Goal: Task Accomplishment & Management: Use online tool/utility

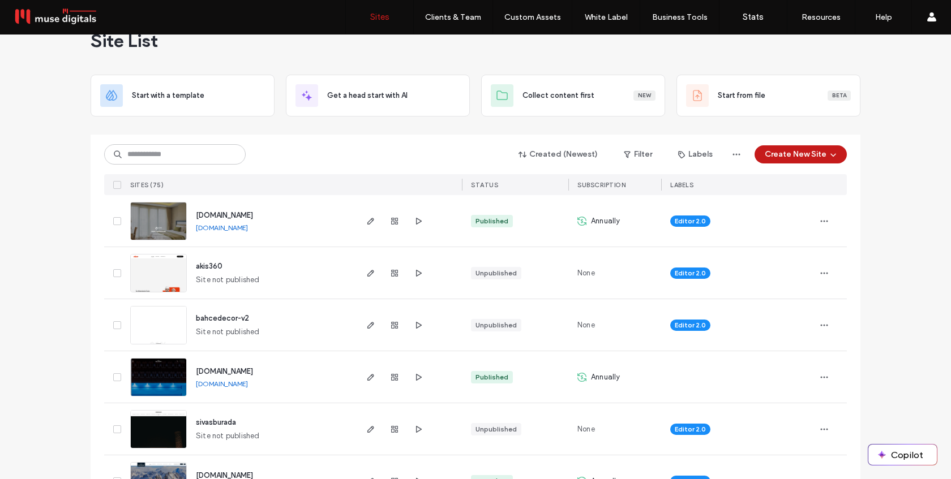
scroll to position [29, 0]
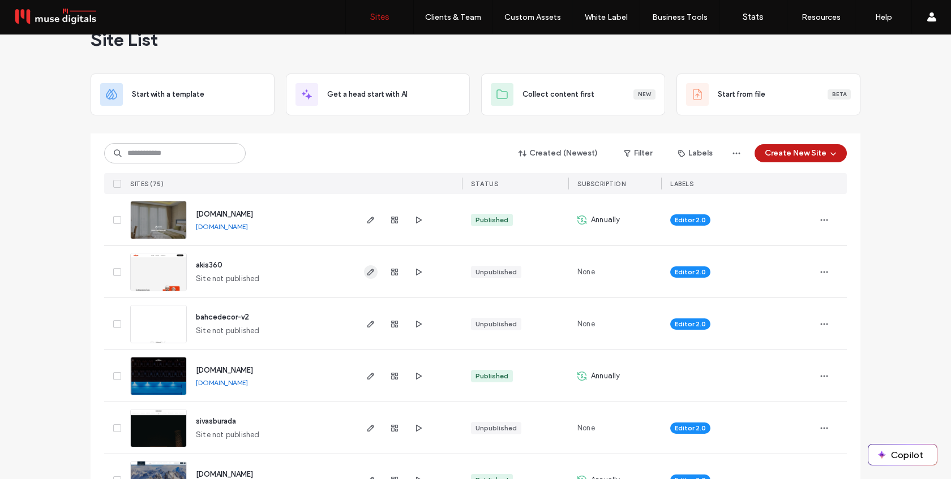
click at [370, 273] on icon "button" at bounding box center [370, 272] width 9 height 9
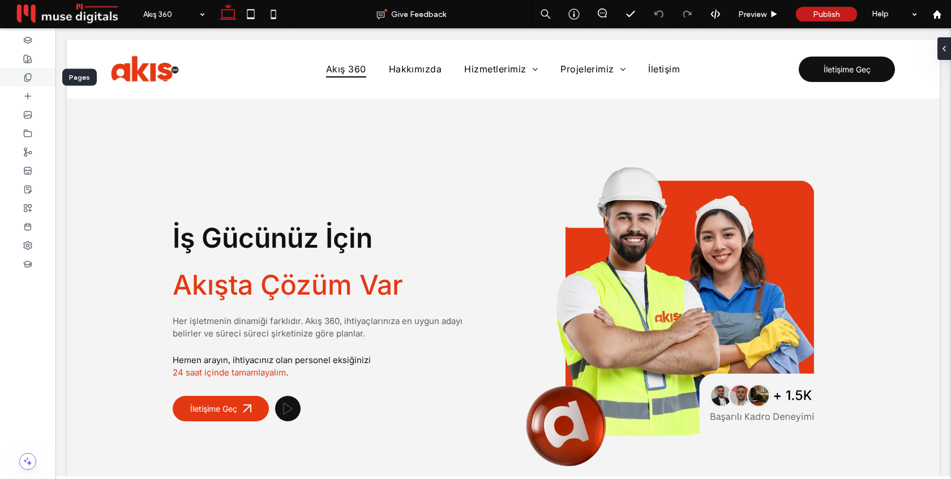
click at [33, 75] on div at bounding box center [27, 77] width 55 height 19
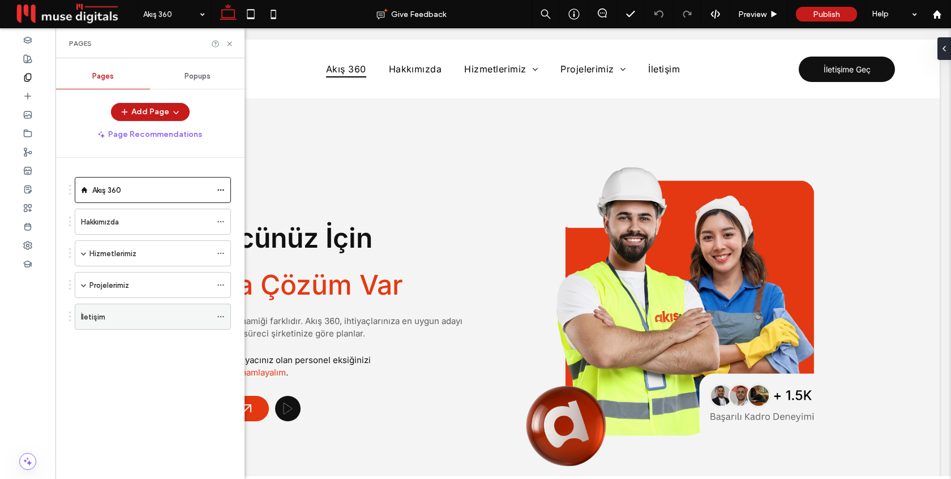
click at [115, 320] on div "İletişim" at bounding box center [146, 317] width 130 height 12
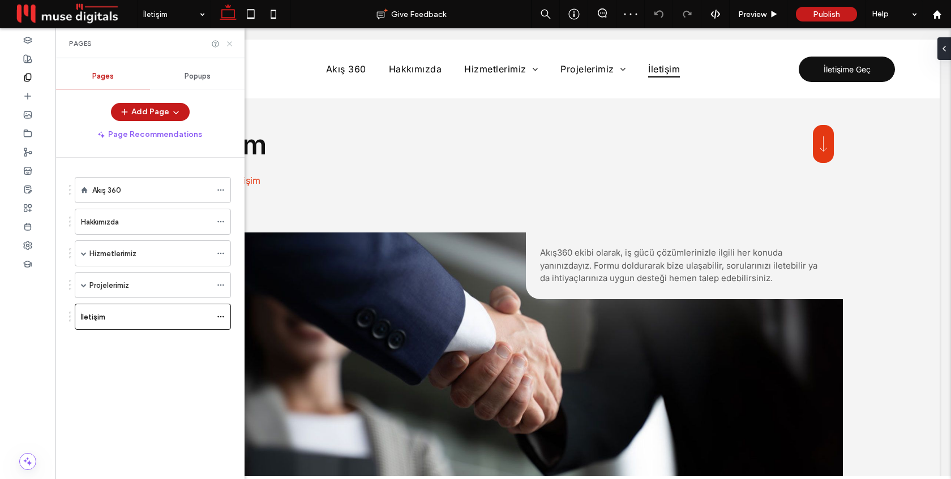
click at [228, 40] on icon at bounding box center [229, 44] width 8 height 8
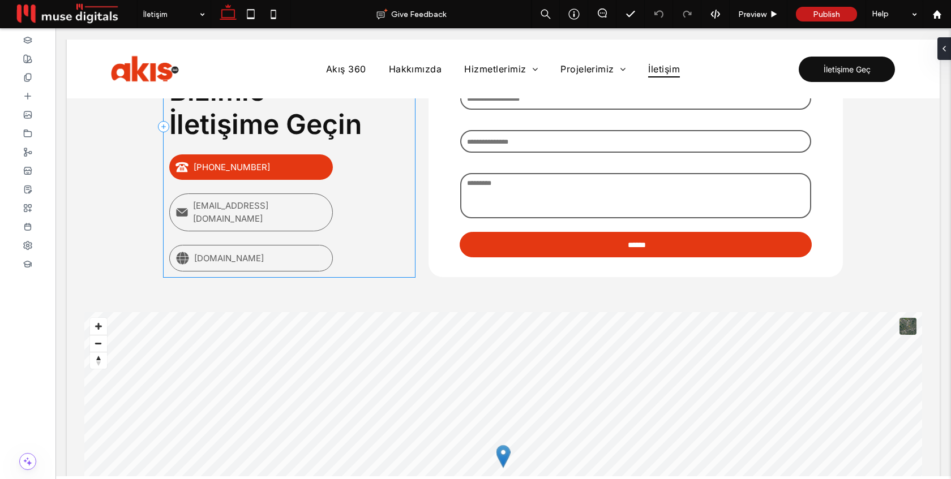
scroll to position [598, 0]
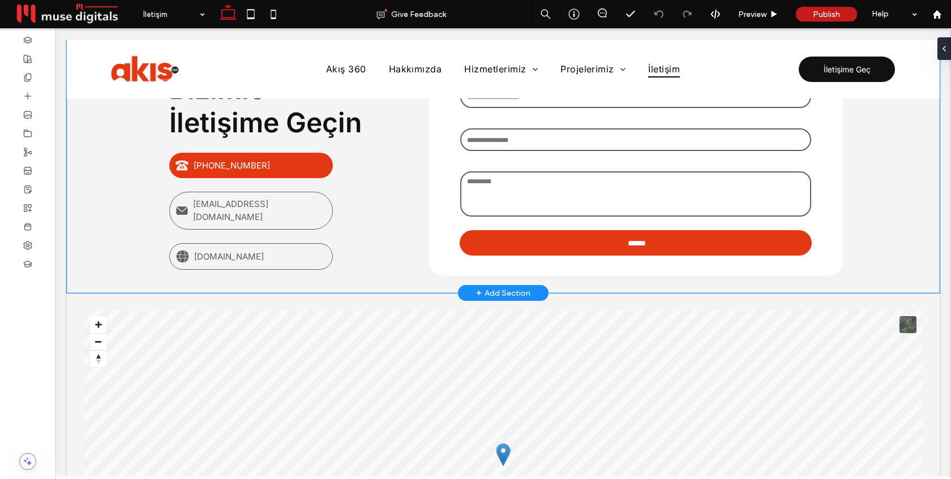
click at [128, 192] on div "- İLETİŞİM İhtiyacınız Olan Çözüm İçin Bizimle İletişime Geçin +90 (242) 229 00…" at bounding box center [503, 126] width 873 height 336
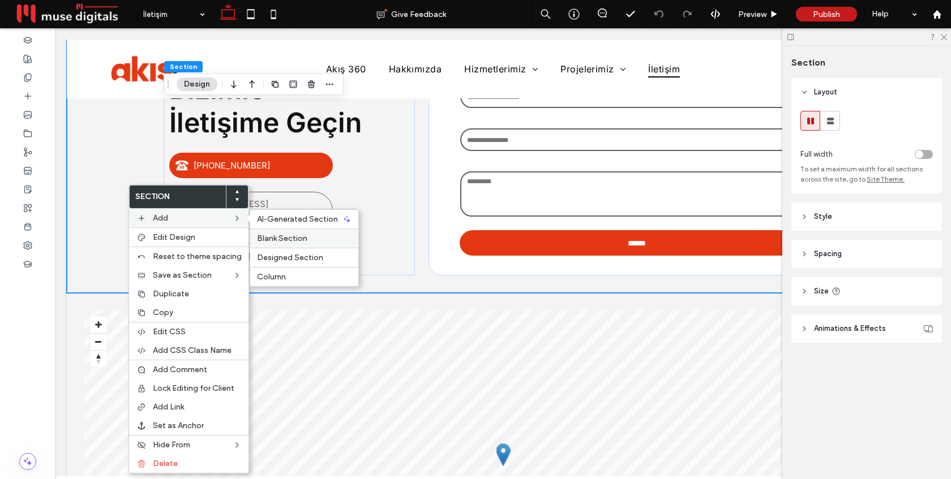
click at [284, 244] on div "Blank Section" at bounding box center [304, 238] width 108 height 19
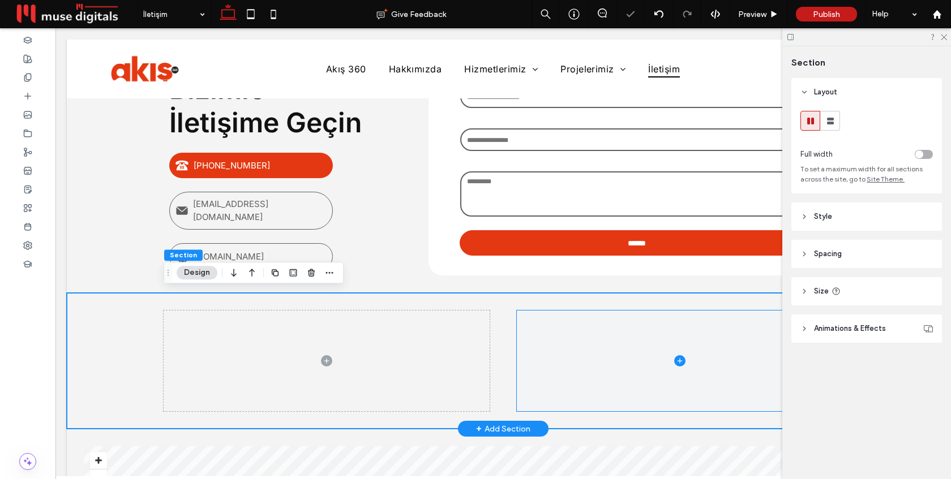
click at [552, 358] on span at bounding box center [680, 361] width 326 height 101
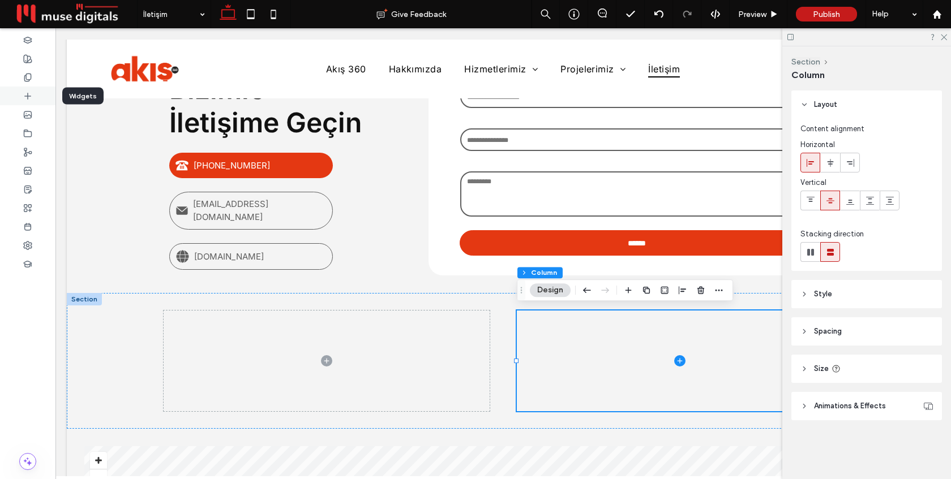
click at [24, 94] on icon at bounding box center [27, 96] width 9 height 9
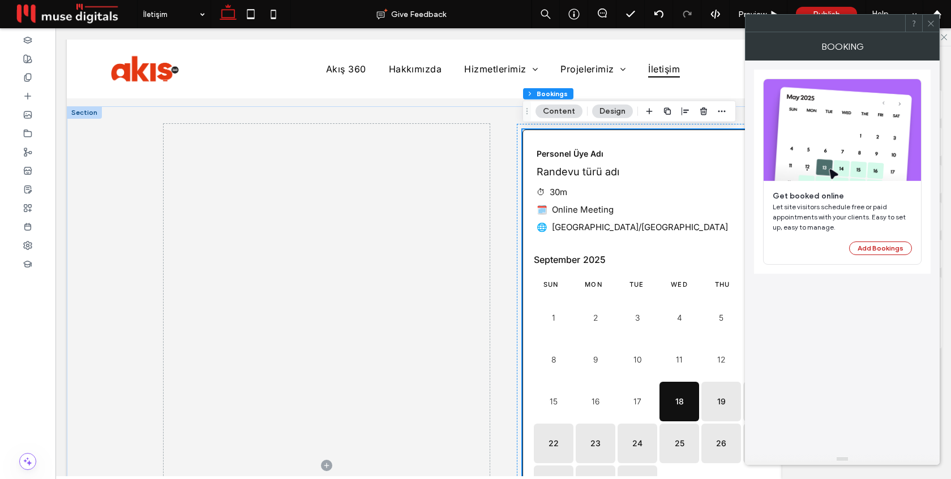
scroll to position [781, 0]
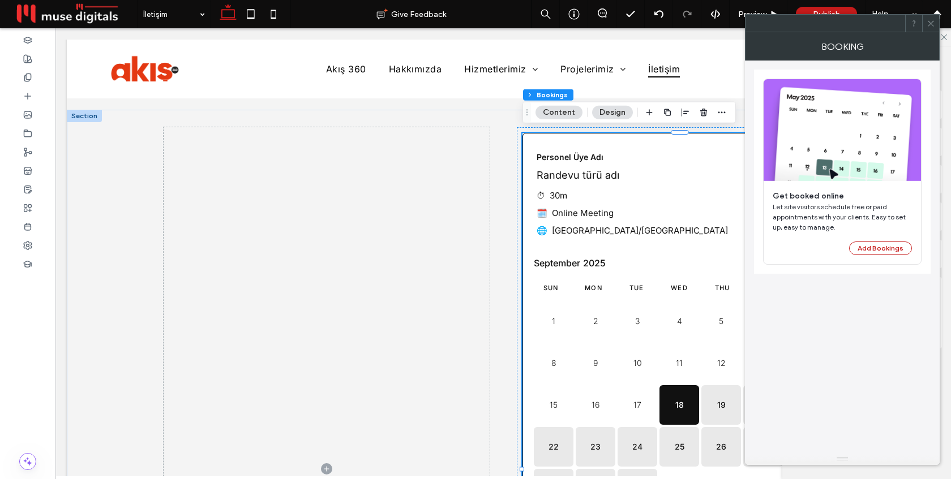
click at [931, 24] on icon at bounding box center [930, 23] width 8 height 8
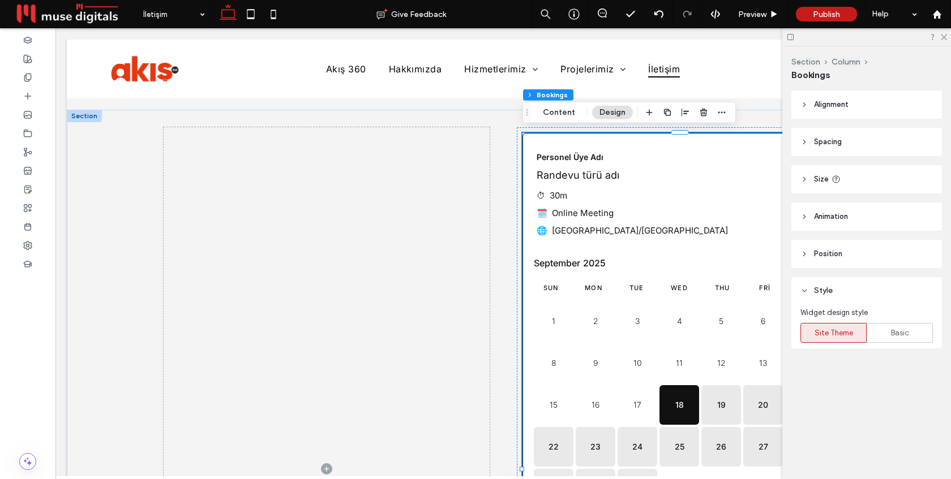
click at [639, 221] on div "Personel Üye Adı Randevu türü adı ⏱ 30m 🗓️ Online Meeting 🌐 Europe/Istanbul" at bounding box center [680, 192] width 314 height 116
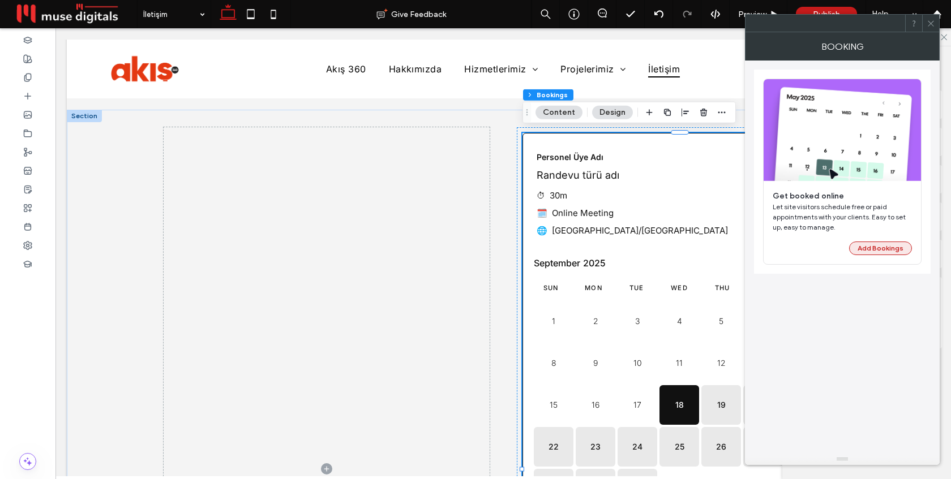
click at [878, 244] on button "Add Bookings" at bounding box center [880, 249] width 63 height 14
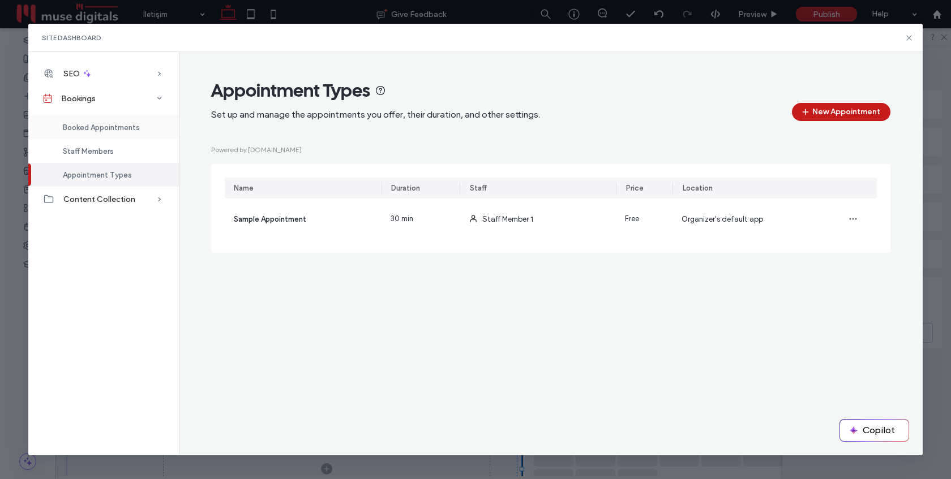
click at [115, 128] on span "Booked Appointments" at bounding box center [101, 127] width 77 height 8
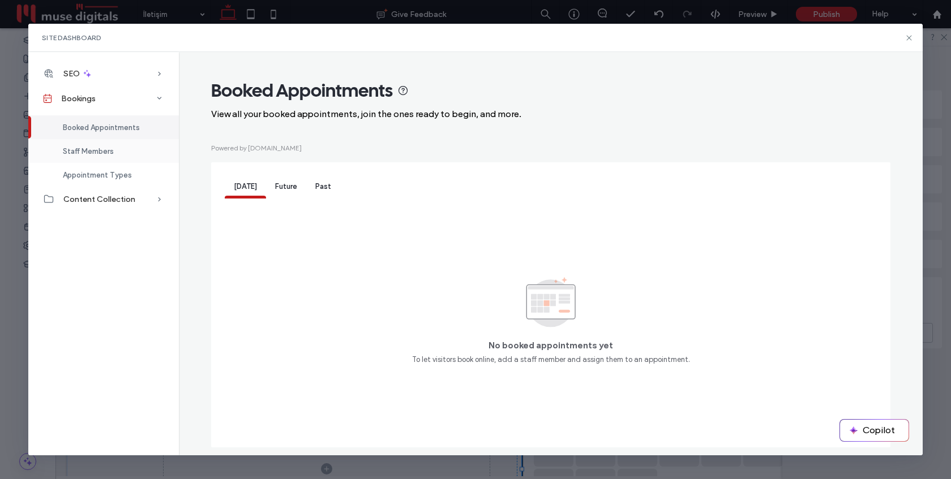
click at [109, 151] on span "Staff Members" at bounding box center [88, 151] width 51 height 8
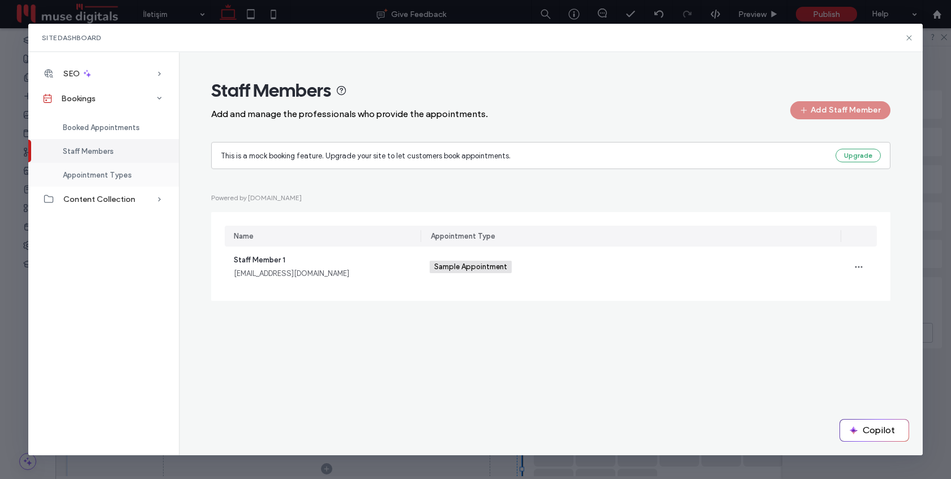
click at [108, 177] on span "Appointment Types" at bounding box center [97, 175] width 69 height 8
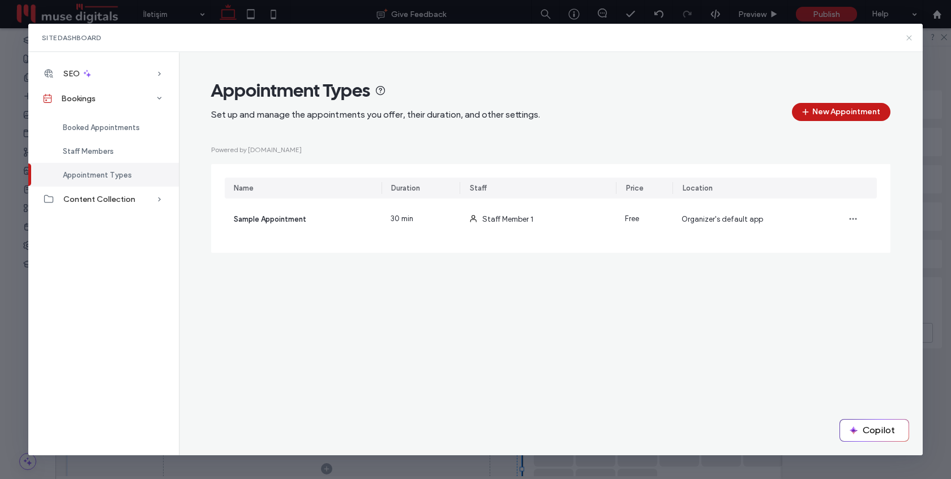
click at [912, 40] on icon at bounding box center [908, 37] width 9 height 9
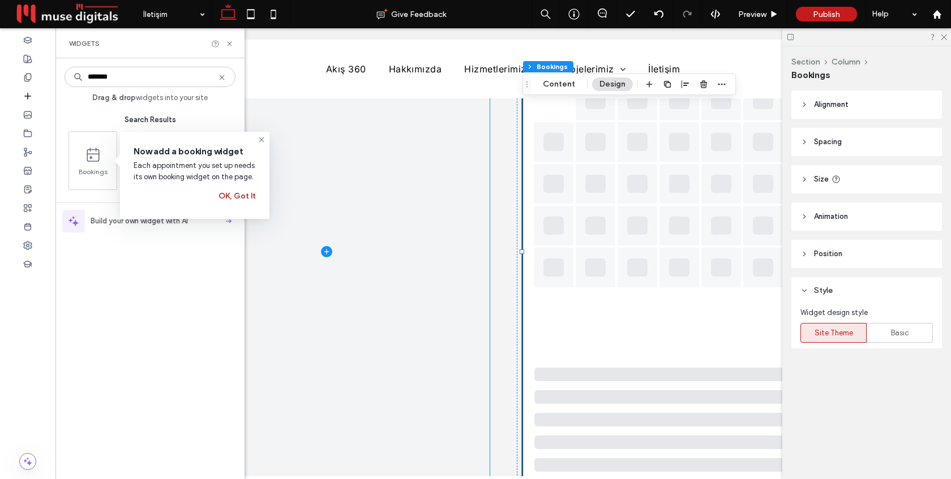
scroll to position [1006, 0]
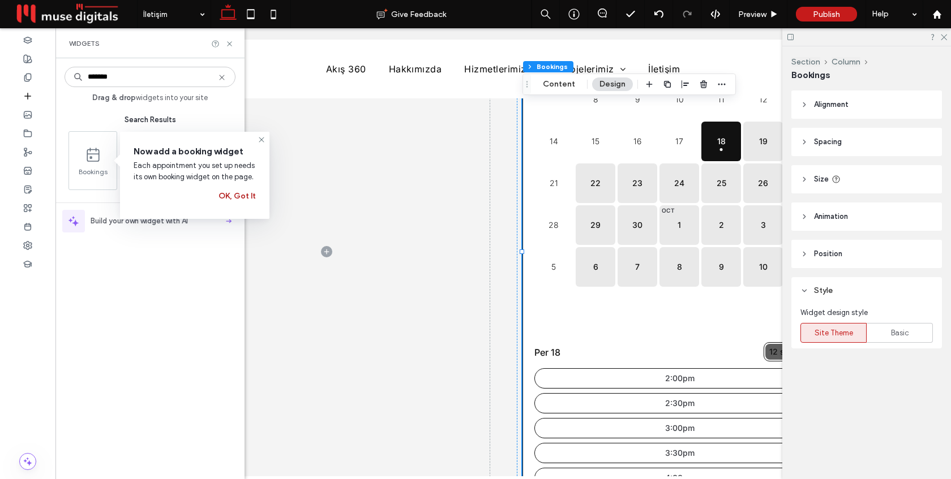
click at [238, 198] on button "OK, Got It" at bounding box center [236, 196] width 37 height 18
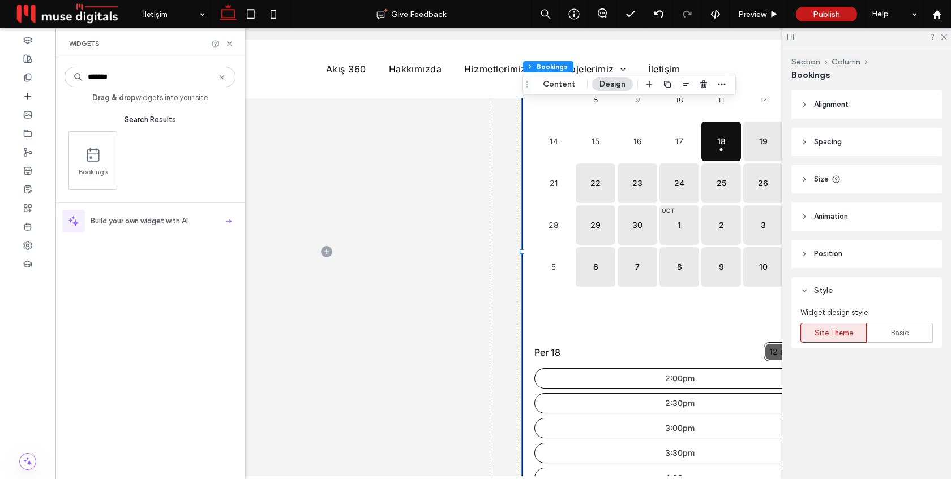
click at [653, 324] on div "8 9 10 11 12 13 14 15 16 17 18 bugün 19 20 21 22 23 24 25 26 27 28 29 30 Oct 1 …" at bounding box center [679, 204] width 291 height 249
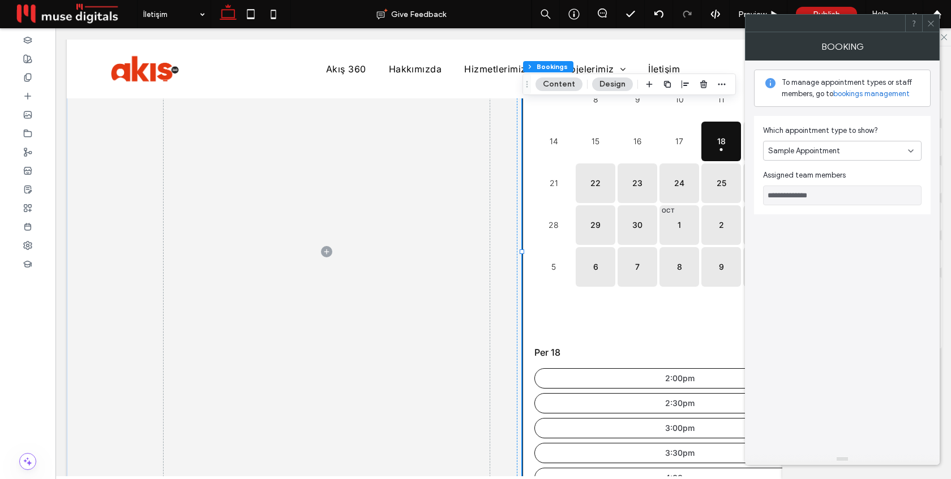
click at [837, 154] on span "Sample Appointment" at bounding box center [804, 150] width 72 height 11
click at [839, 255] on div "**********" at bounding box center [842, 257] width 177 height 393
click at [929, 25] on icon at bounding box center [930, 23] width 8 height 8
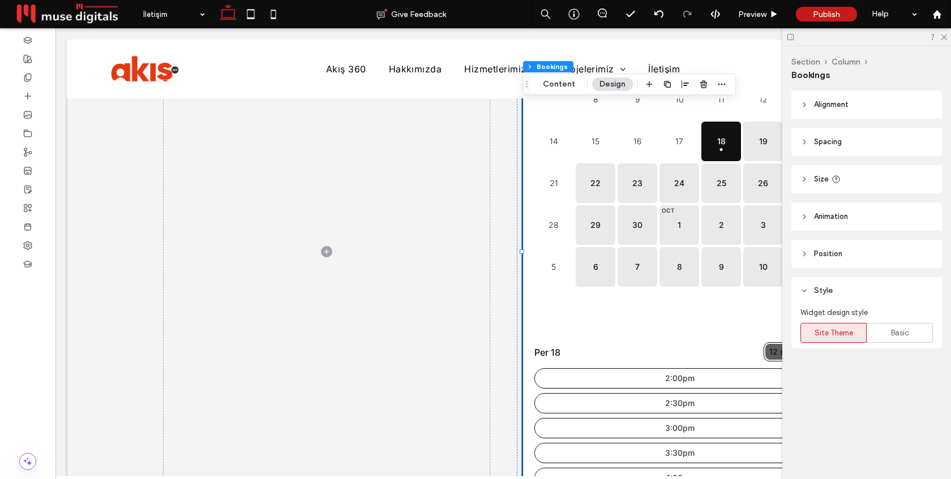
click at [853, 252] on header "Position" at bounding box center [866, 254] width 151 height 28
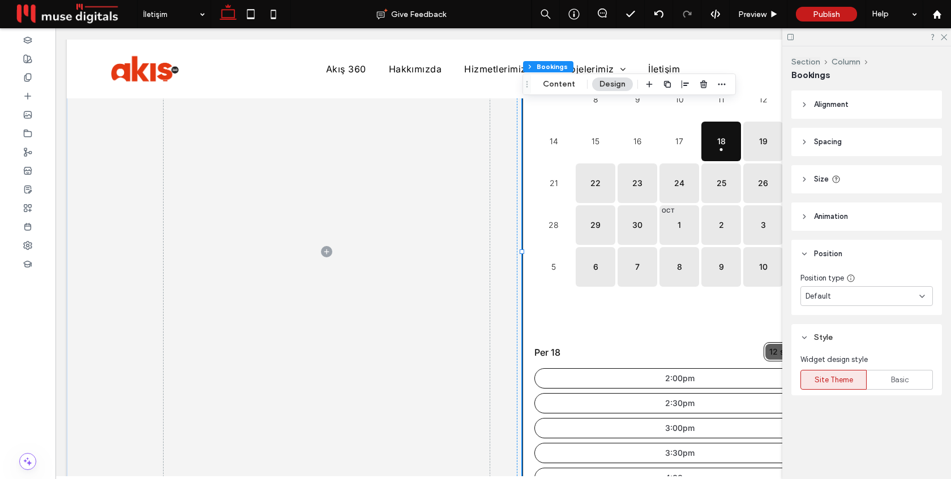
click at [848, 228] on header "Animation" at bounding box center [866, 217] width 151 height 28
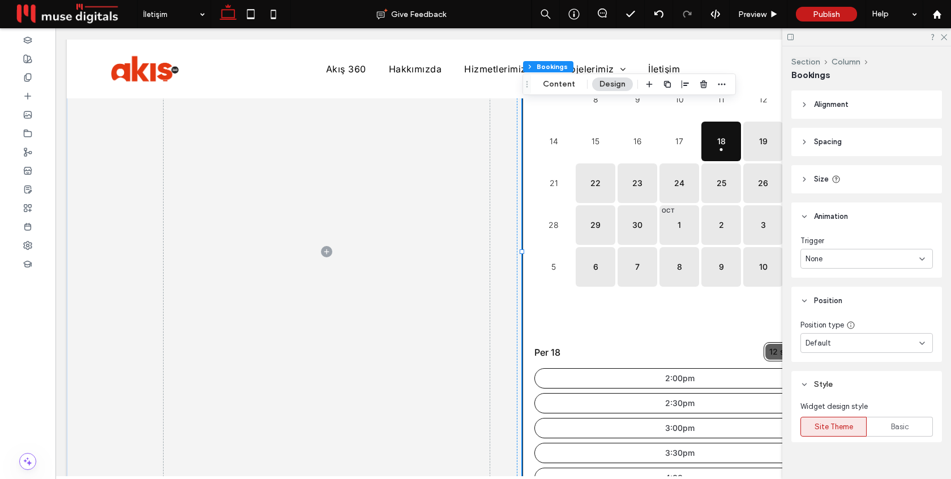
click at [852, 185] on header "Size" at bounding box center [866, 179] width 151 height 28
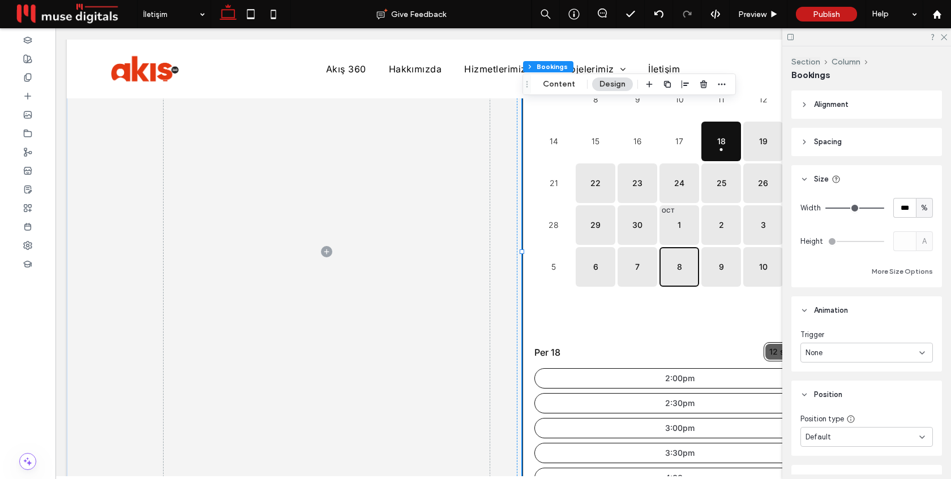
click at [675, 284] on button "8" at bounding box center [679, 267] width 40 height 40
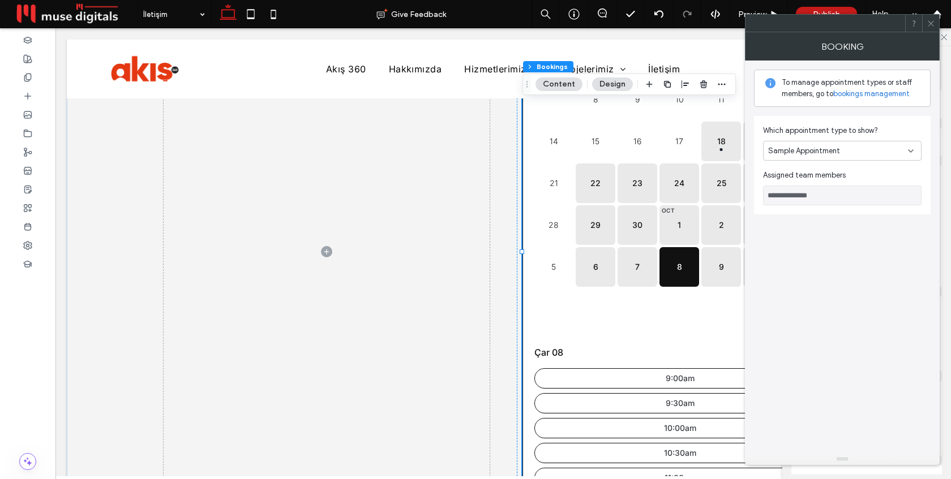
click at [802, 153] on span "Sample Appointment" at bounding box center [804, 150] width 72 height 11
click at [805, 173] on span "Sample Appointment" at bounding box center [804, 170] width 72 height 11
click at [852, 96] on link "bookings management" at bounding box center [871, 93] width 76 height 11
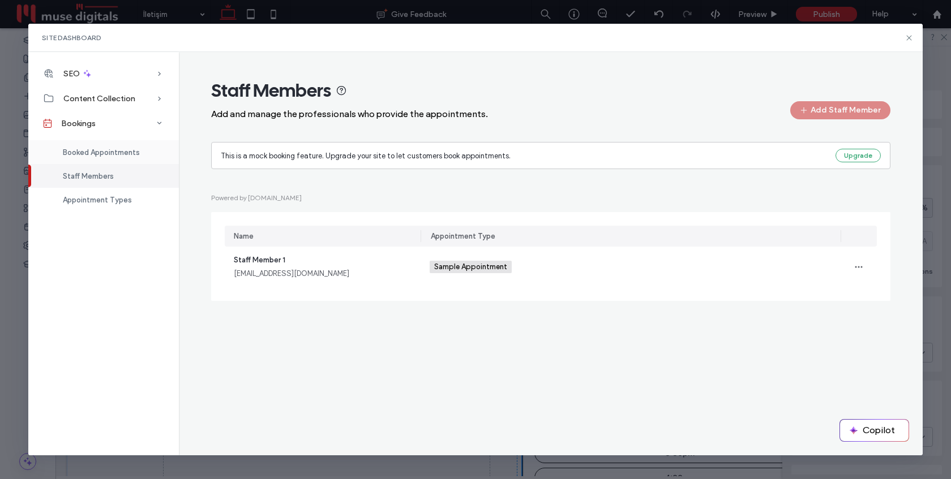
click at [119, 152] on span "Booked Appointments" at bounding box center [101, 152] width 77 height 8
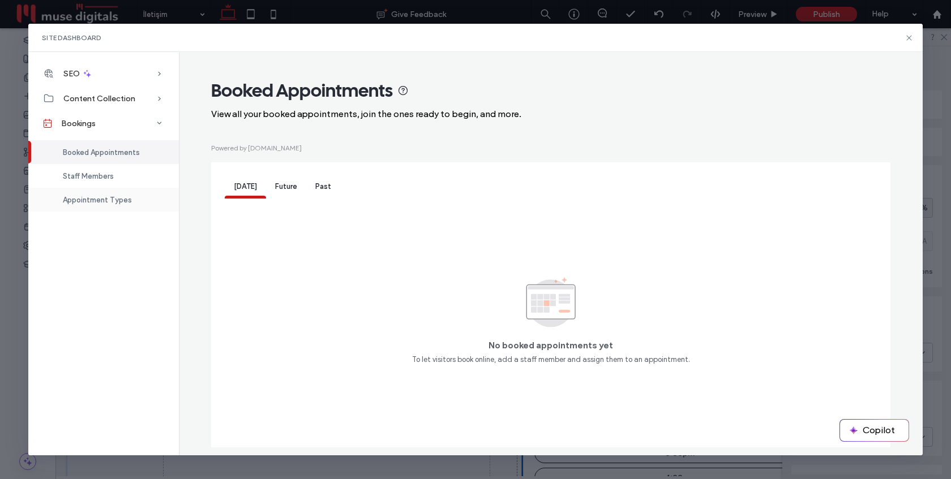
click at [109, 199] on span "Appointment Types" at bounding box center [97, 200] width 69 height 8
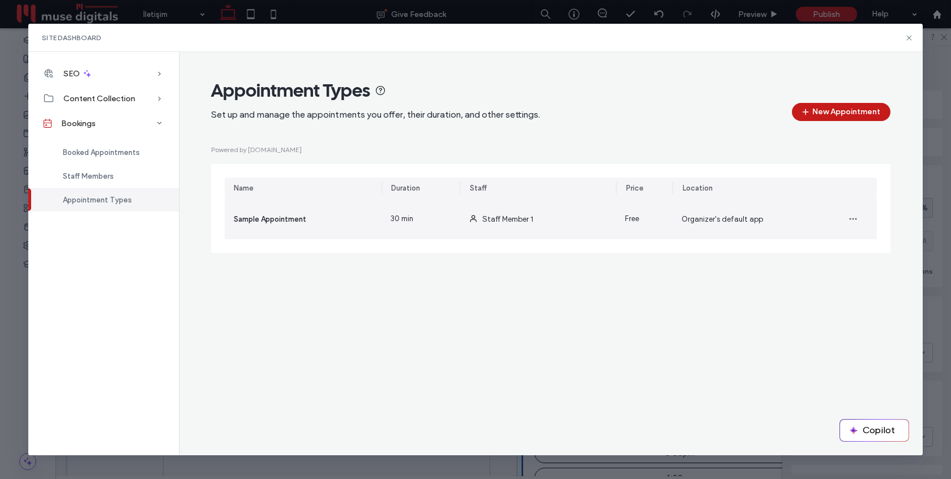
click at [402, 221] on span "30 min" at bounding box center [401, 218] width 23 height 11
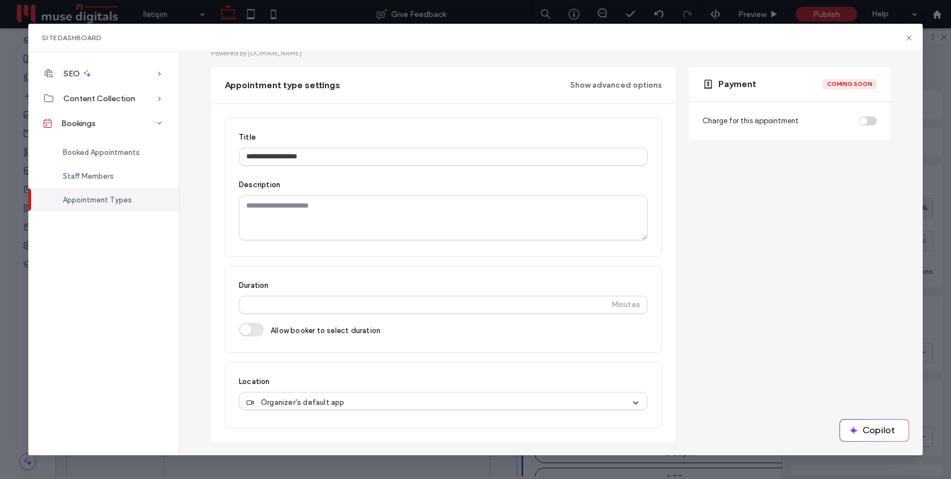
scroll to position [108, 0]
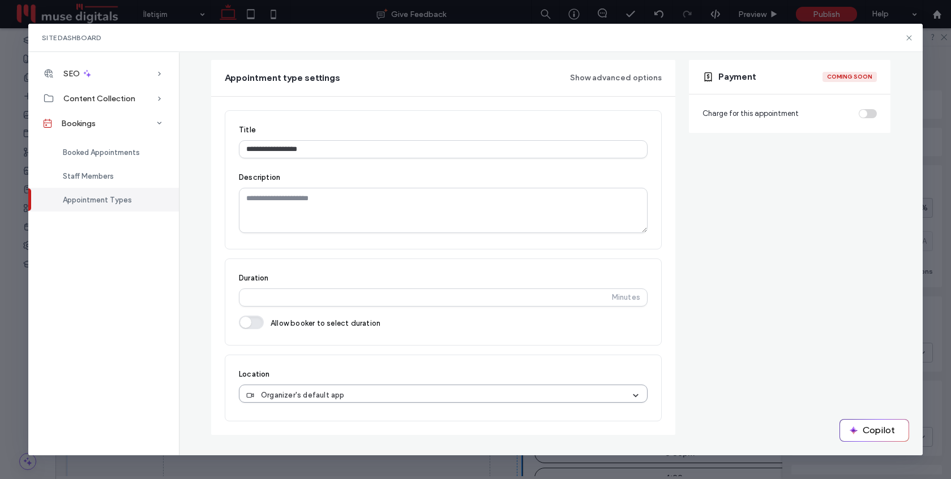
click at [387, 399] on div "Organizer's default app" at bounding box center [438, 395] width 385 height 11
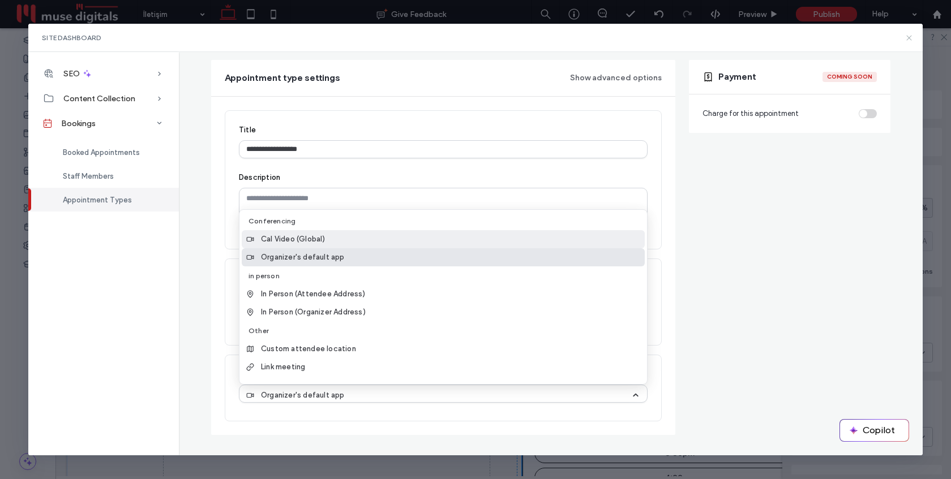
click at [907, 38] on icon at bounding box center [908, 37] width 9 height 9
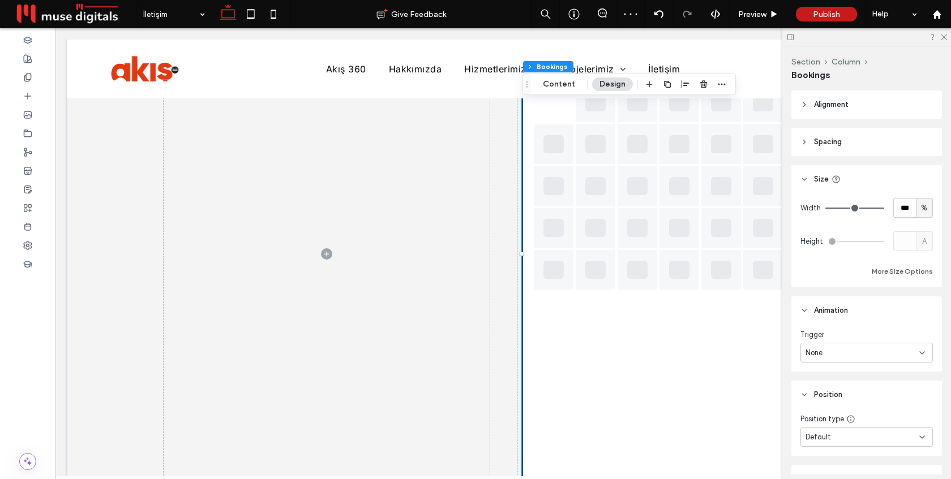
scroll to position [1003, 0]
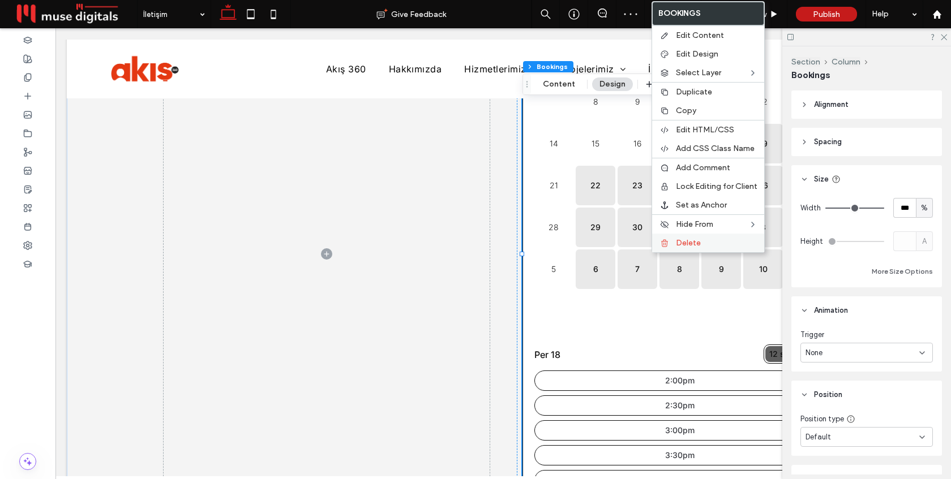
click at [691, 239] on span "Delete" at bounding box center [688, 243] width 25 height 10
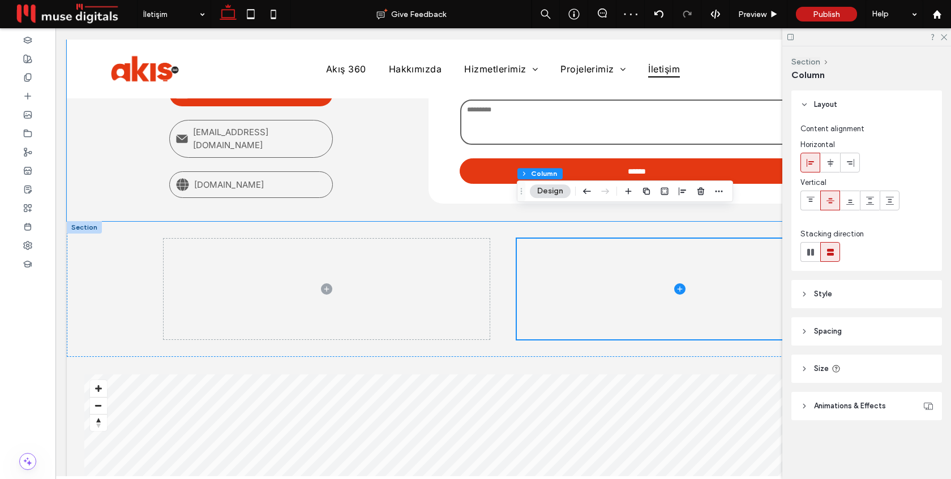
scroll to position [734, 0]
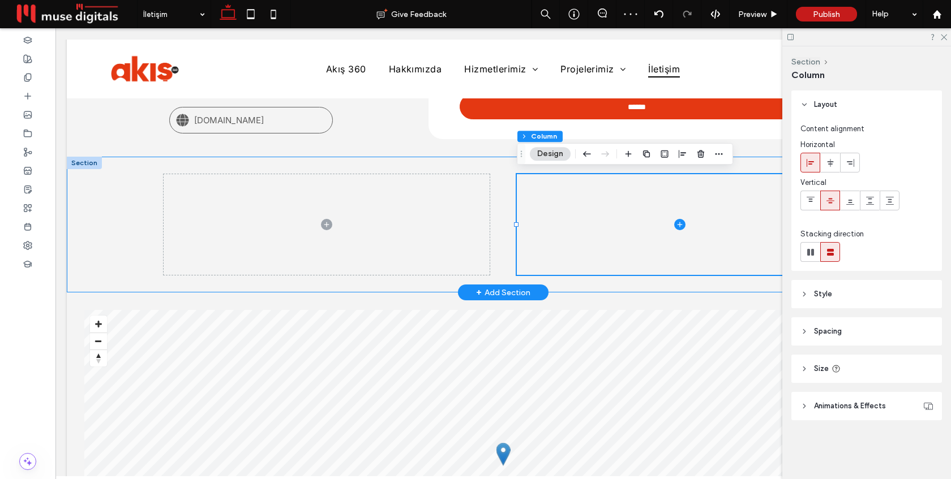
click at [118, 210] on div at bounding box center [503, 225] width 873 height 136
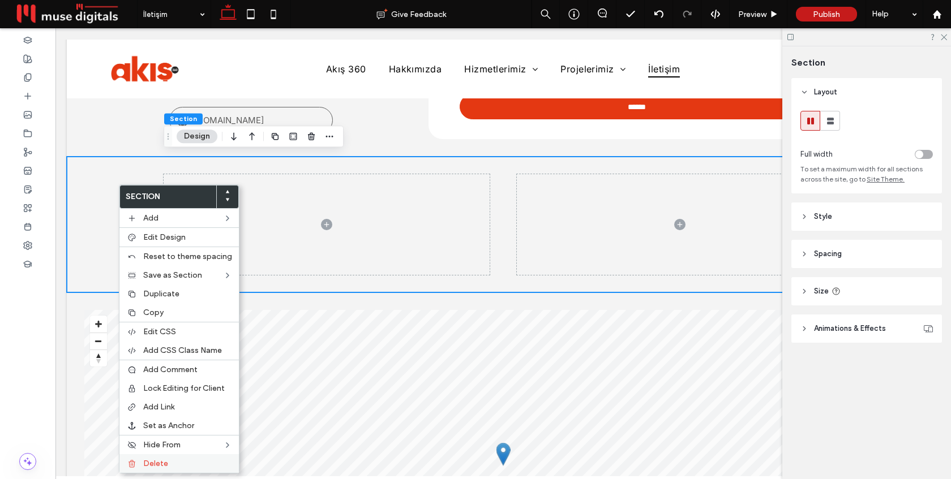
click at [151, 461] on span "Delete" at bounding box center [155, 464] width 25 height 10
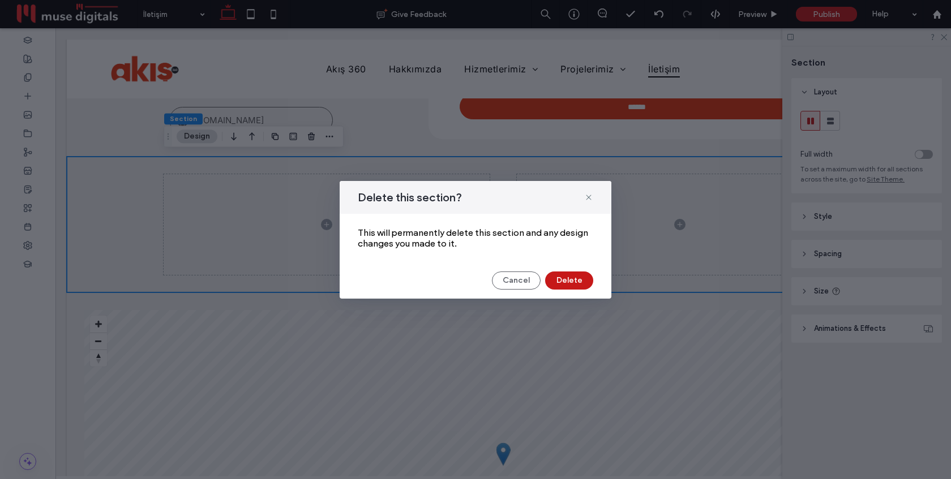
click at [554, 276] on button "Delete" at bounding box center [569, 281] width 48 height 18
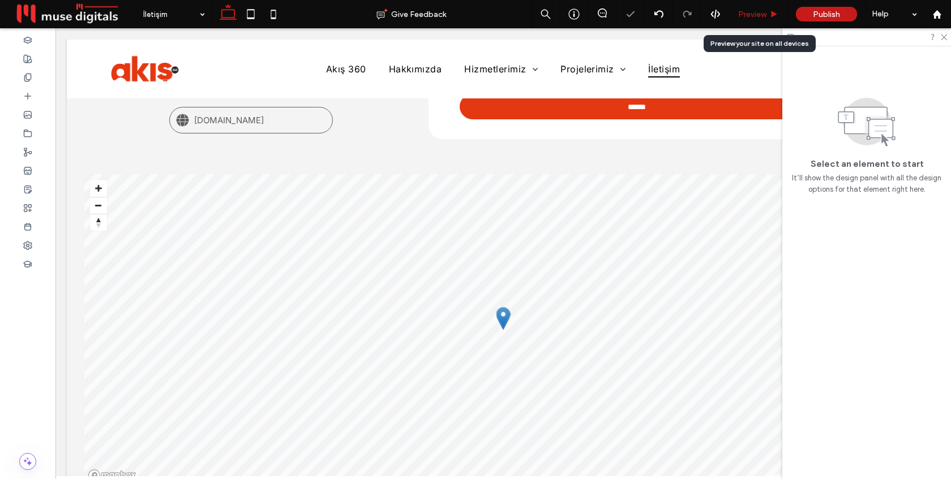
click at [756, 8] on div "Preview" at bounding box center [758, 14] width 58 height 28
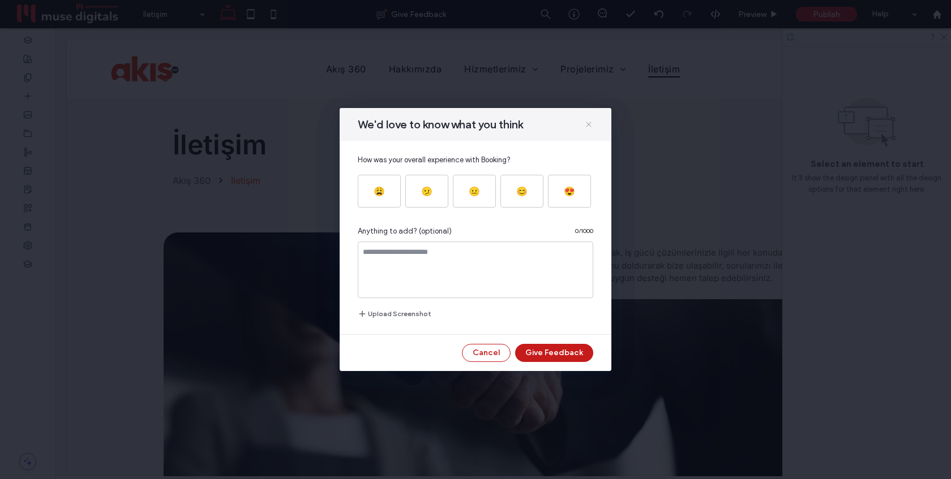
click at [589, 124] on use at bounding box center [588, 124] width 5 height 5
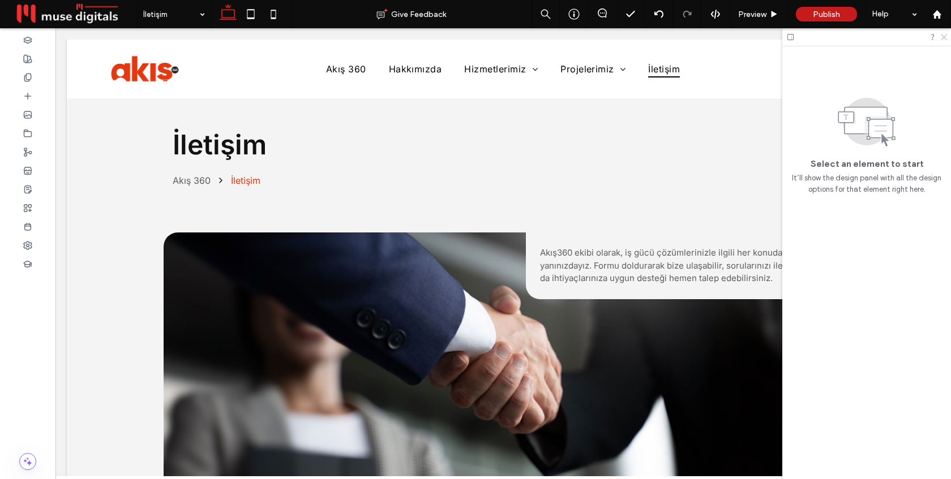
click at [946, 38] on icon at bounding box center [942, 36] width 7 height 7
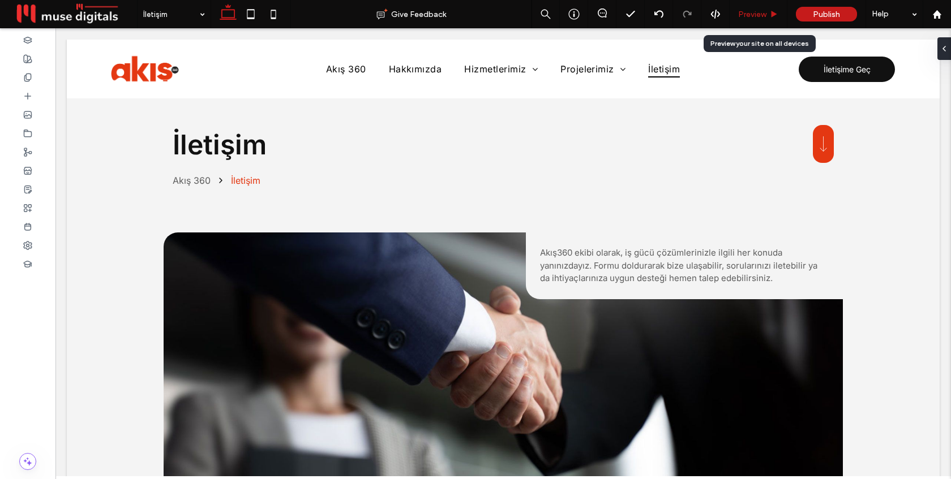
click at [754, 16] on span "Preview" at bounding box center [752, 15] width 28 height 10
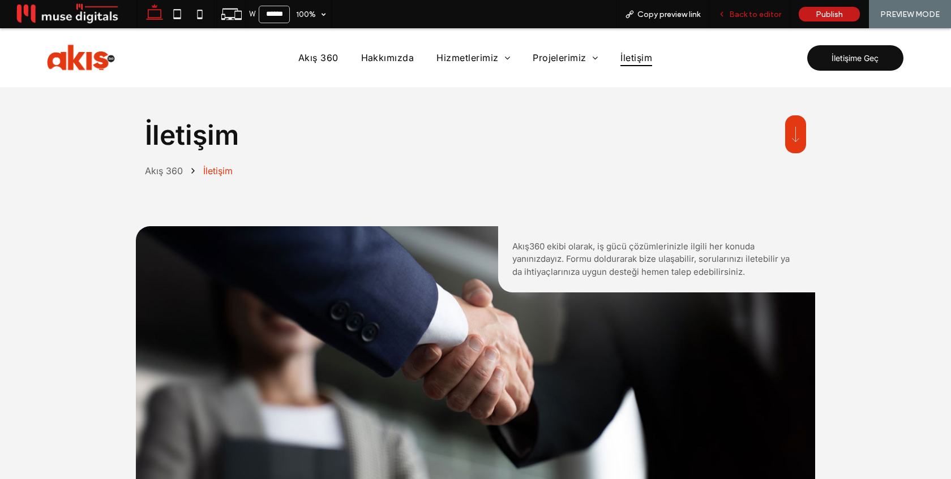
click at [752, 18] on span "Back to editor" at bounding box center [755, 15] width 52 height 10
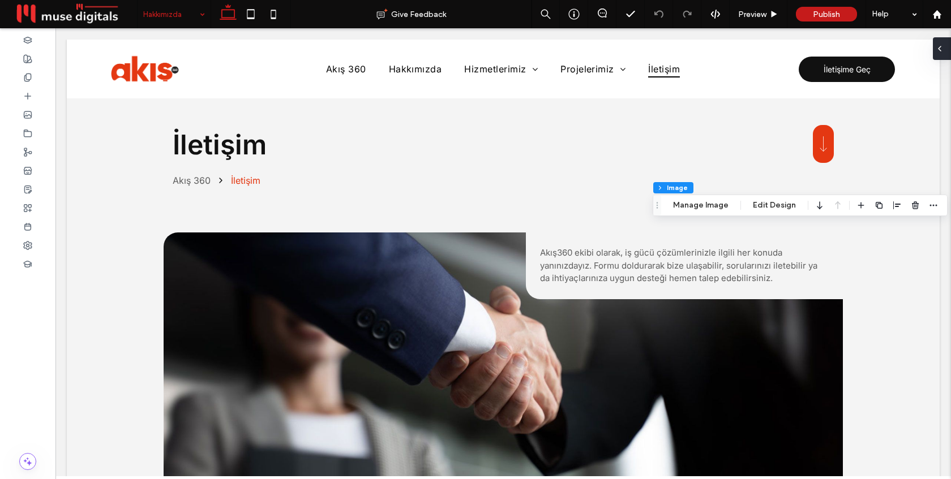
click at [940, 49] on icon at bounding box center [939, 48] width 9 height 9
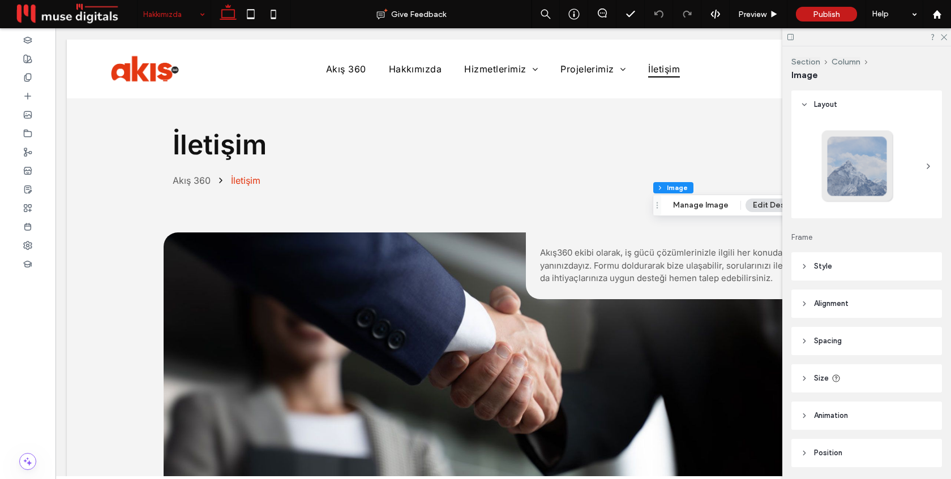
click at [869, 413] on header "Animation" at bounding box center [866, 416] width 151 height 28
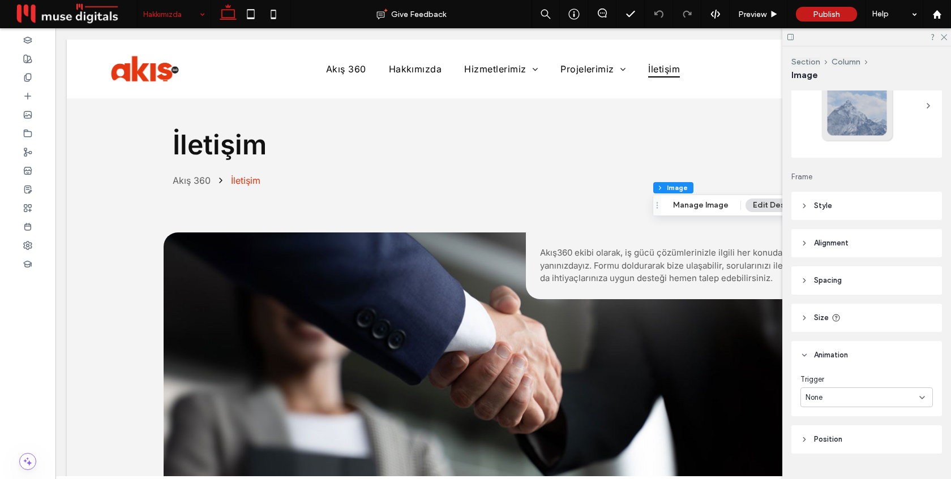
scroll to position [62, 0]
click at [870, 393] on div "None" at bounding box center [862, 396] width 114 height 11
click at [859, 428] on div "Entrance" at bounding box center [866, 436] width 131 height 20
click at [860, 400] on div "Entrance" at bounding box center [862, 396] width 114 height 11
click at [853, 450] on div "Scroll" at bounding box center [866, 456] width 131 height 20
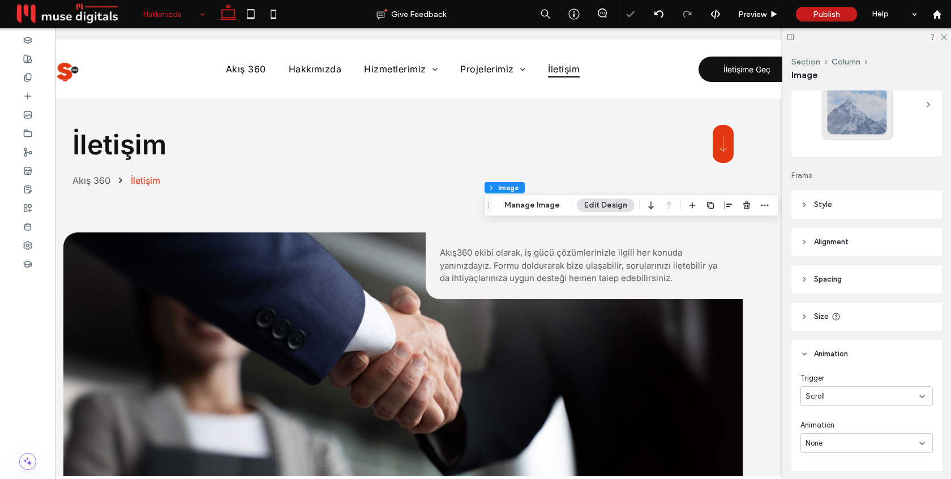
scroll to position [0, 169]
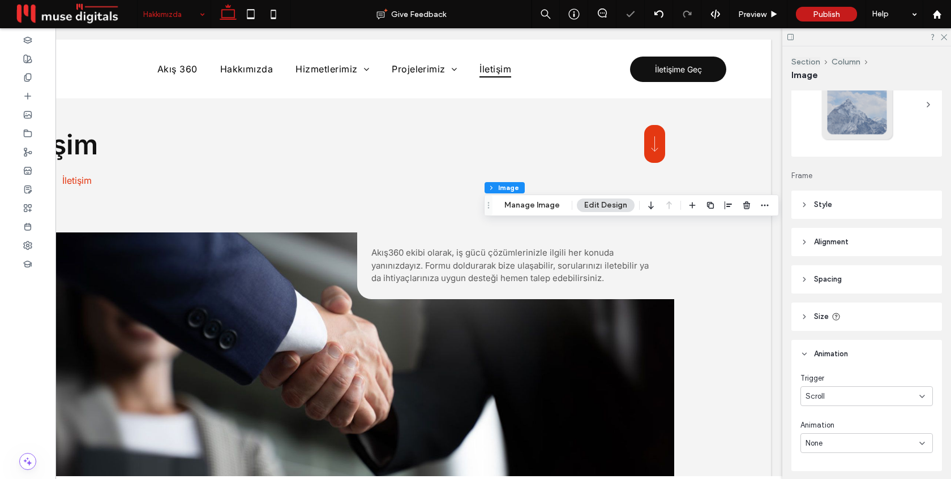
click at [830, 442] on div "None" at bounding box center [862, 443] width 114 height 11
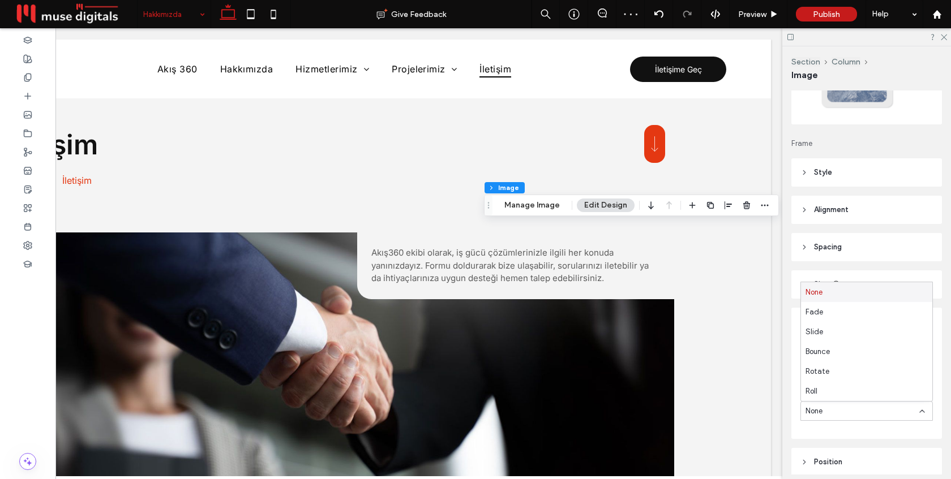
scroll to position [104, 0]
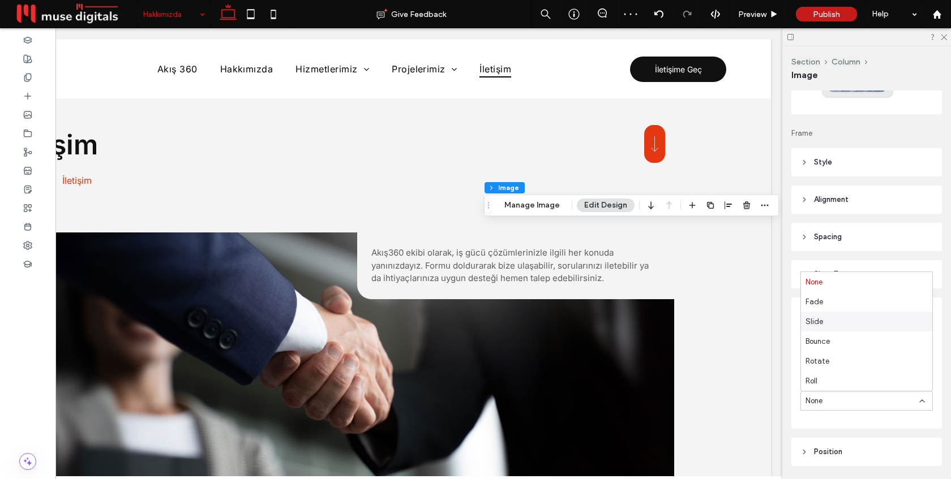
click at [834, 323] on div "Slide" at bounding box center [866, 322] width 131 height 20
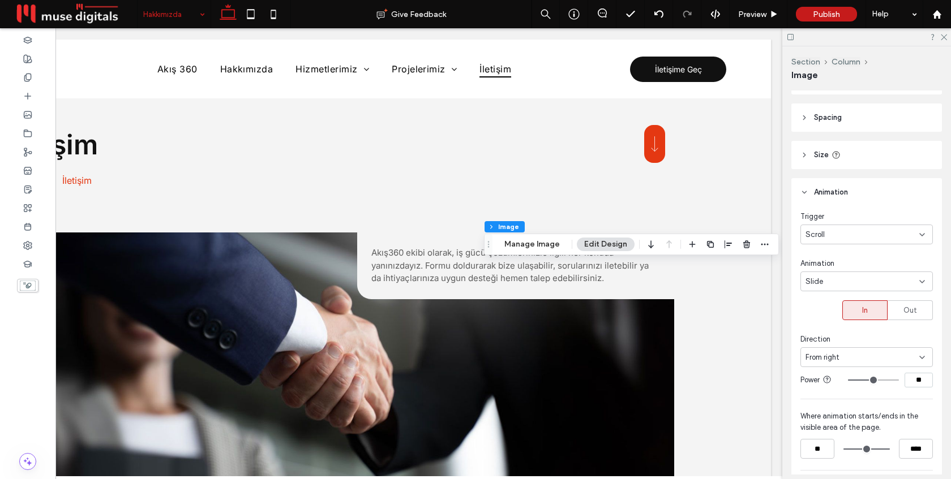
scroll to position [226, 0]
type input "**"
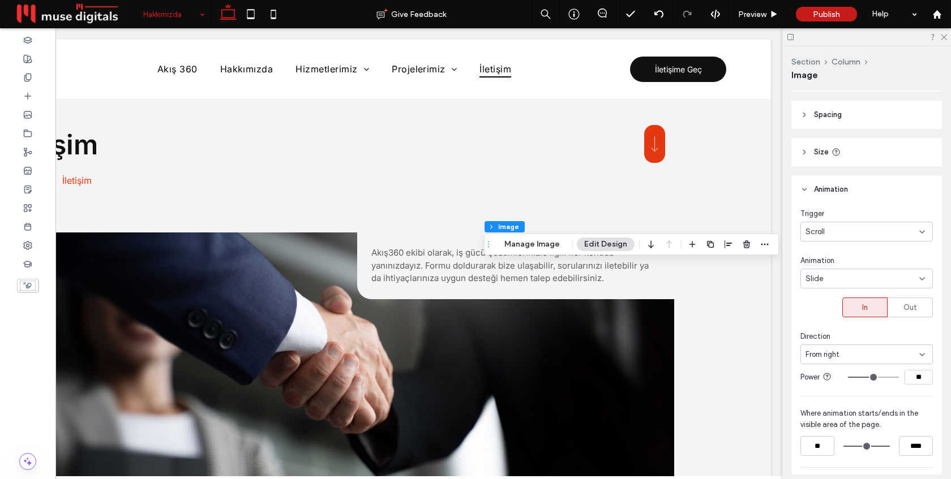
type input "**"
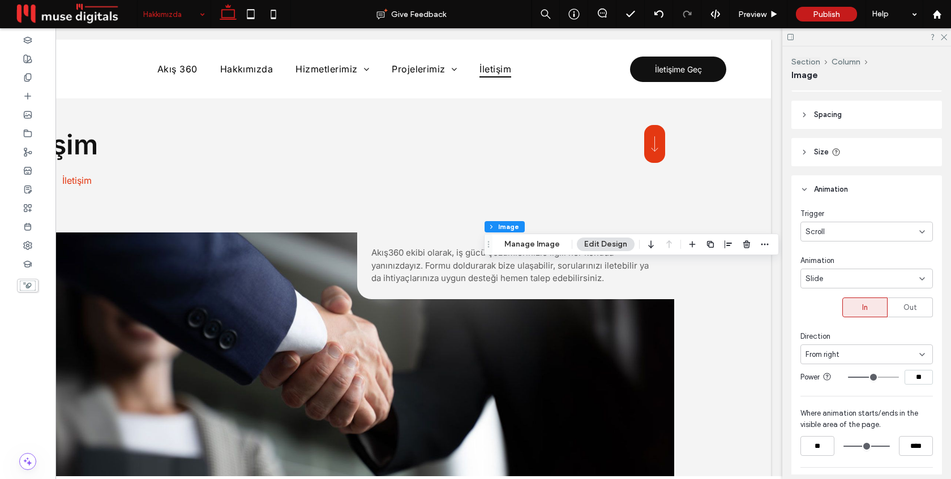
type input "**"
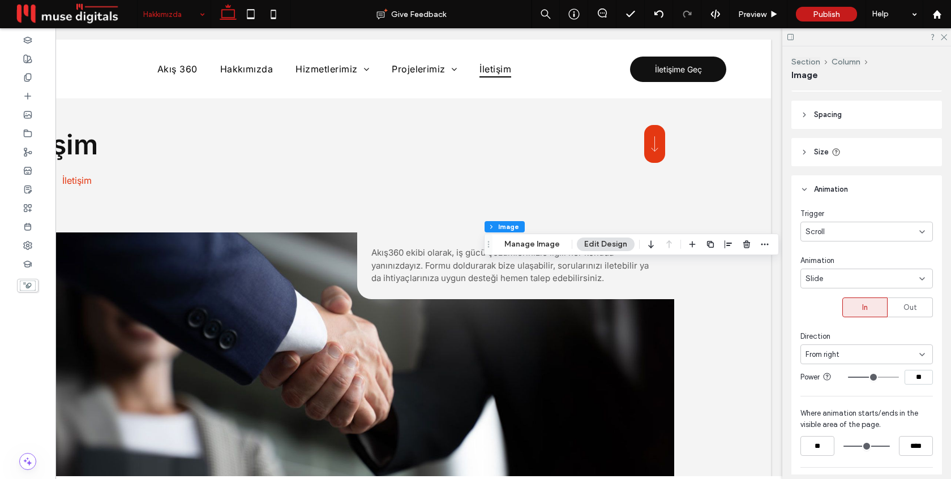
type input "**"
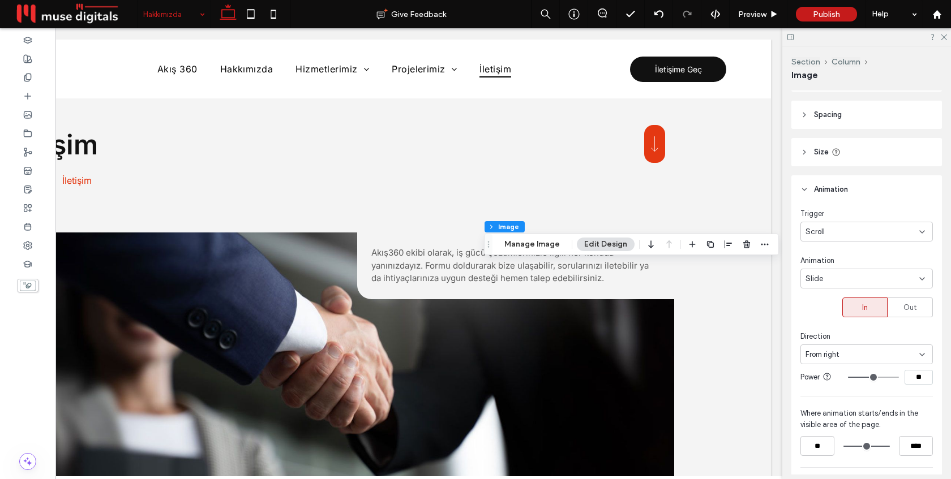
type input "**"
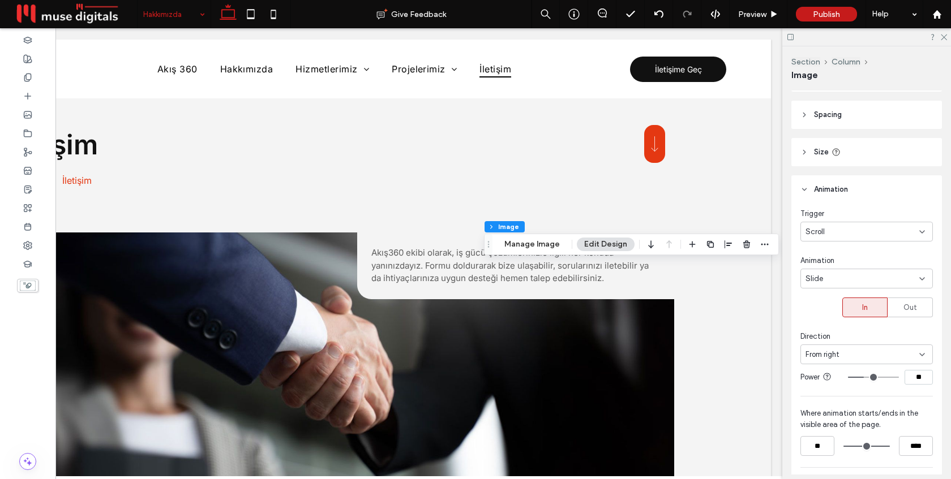
type input "**"
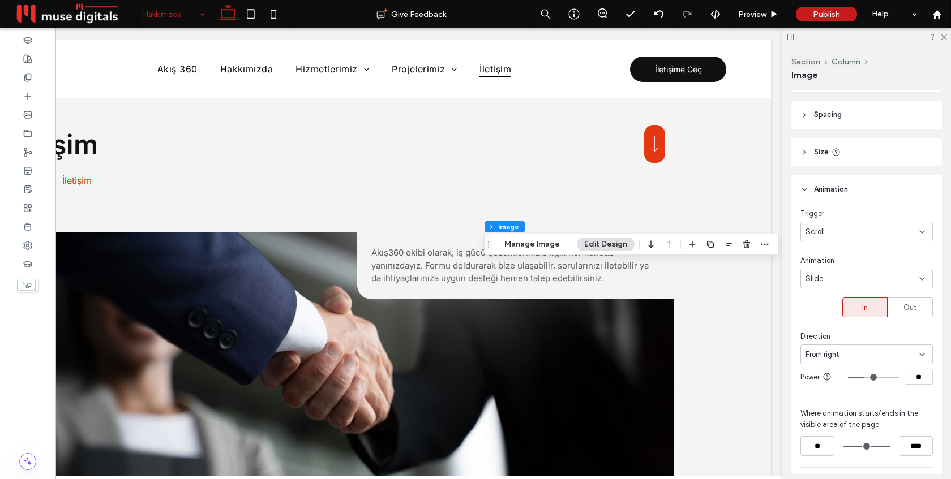
type input "**"
drag, startPoint x: 872, startPoint y: 376, endPoint x: 864, endPoint y: 375, distance: 7.9
type input "**"
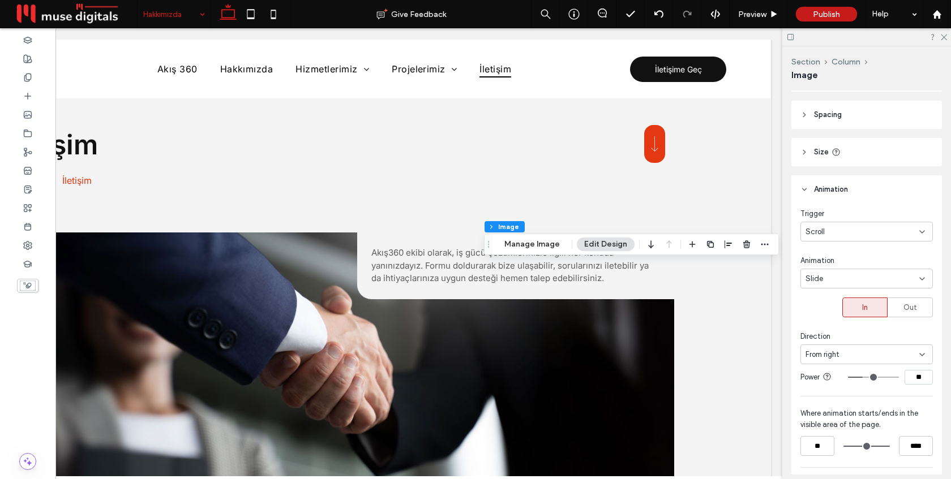
click at [864, 377] on input "range" at bounding box center [873, 377] width 51 height 1
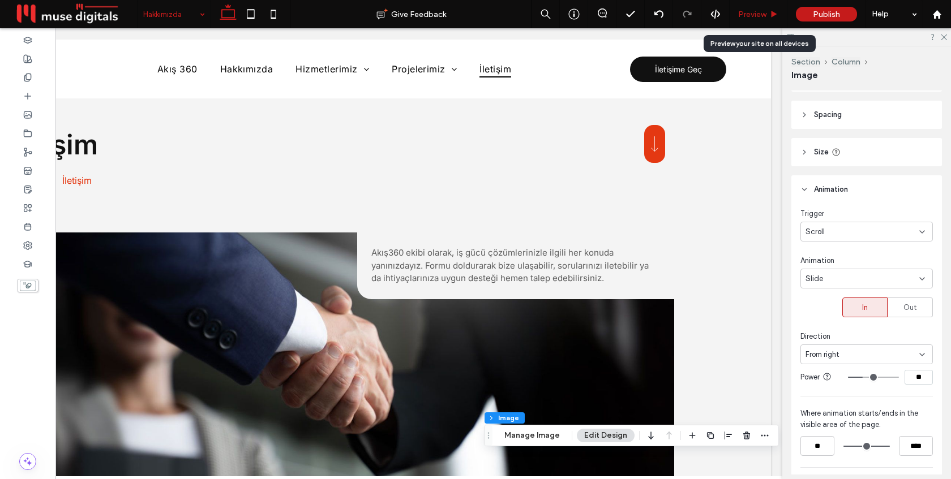
click at [750, 11] on span "Preview" at bounding box center [752, 15] width 28 height 10
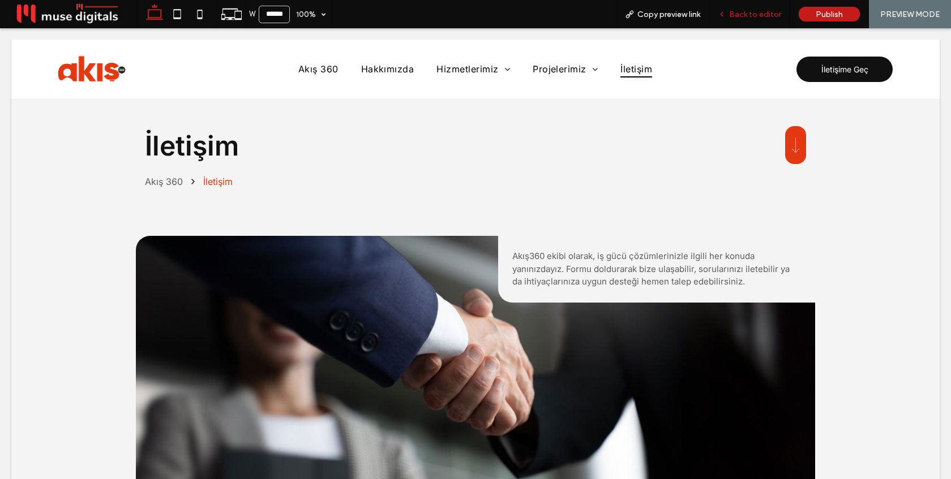
click at [748, 19] on div "Back to editor" at bounding box center [749, 14] width 81 height 28
click at [749, 14] on span "Back to editor" at bounding box center [755, 15] width 52 height 10
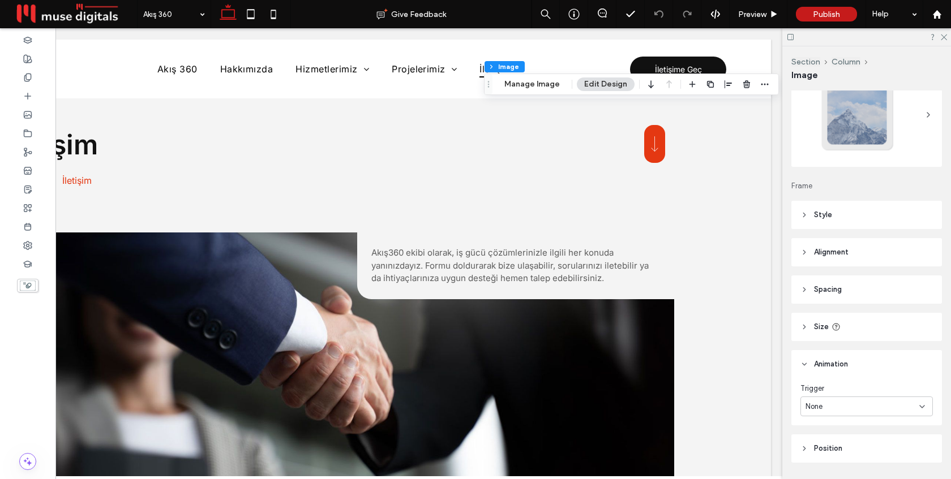
scroll to position [85, 0]
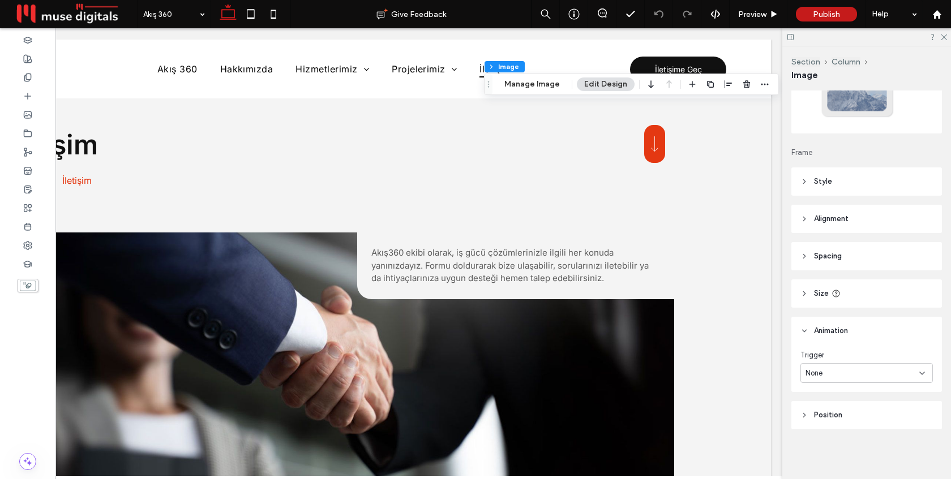
click at [855, 371] on div "None" at bounding box center [862, 373] width 114 height 11
click at [844, 428] on div "Scroll" at bounding box center [866, 433] width 131 height 20
click at [846, 421] on div "None" at bounding box center [862, 420] width 114 height 11
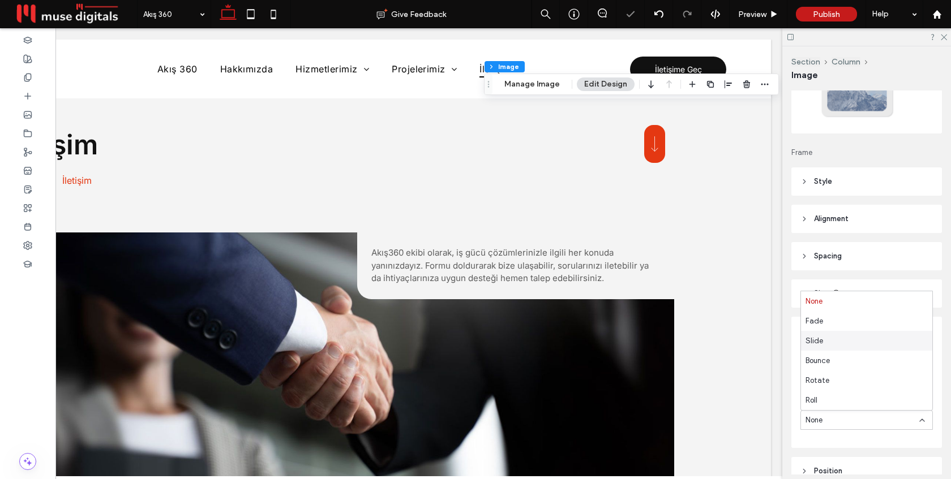
click at [847, 343] on div "Slide" at bounding box center [866, 341] width 131 height 20
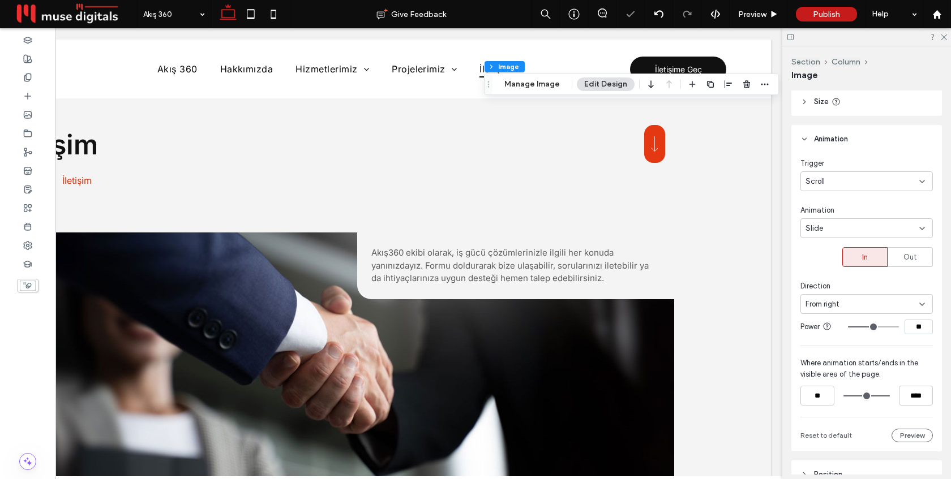
scroll to position [337, 0]
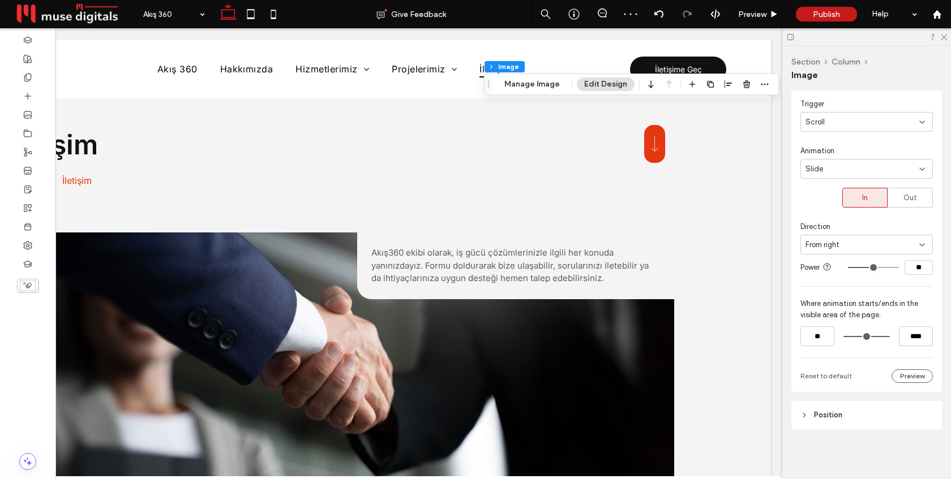
drag, startPoint x: 917, startPoint y: 267, endPoint x: 901, endPoint y: 267, distance: 16.4
click at [901, 267] on div "**" at bounding box center [890, 267] width 85 height 15
type input "**"
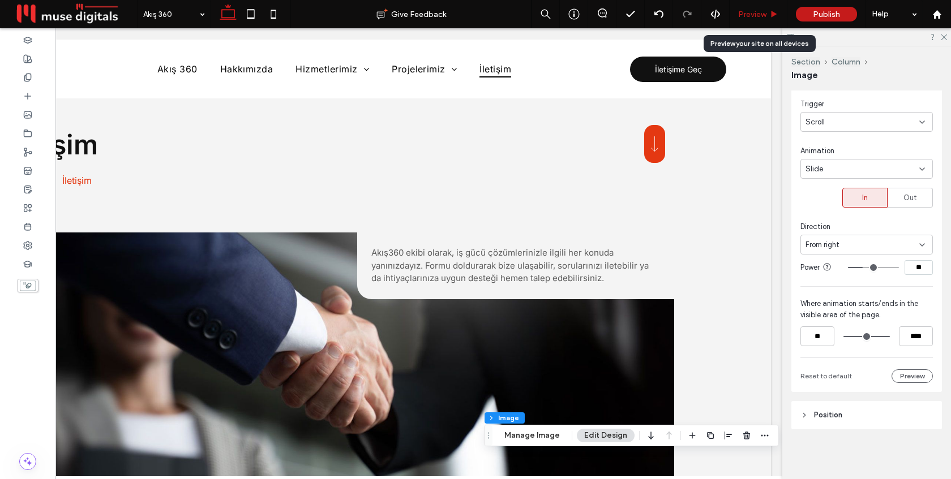
click at [748, 12] on span "Preview" at bounding box center [752, 15] width 28 height 10
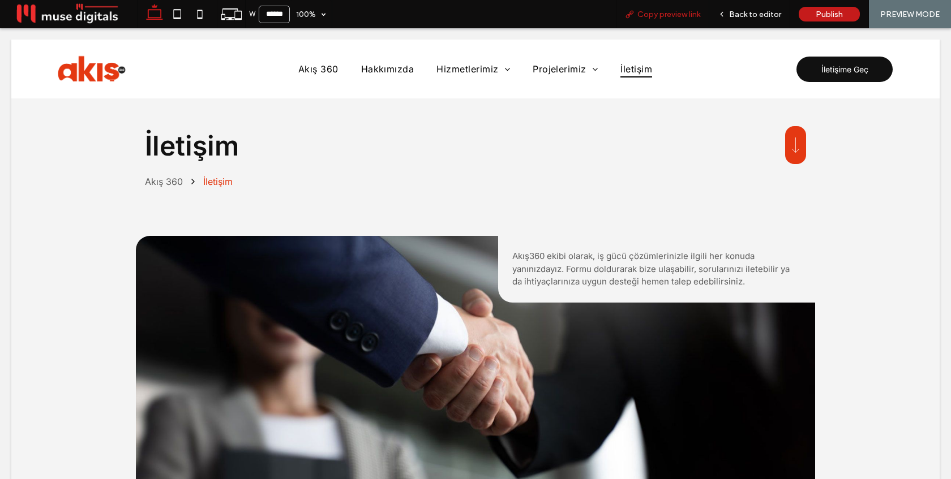
click at [681, 12] on span "Copy preview link" at bounding box center [668, 15] width 63 height 10
click at [748, 25] on div "Back to editor" at bounding box center [749, 14] width 81 height 28
click at [750, 18] on span "Back to editor" at bounding box center [755, 15] width 52 height 10
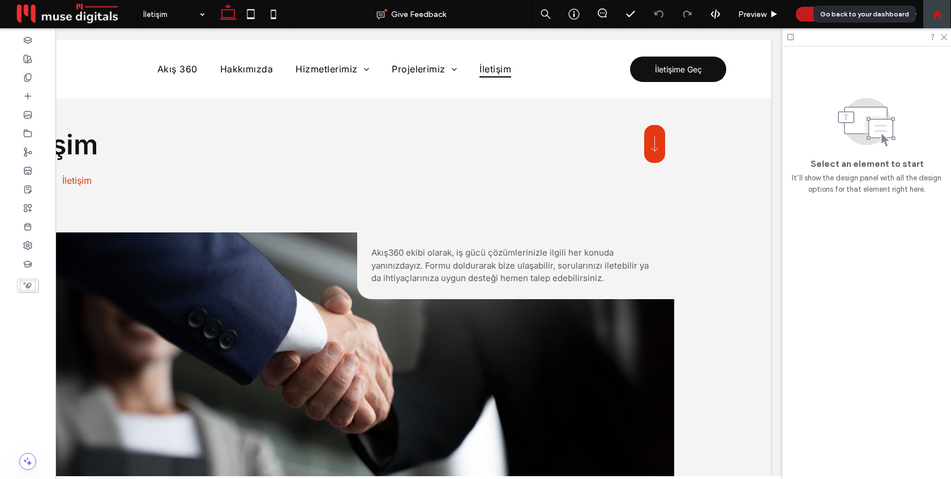
click at [938, 16] on use at bounding box center [936, 14] width 8 height 8
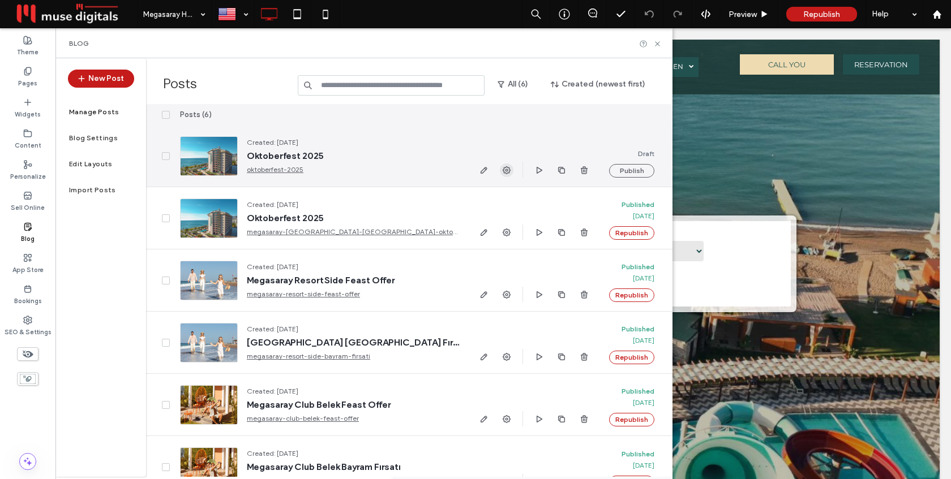
click at [508, 168] on use "button" at bounding box center [507, 170] width 8 height 8
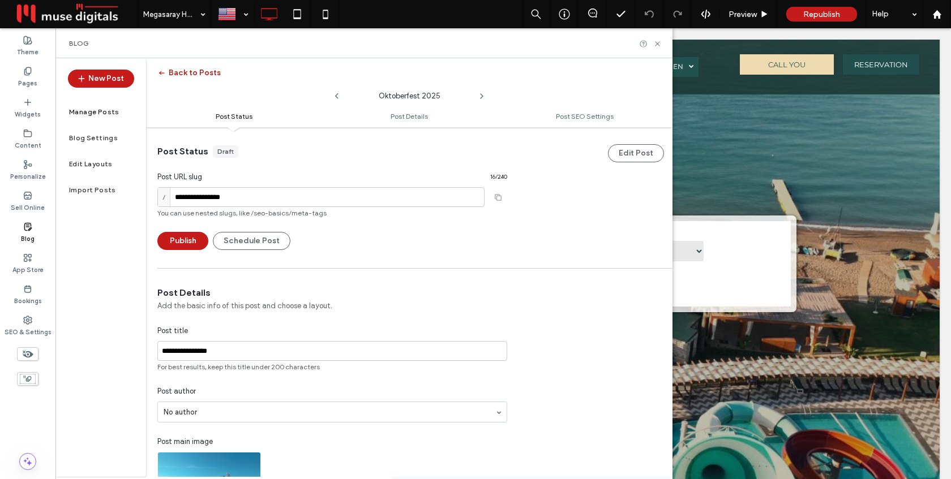
click at [161, 72] on use "button" at bounding box center [161, 73] width 5 height 4
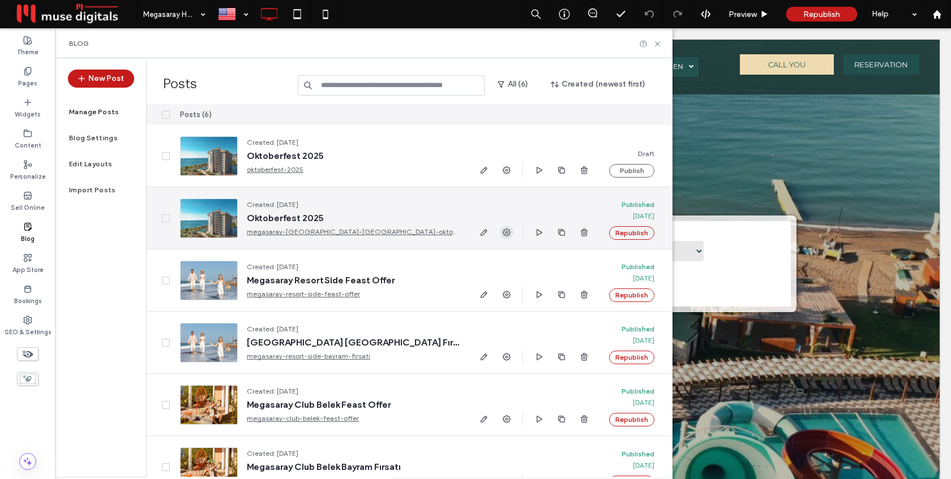
click at [508, 233] on icon "button" at bounding box center [506, 232] width 9 height 9
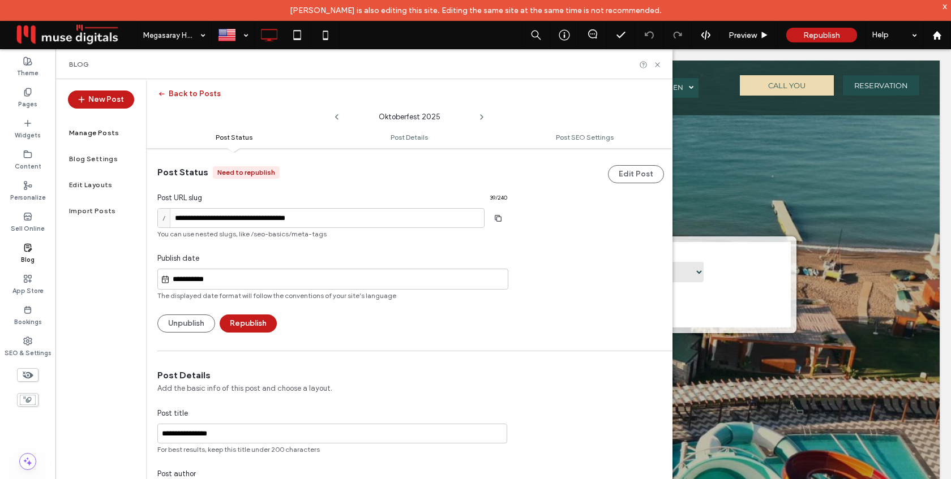
click at [942, 5] on div "Hulya Yaylagul is also editing this site. Editing the same site at the same tim…" at bounding box center [475, 10] width 951 height 21
click at [945, 6] on div "x" at bounding box center [944, 6] width 5 height 10
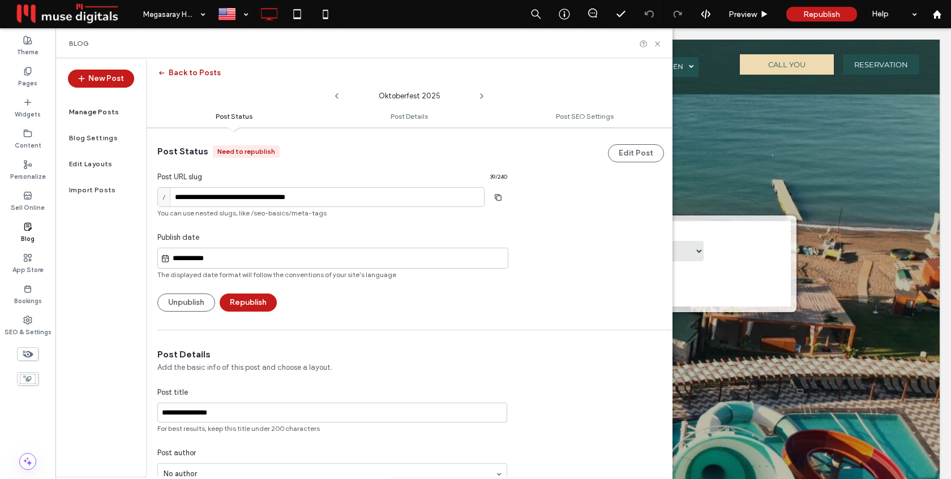
click at [162, 75] on icon "button" at bounding box center [161, 72] width 9 height 9
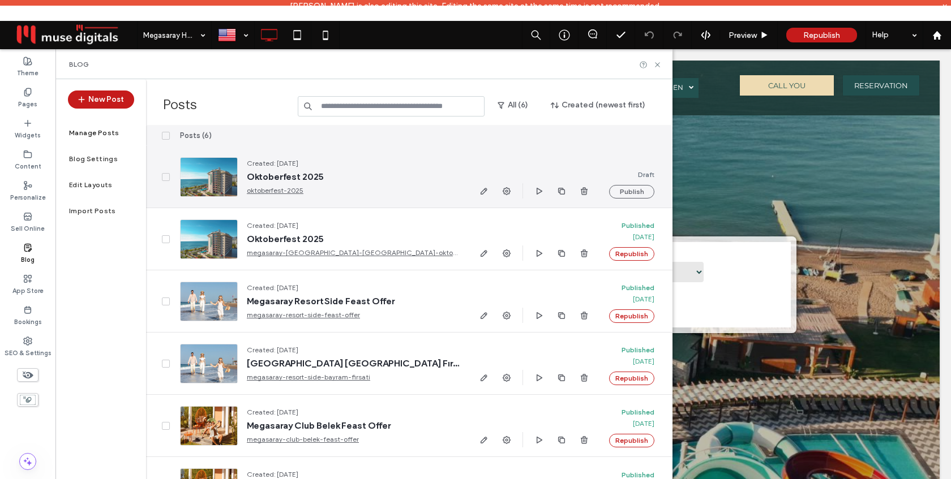
click at [277, 171] on span "Oktoberfest 2025" at bounding box center [353, 176] width 212 height 11
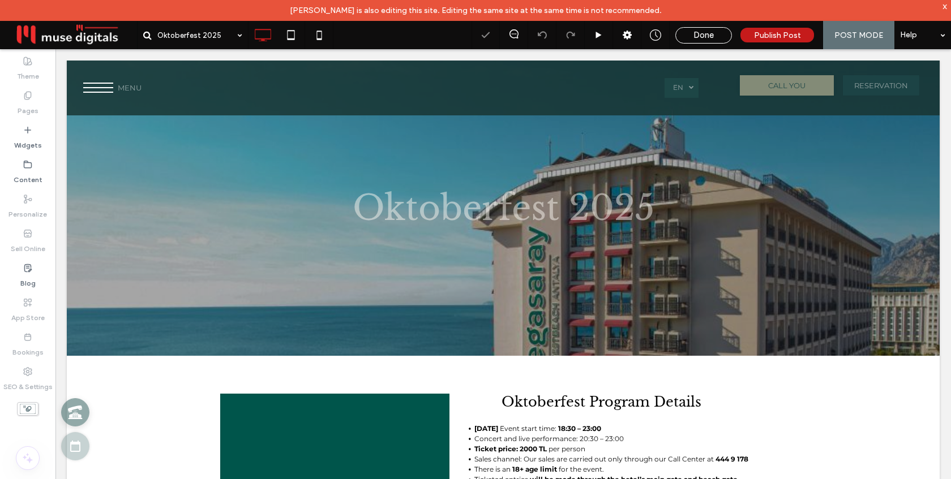
click at [944, 5] on div "x" at bounding box center [944, 6] width 5 height 10
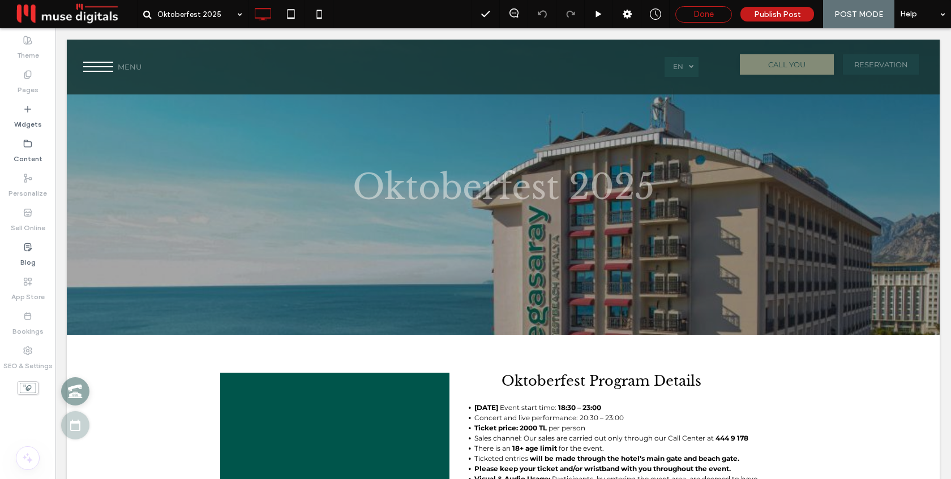
click at [718, 15] on div "Done" at bounding box center [703, 14] width 55 height 10
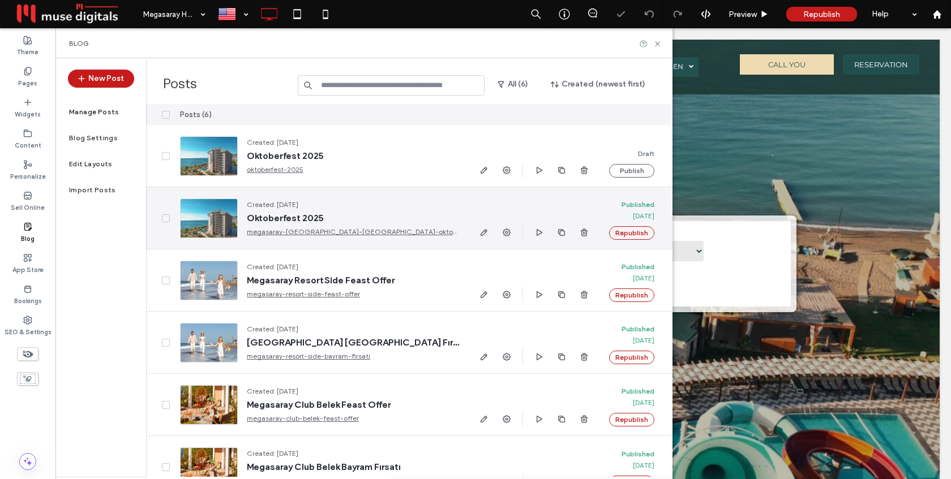
click at [294, 233] on link "megasaray-[GEOGRAPHIC_DATA]-[GEOGRAPHIC_DATA]-oktoberfest" at bounding box center [353, 231] width 212 height 11
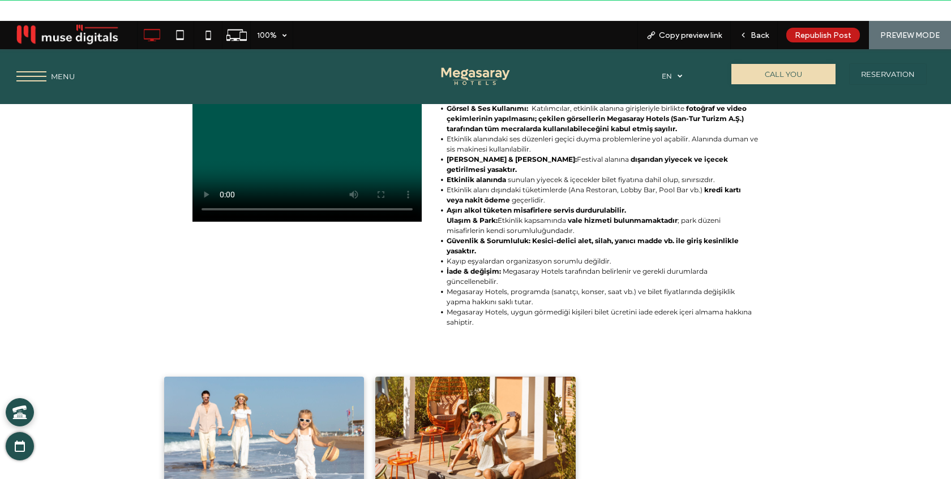
scroll to position [432, 0]
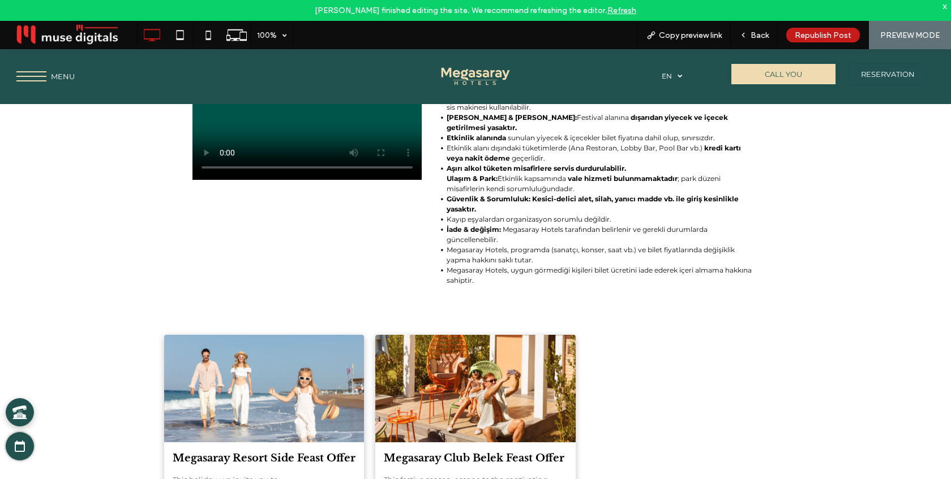
click at [945, 8] on div "x" at bounding box center [944, 6] width 5 height 10
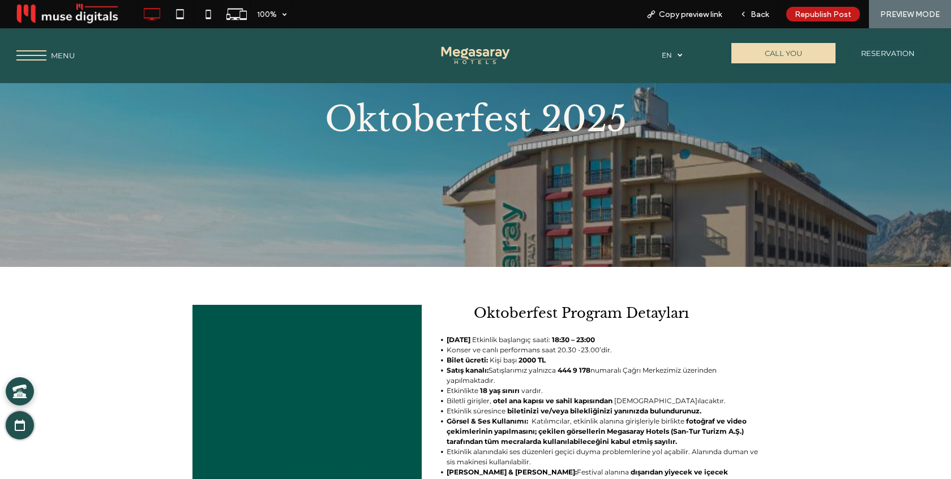
scroll to position [0, 0]
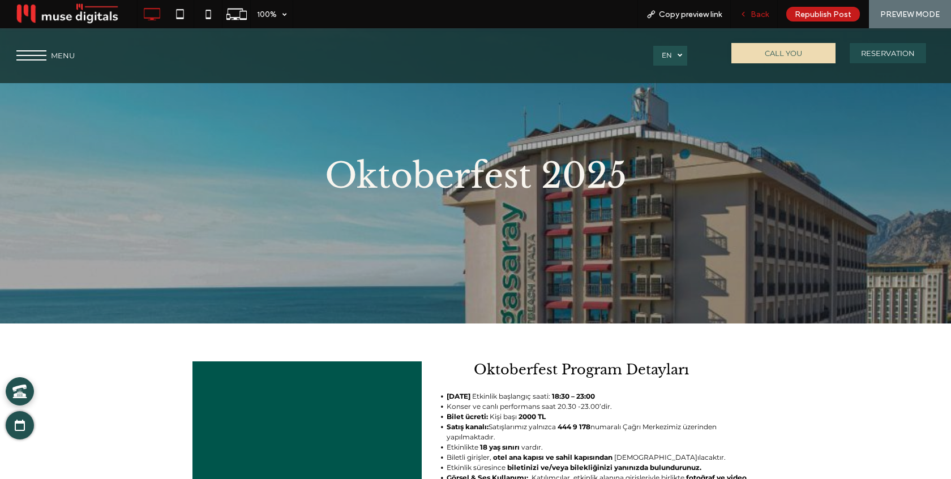
click at [756, 12] on span "Back" at bounding box center [759, 15] width 18 height 10
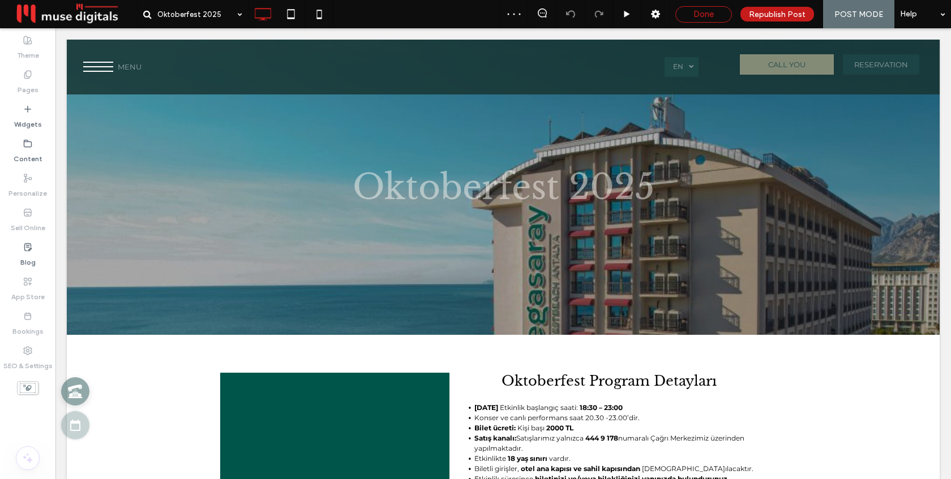
click at [718, 16] on div "Done" at bounding box center [703, 14] width 55 height 10
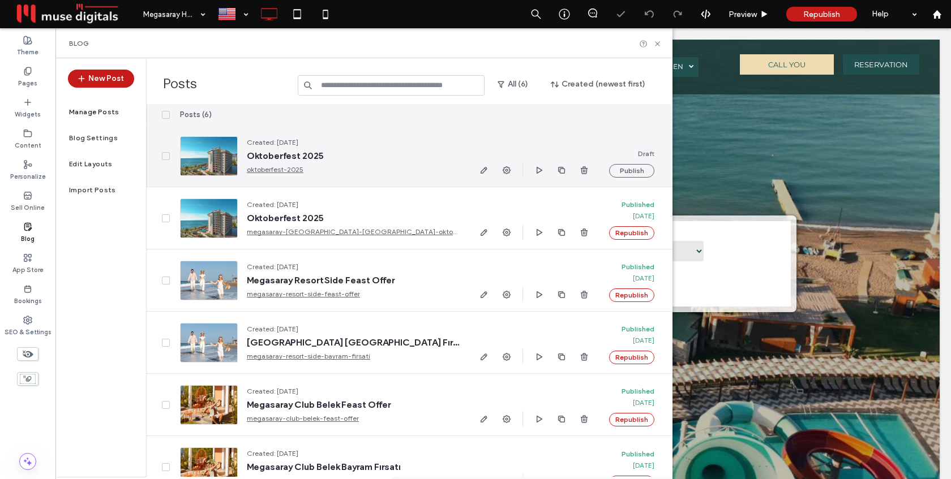
click at [280, 169] on link "oktoberfest-2025" at bounding box center [353, 169] width 212 height 11
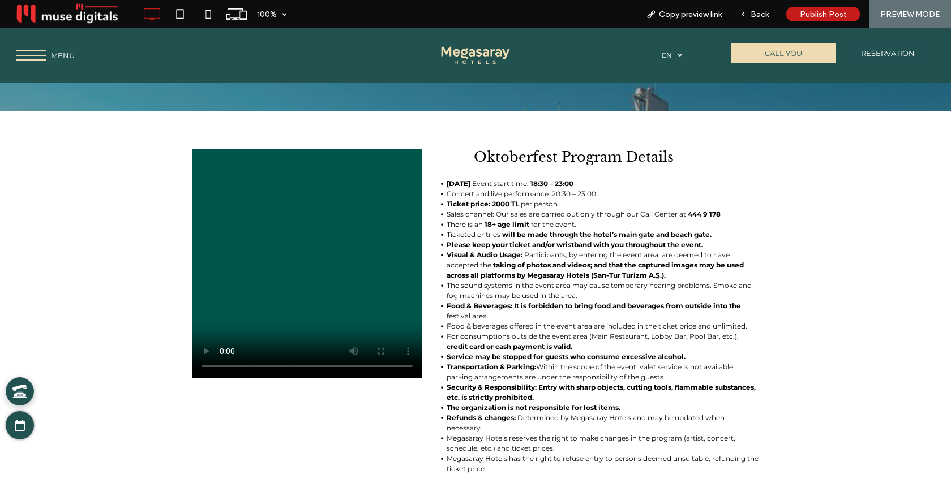
scroll to position [170, 0]
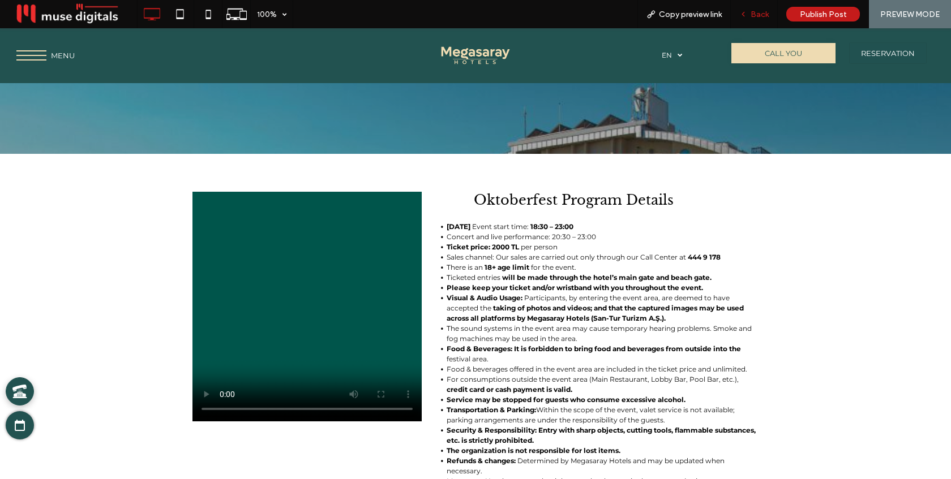
click at [752, 15] on span "Back" at bounding box center [759, 15] width 18 height 10
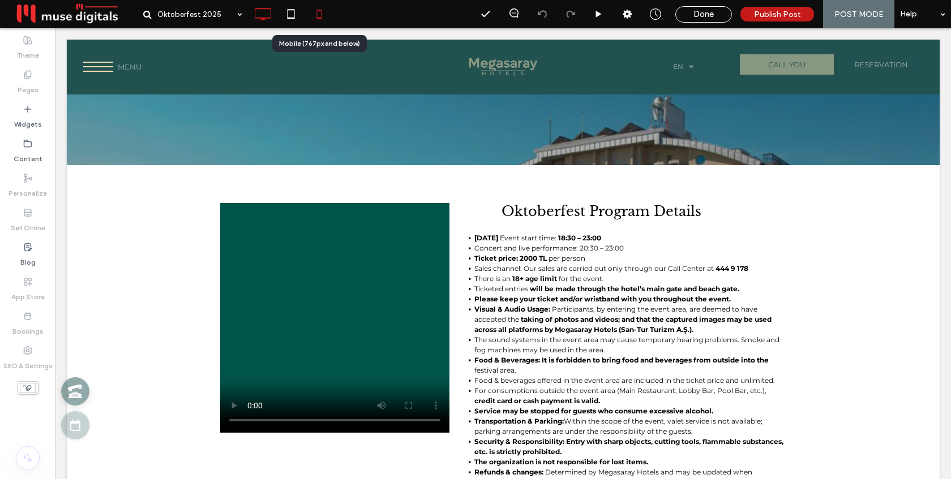
click at [314, 12] on icon at bounding box center [319, 14] width 23 height 23
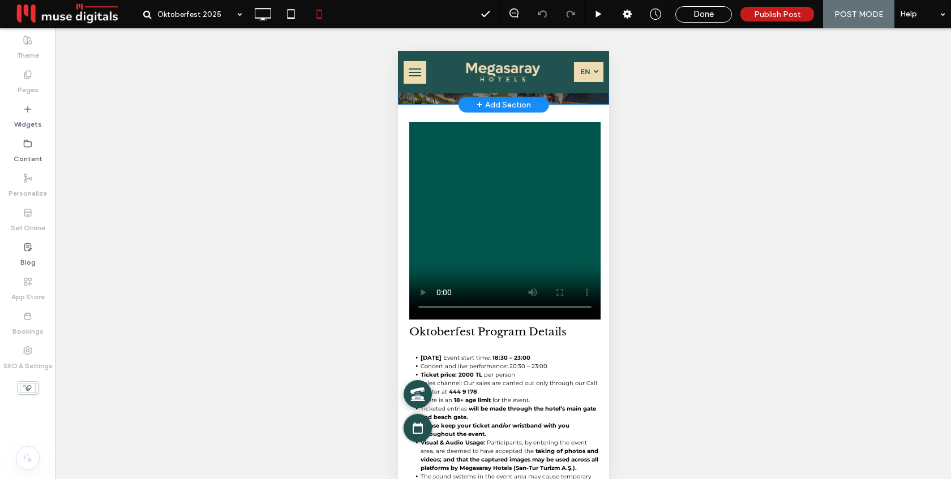
scroll to position [195, 0]
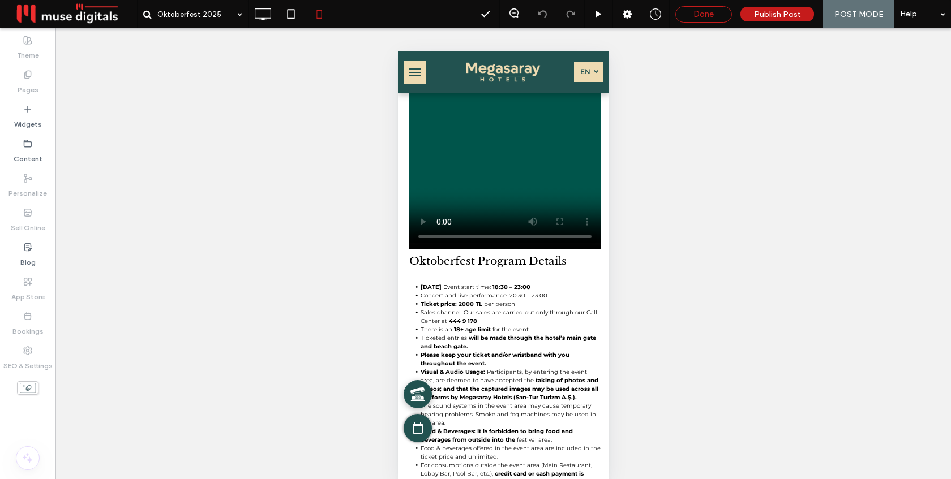
click at [690, 12] on div "Done" at bounding box center [703, 14] width 55 height 10
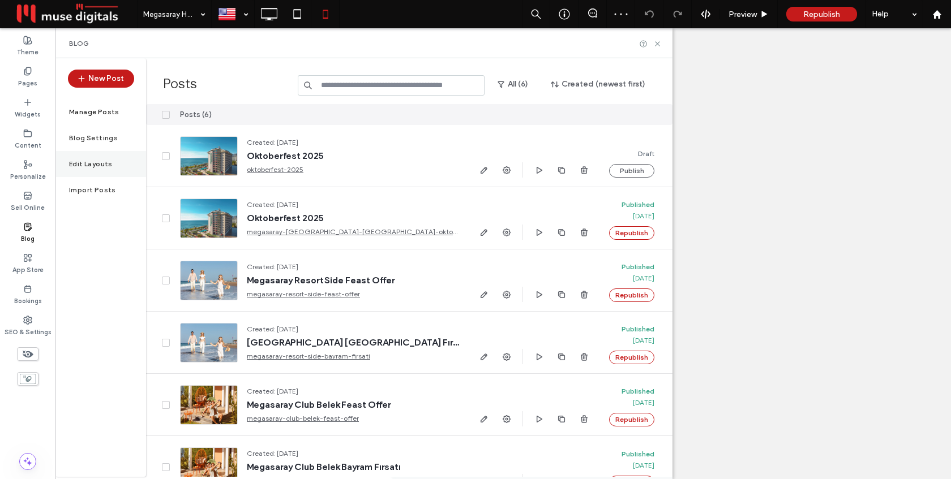
click at [88, 165] on label "Edit Layouts" at bounding box center [91, 164] width 44 height 8
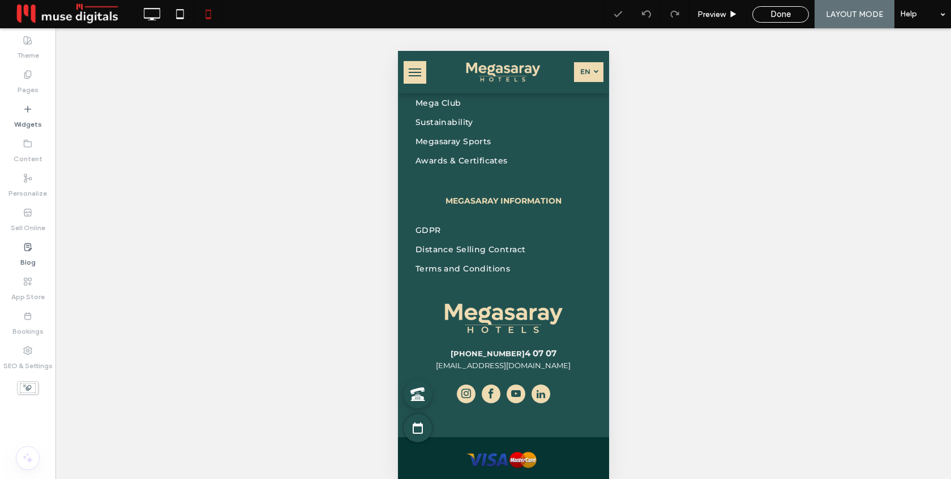
scroll to position [857, 0]
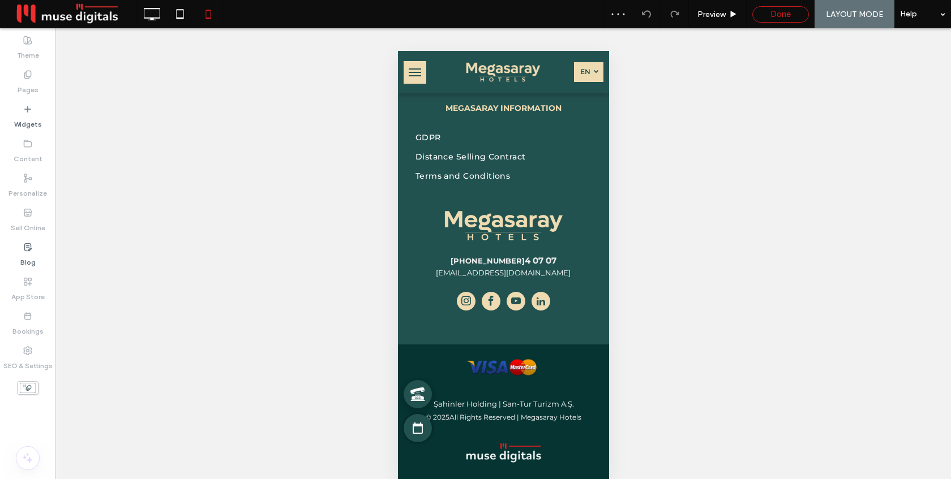
click at [788, 12] on span "Done" at bounding box center [780, 14] width 20 height 10
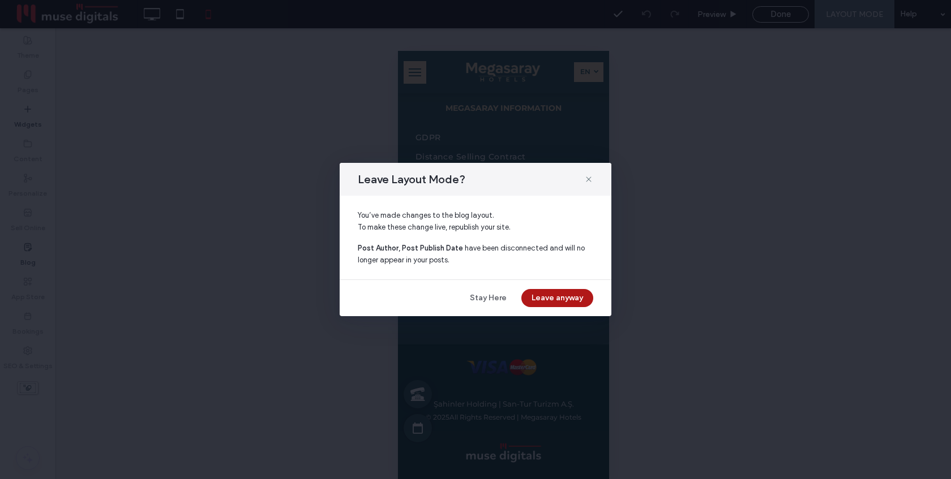
click at [555, 295] on button "Leave anyway" at bounding box center [557, 298] width 72 height 18
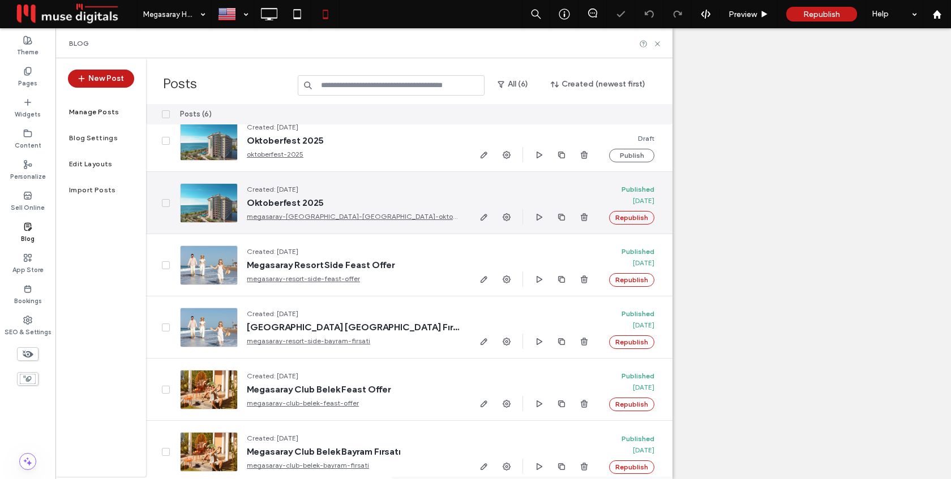
scroll to position [17, 0]
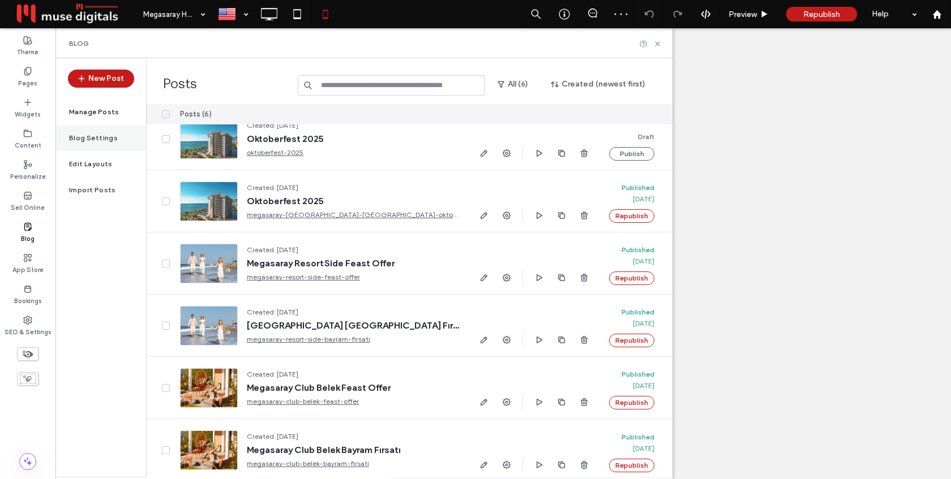
click at [97, 138] on label "Blog Settings" at bounding box center [93, 138] width 49 height 8
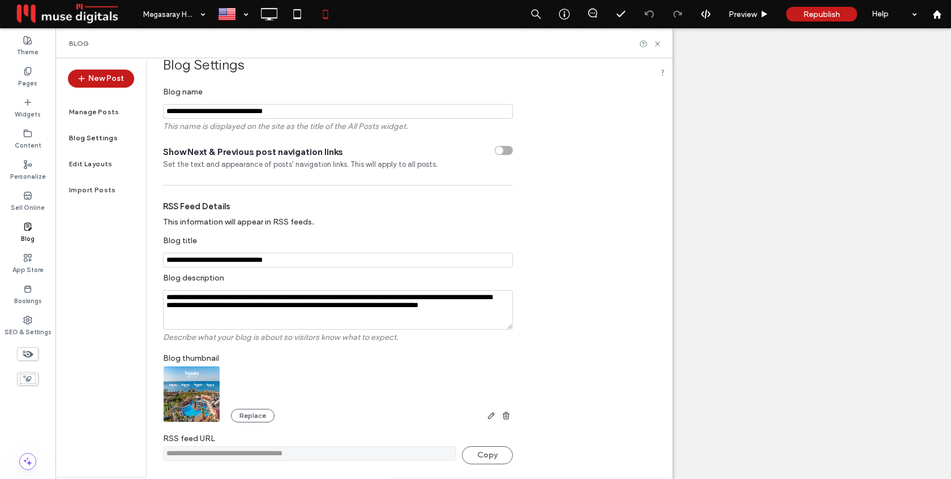
scroll to position [0, 0]
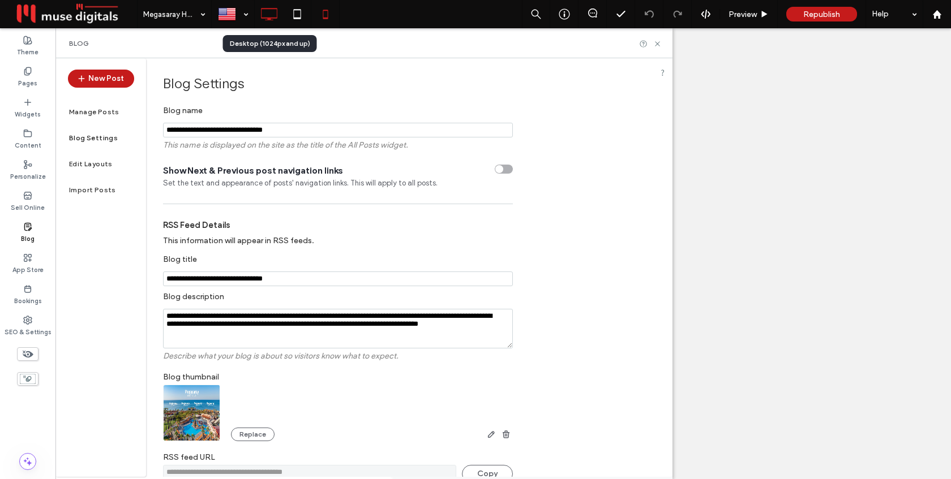
click at [269, 19] on use at bounding box center [269, 14] width 16 height 12
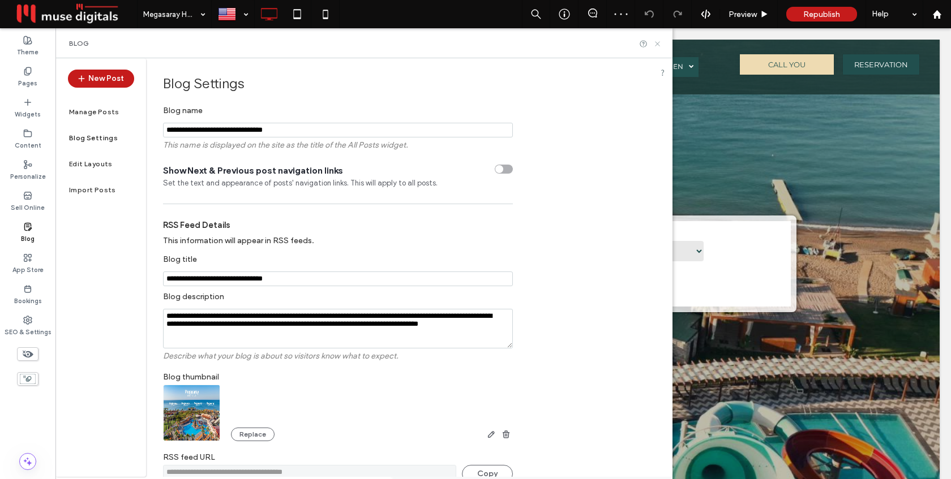
click at [662, 43] on icon at bounding box center [657, 44] width 8 height 8
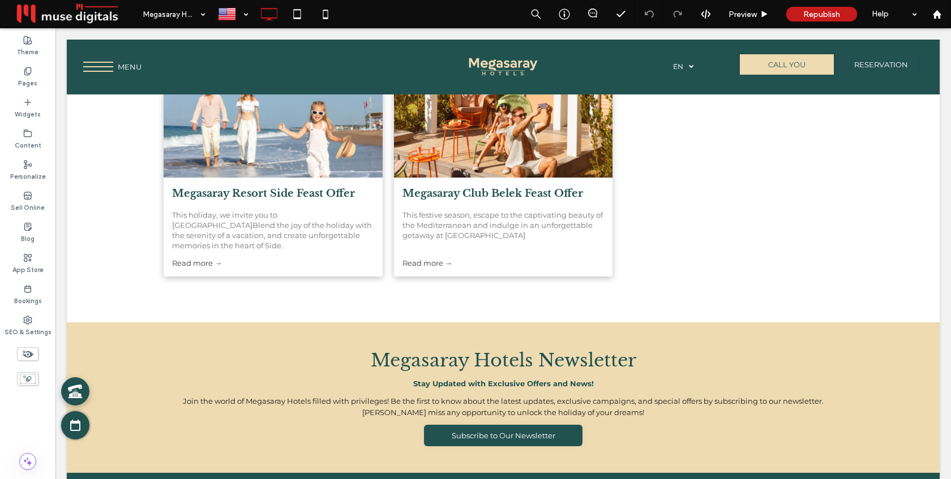
scroll to position [2633, 0]
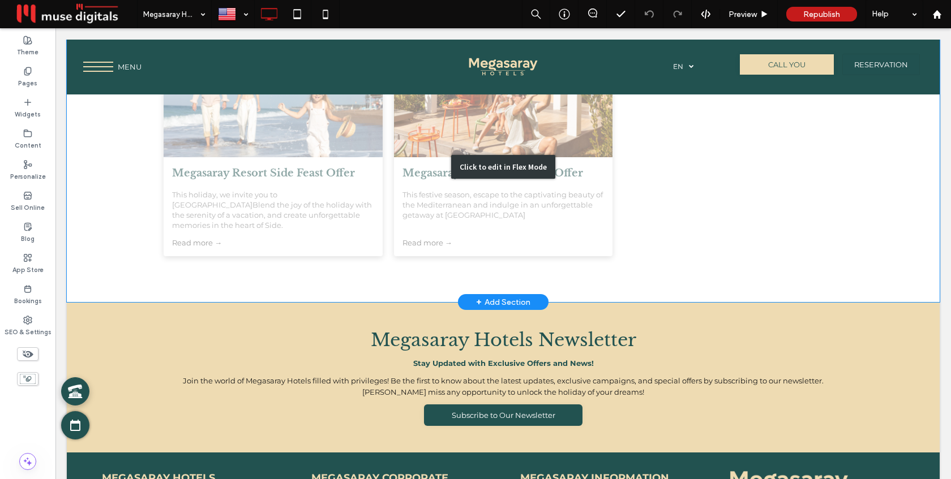
click at [381, 140] on div "Click to edit in Flex Mode" at bounding box center [503, 167] width 873 height 271
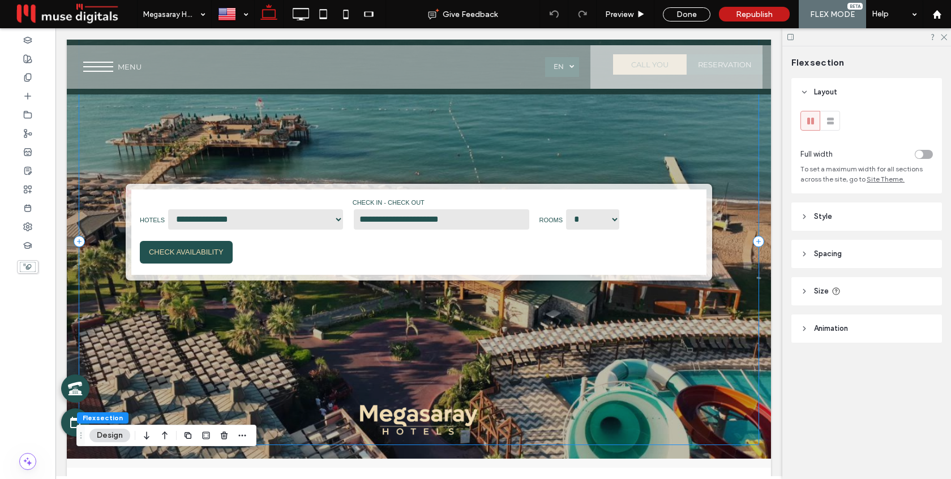
scroll to position [0, 0]
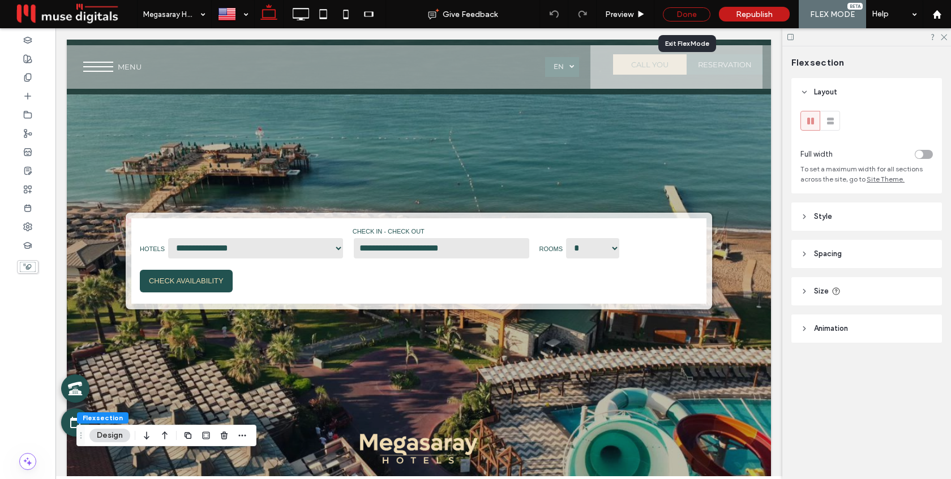
click at [685, 9] on div "Done" at bounding box center [687, 14] width 48 height 14
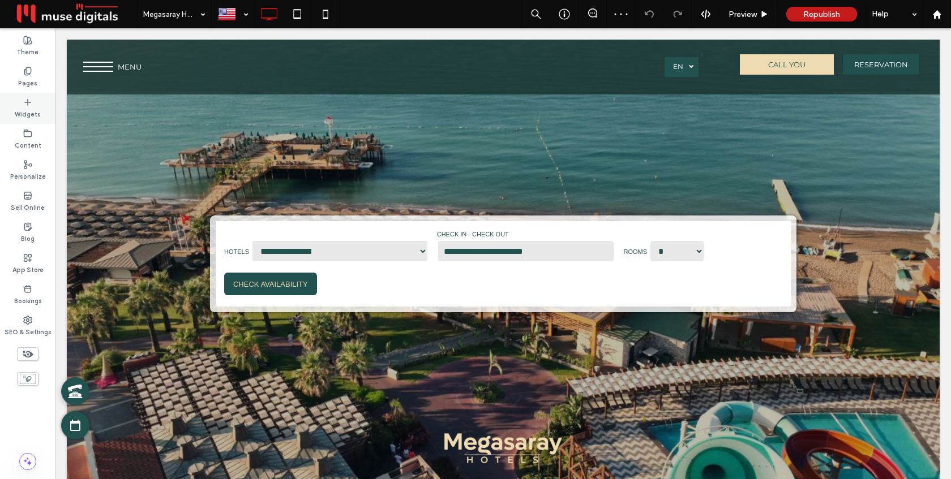
click at [29, 106] on icon at bounding box center [27, 102] width 9 height 9
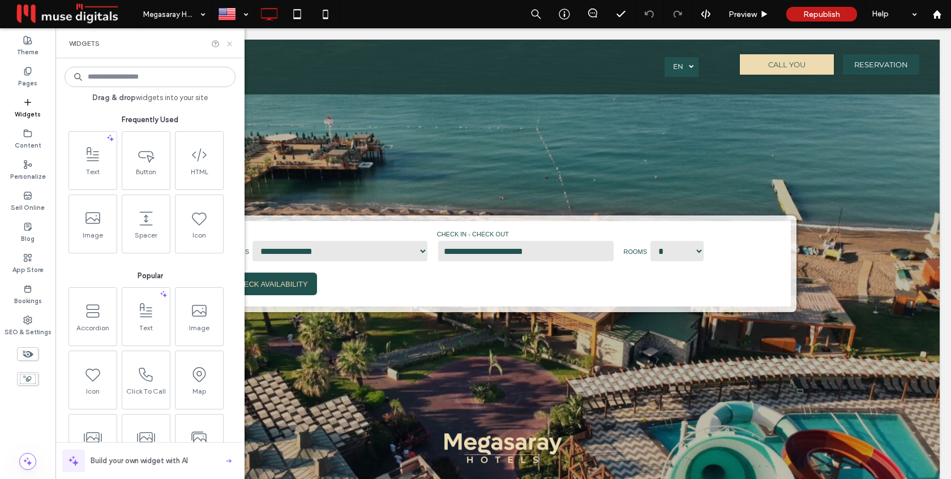
click at [228, 46] on icon at bounding box center [229, 44] width 8 height 8
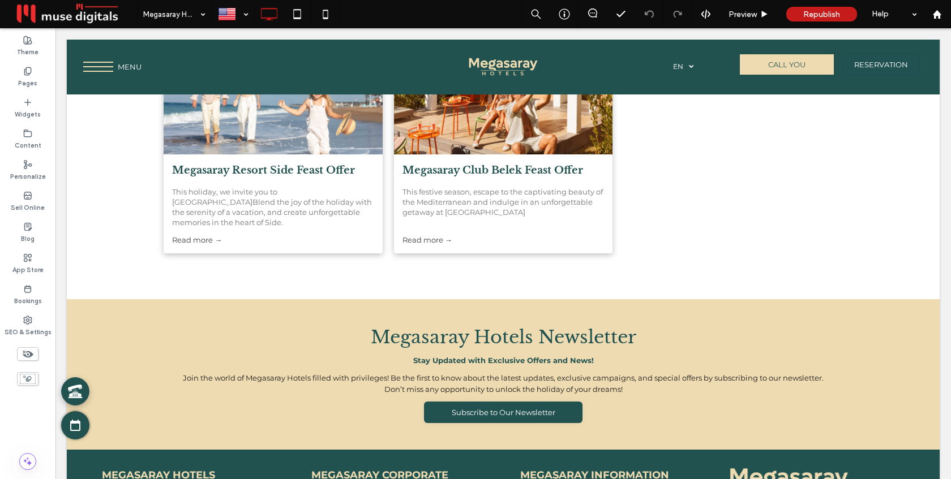
scroll to position [2684, 0]
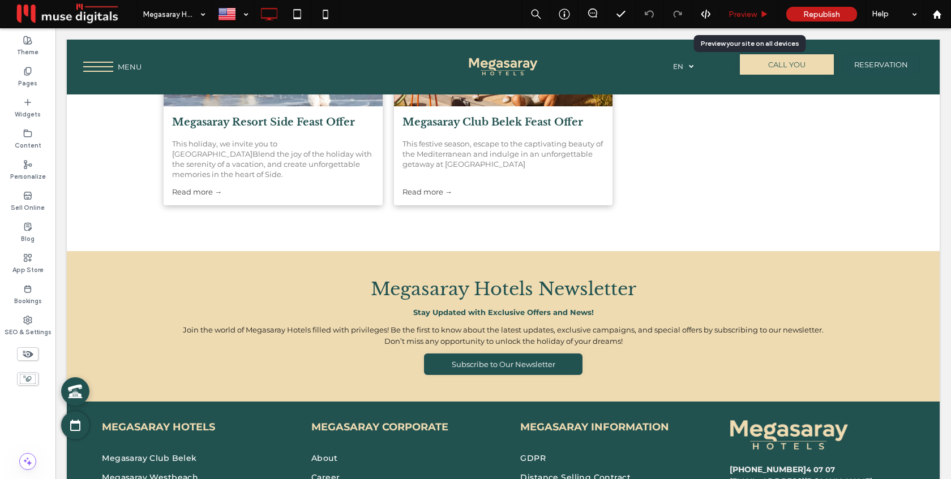
click at [748, 16] on span "Preview" at bounding box center [742, 15] width 28 height 10
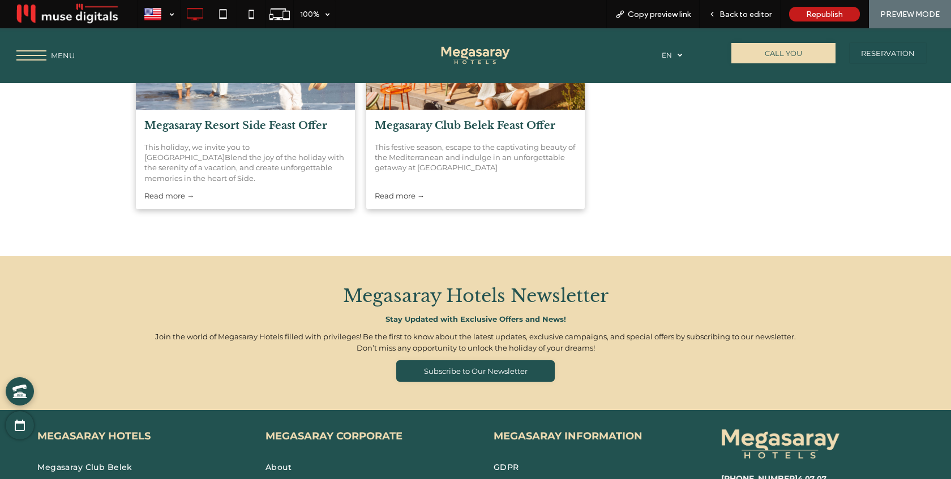
scroll to position [2684, 0]
click at [740, 14] on span "Back to editor" at bounding box center [745, 15] width 52 height 10
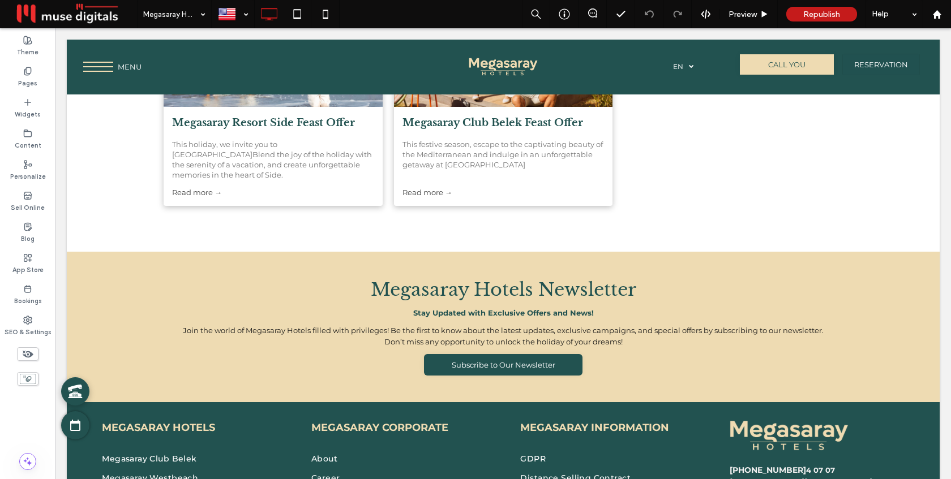
scroll to position [2673, 0]
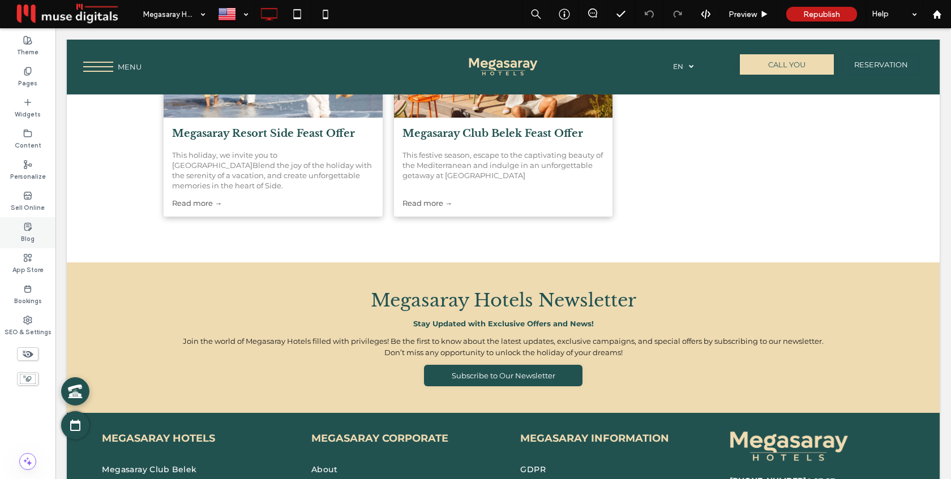
click at [22, 232] on label "Blog" at bounding box center [28, 237] width 14 height 12
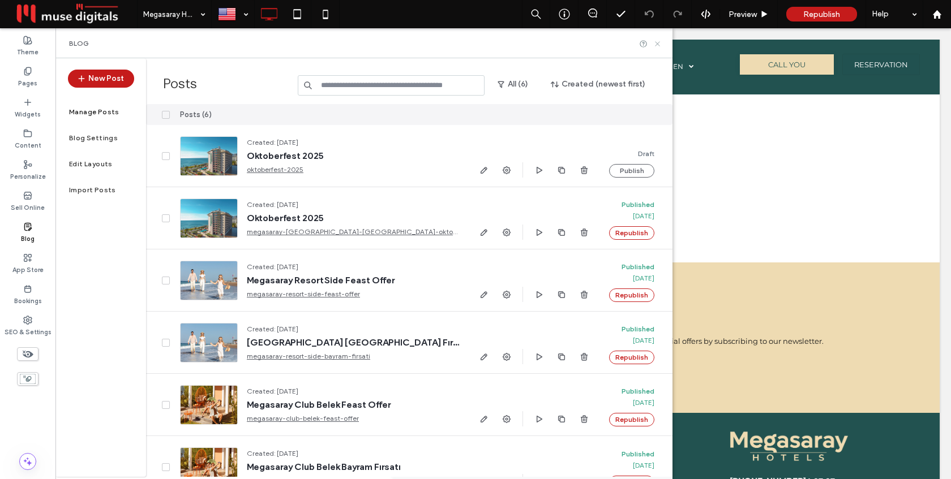
click at [655, 43] on icon at bounding box center [657, 44] width 8 height 8
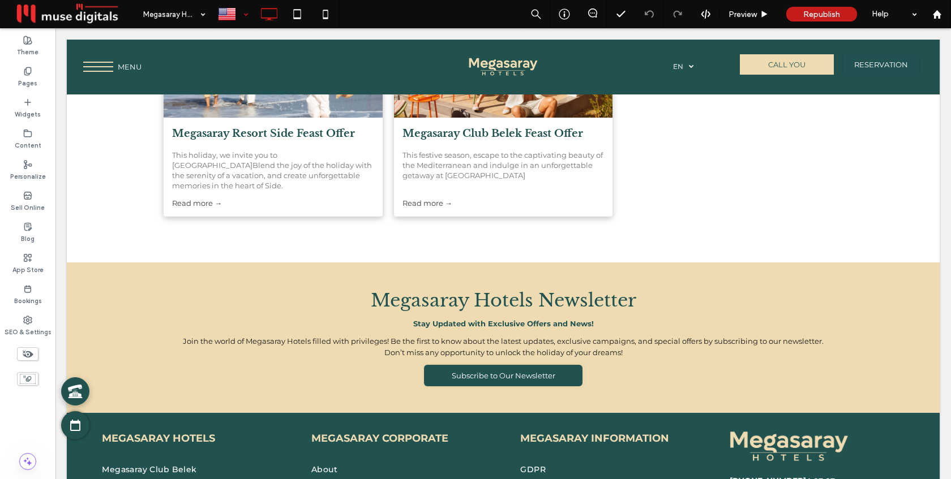
click at [243, 13] on div at bounding box center [232, 14] width 41 height 27
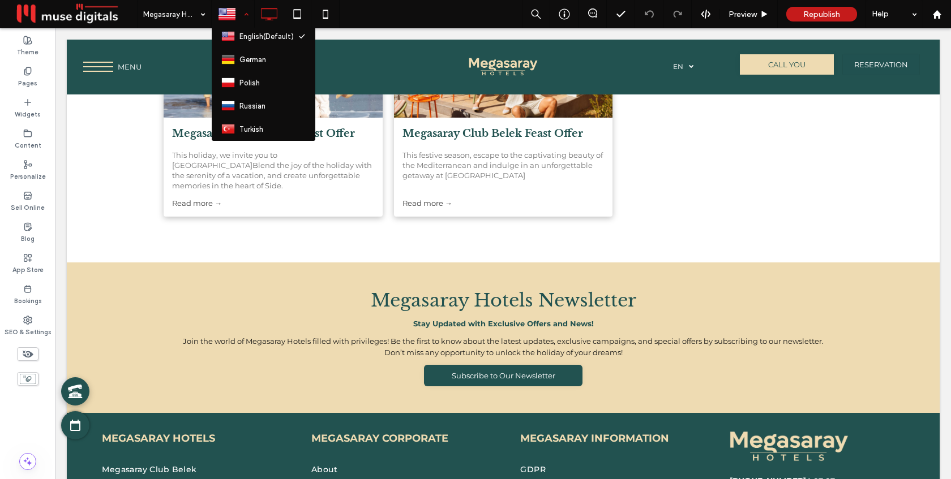
scroll to position [26, 0]
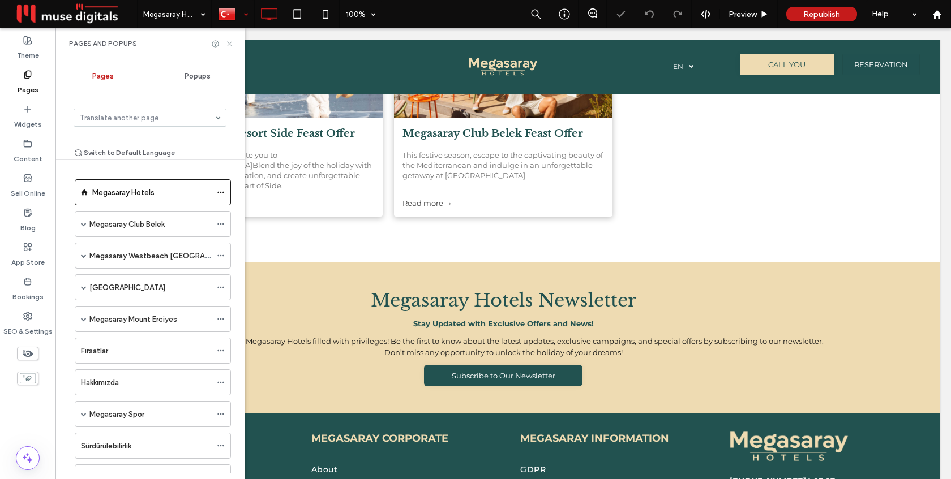
click at [231, 42] on use at bounding box center [229, 43] width 5 height 5
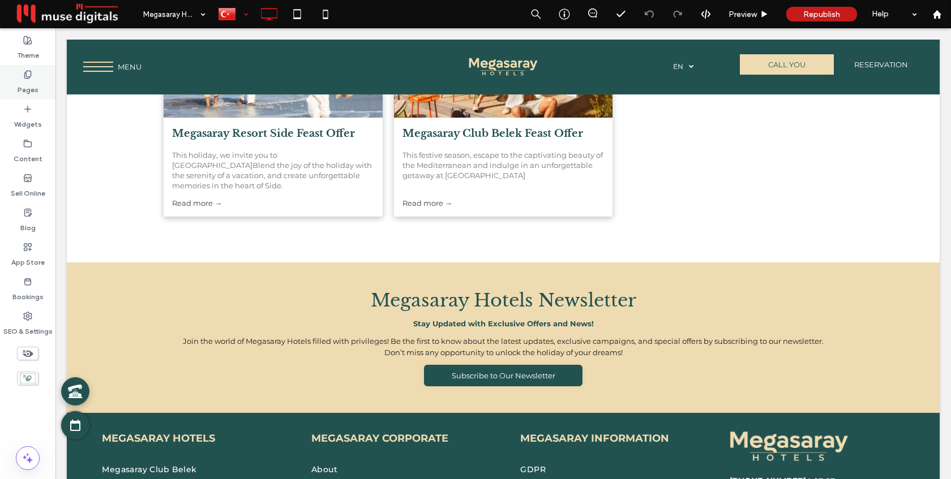
click at [41, 78] on div "Pages" at bounding box center [27, 82] width 55 height 35
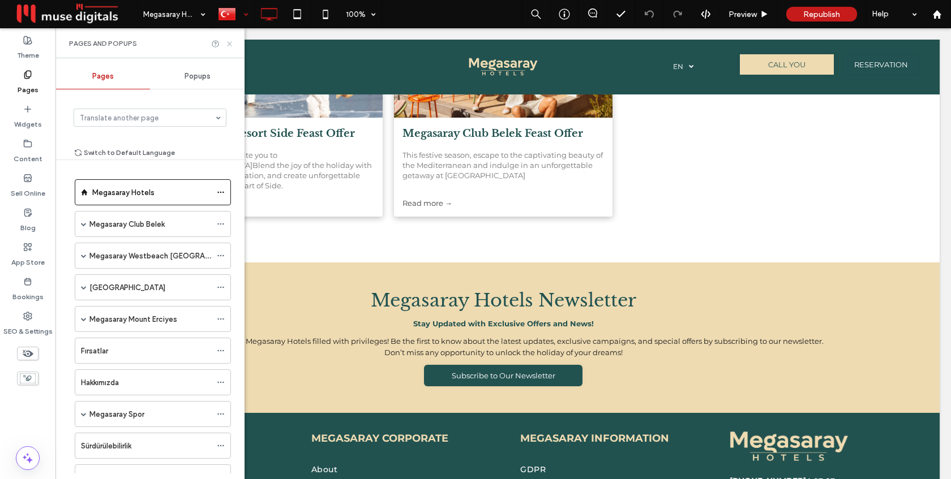
click at [229, 45] on icon at bounding box center [229, 44] width 8 height 8
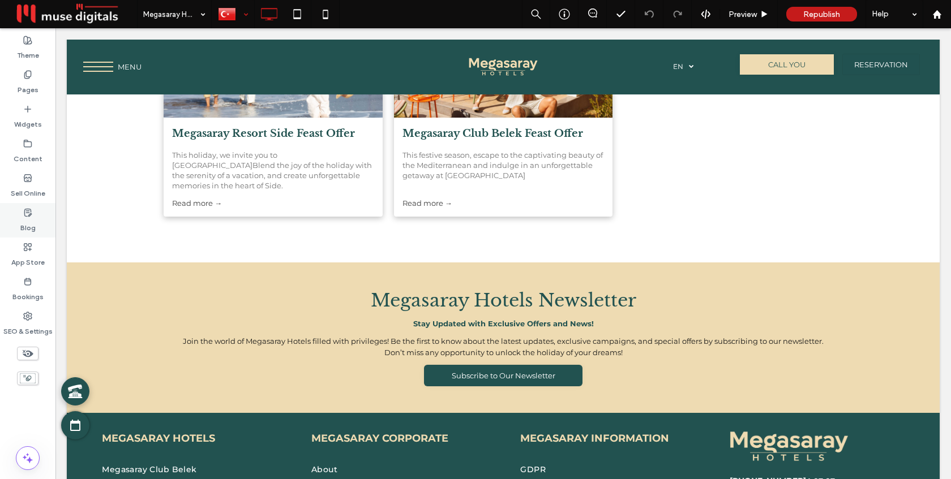
click at [27, 219] on label "Blog" at bounding box center [27, 225] width 15 height 16
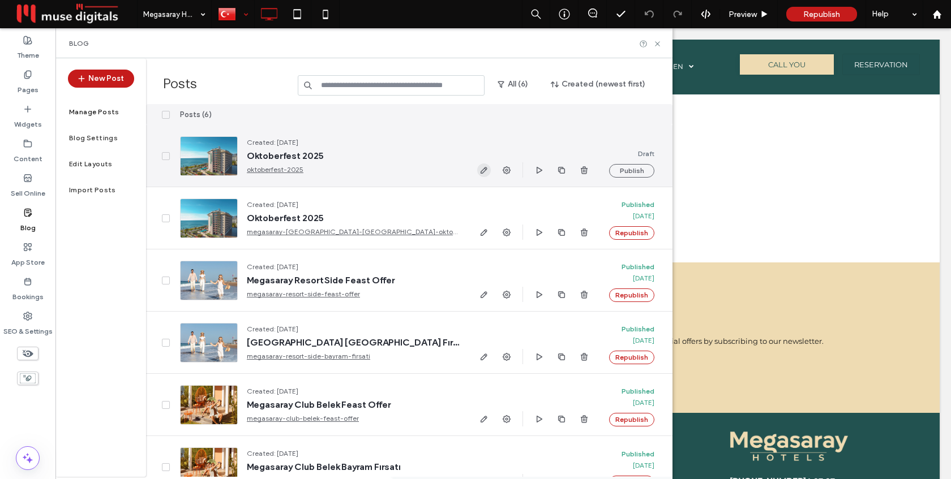
click at [486, 170] on icon "button" at bounding box center [483, 170] width 9 height 9
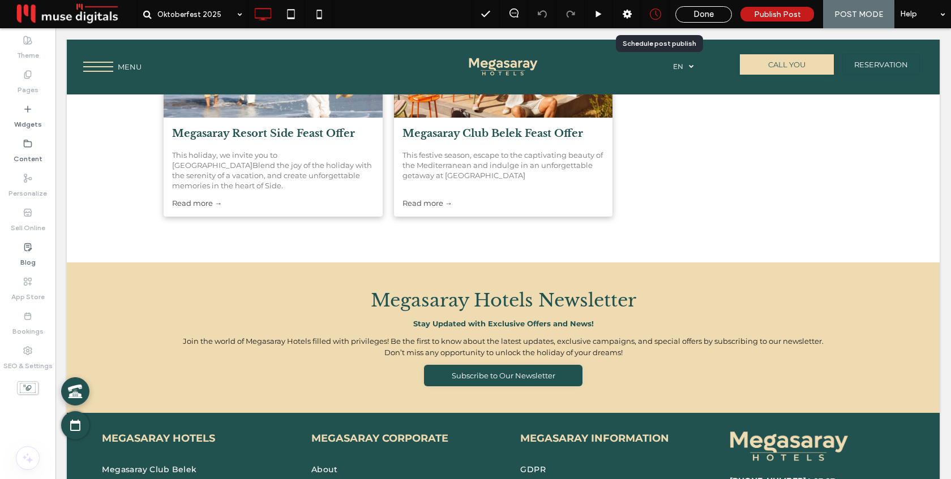
click at [658, 11] on icon at bounding box center [655, 13] width 11 height 11
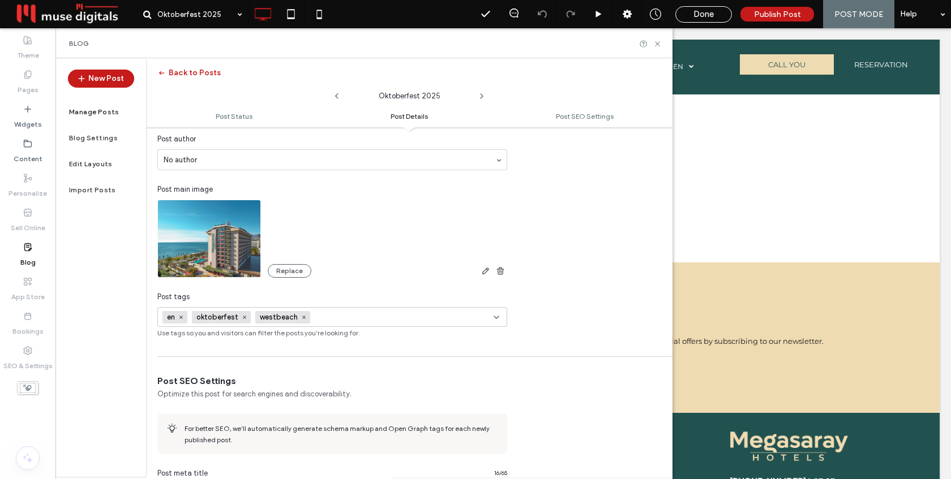
scroll to position [254, 0]
click at [656, 41] on icon at bounding box center [657, 44] width 8 height 8
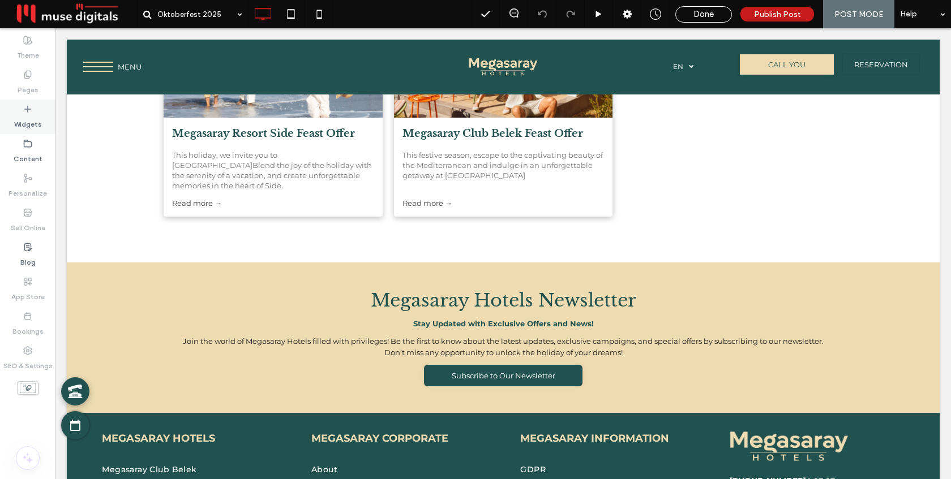
click at [31, 127] on label "Widgets" at bounding box center [28, 122] width 28 height 16
click at [534, 297] on div at bounding box center [475, 239] width 951 height 479
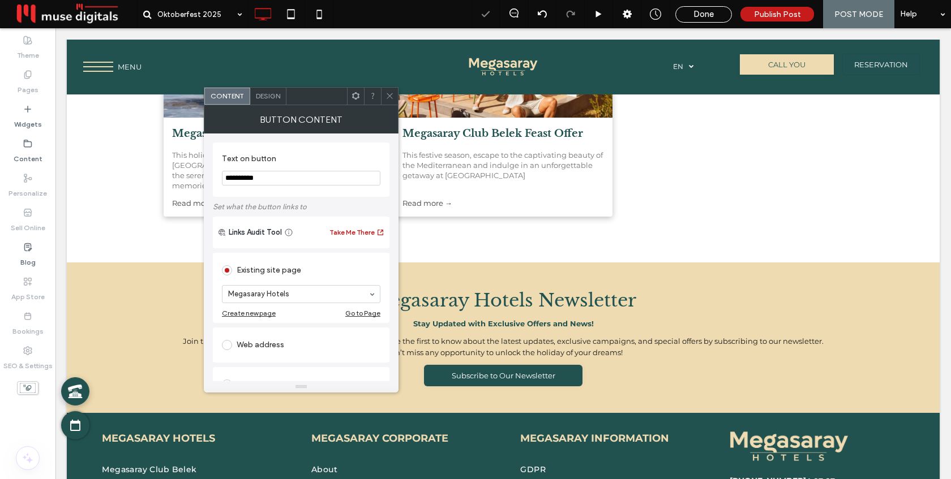
click at [388, 97] on use at bounding box center [390, 96] width 6 height 6
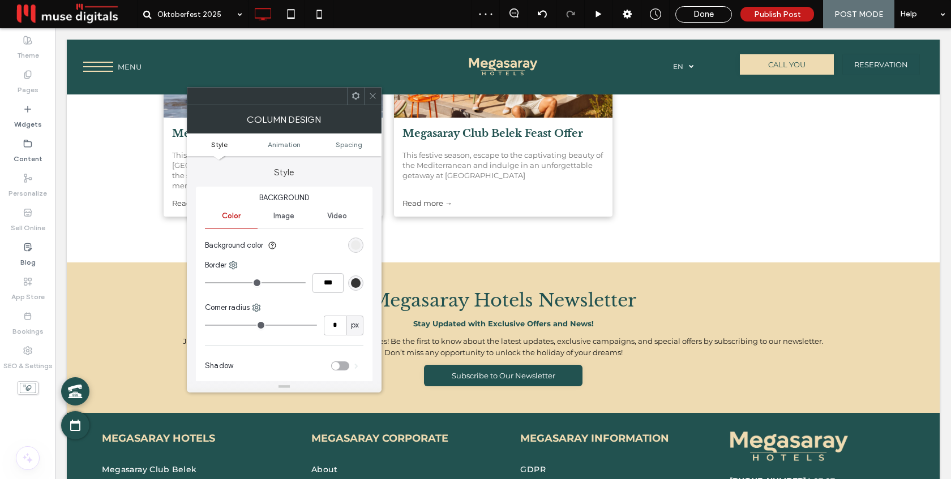
click at [372, 94] on icon at bounding box center [372, 96] width 8 height 8
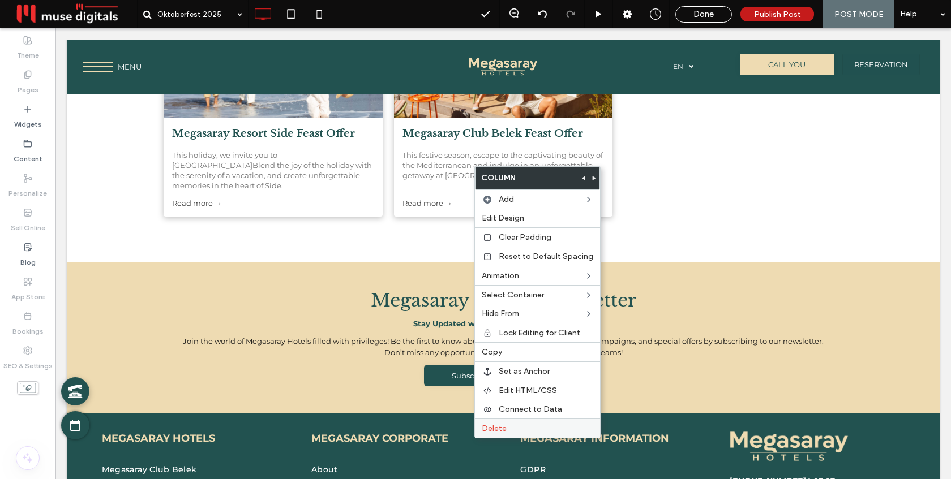
click at [500, 430] on span "Delete" at bounding box center [494, 429] width 25 height 10
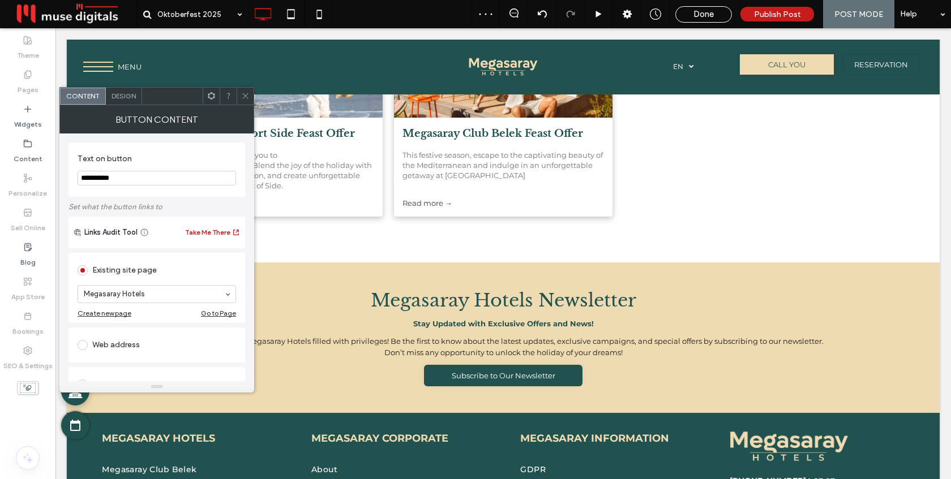
click at [243, 95] on icon at bounding box center [245, 96] width 8 height 8
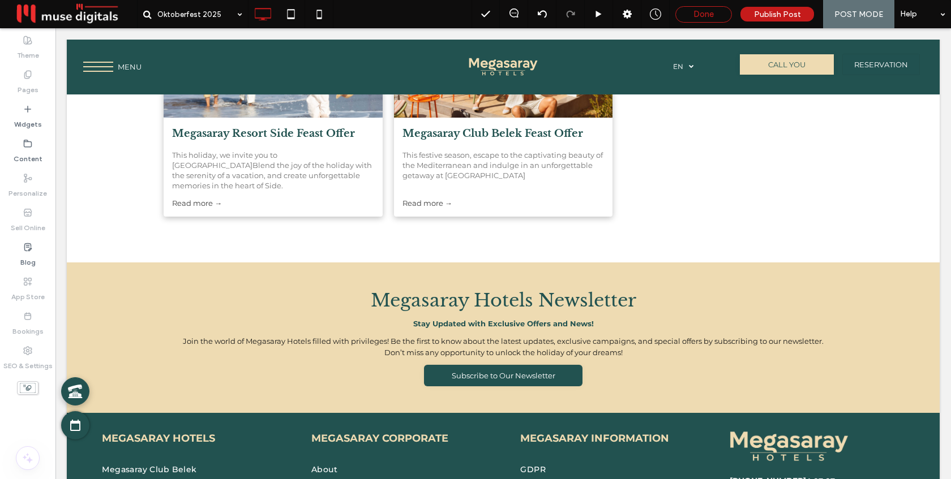
click at [708, 18] on span "Done" at bounding box center [703, 14] width 20 height 10
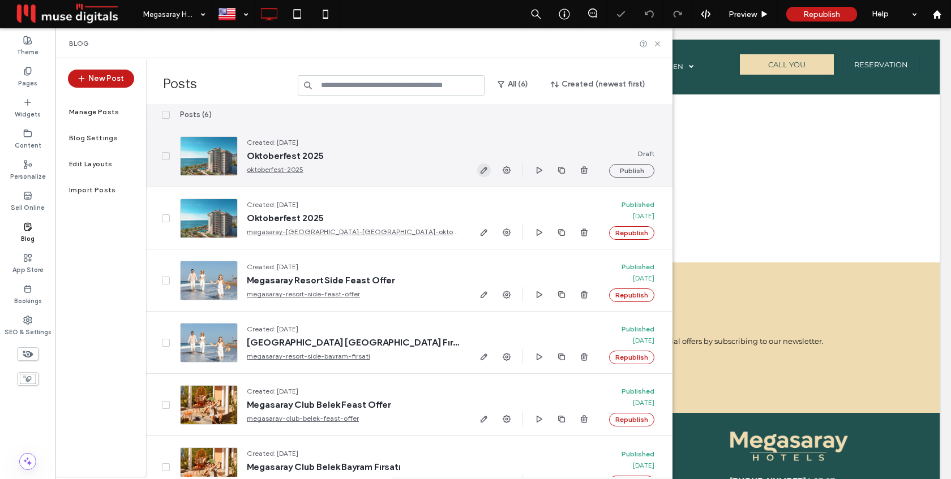
click at [482, 171] on icon "button" at bounding box center [483, 170] width 9 height 9
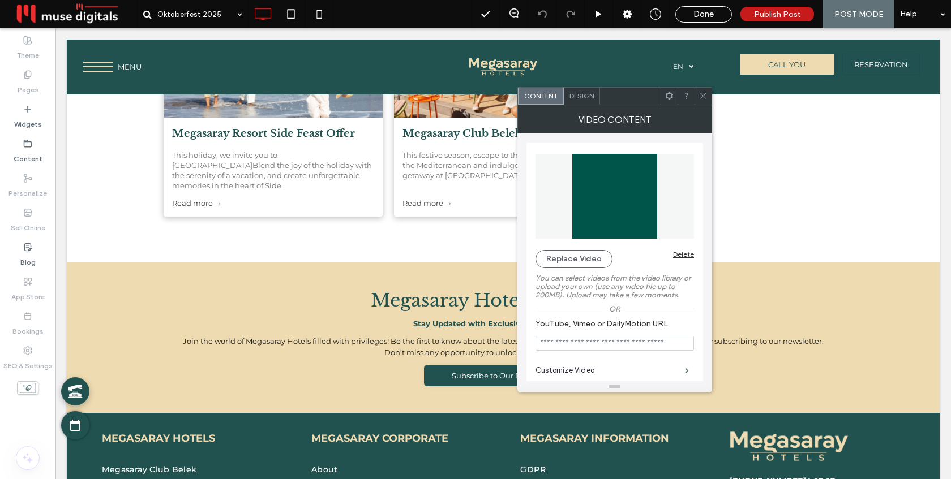
click at [705, 99] on icon at bounding box center [703, 96] width 8 height 8
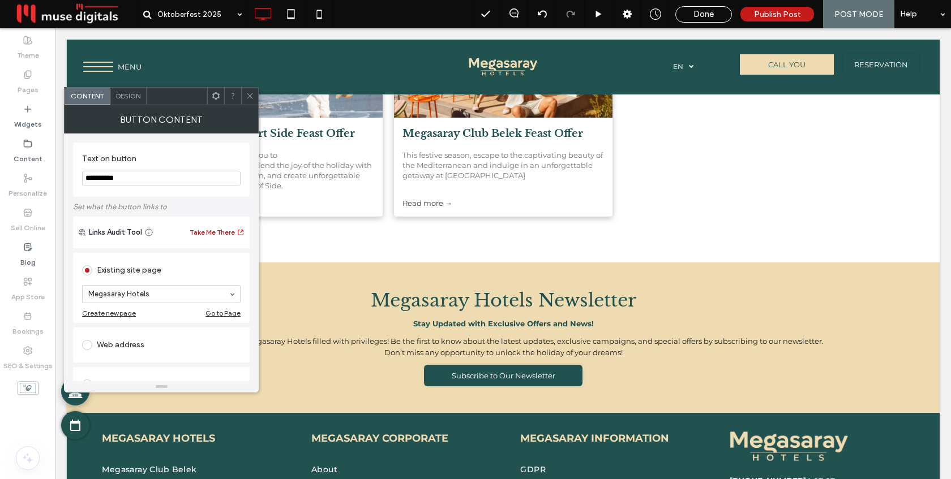
click at [157, 176] on input "**********" at bounding box center [161, 178] width 158 height 15
type input "*********"
click at [178, 134] on div "Text on button ********* Set what the button links to Links Audit Tool Take Me …" at bounding box center [161, 367] width 177 height 467
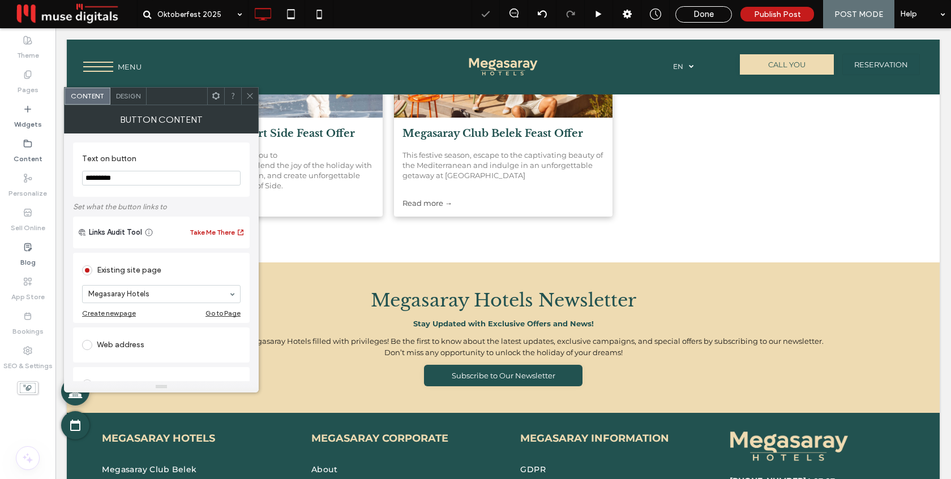
click at [246, 95] on icon at bounding box center [250, 96] width 8 height 8
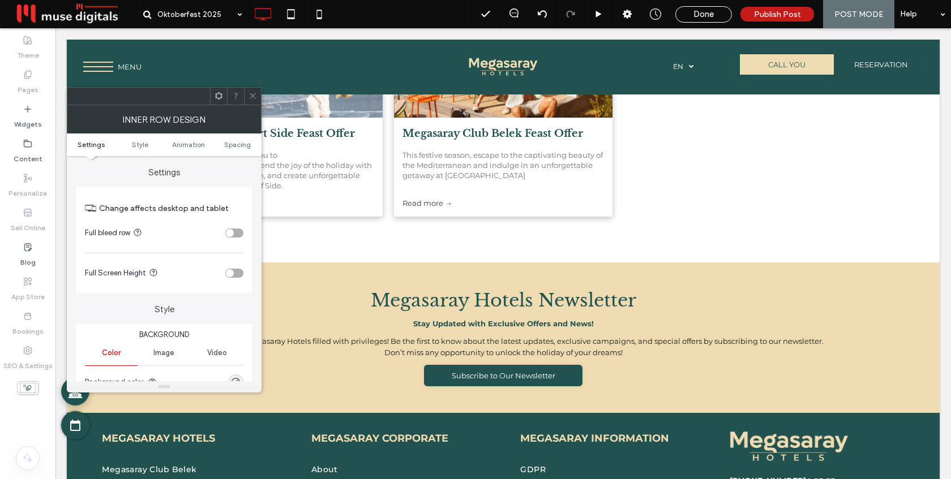
click at [232, 229] on div "toggle" at bounding box center [234, 233] width 18 height 9
click at [252, 100] on span at bounding box center [252, 96] width 8 height 17
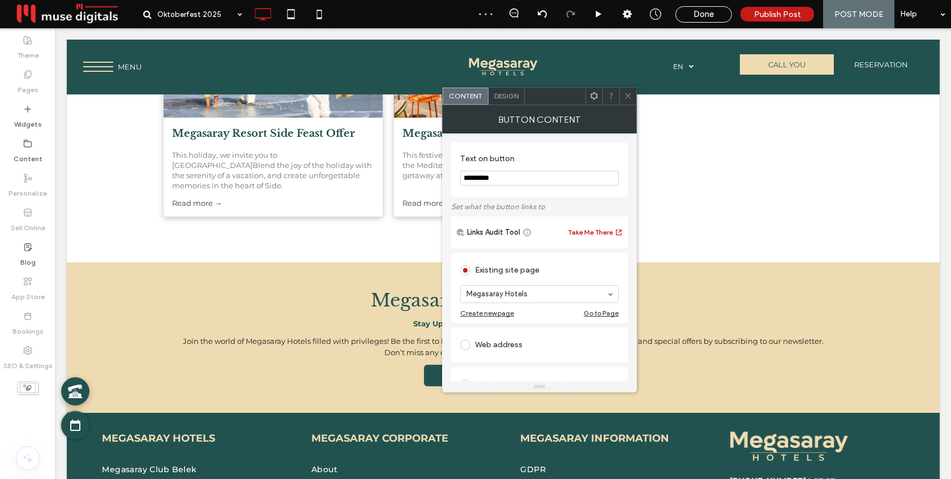
click at [629, 100] on icon at bounding box center [628, 96] width 8 height 8
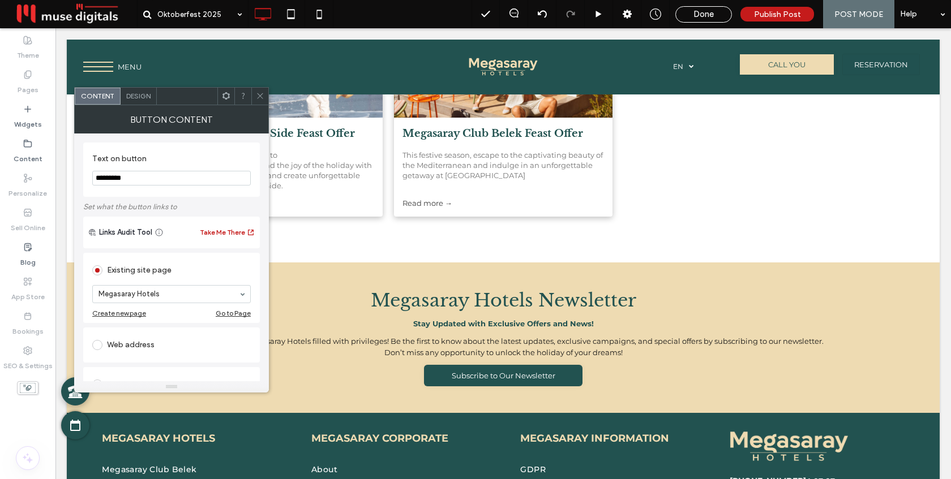
click at [137, 177] on input "*********" at bounding box center [171, 178] width 158 height 15
type input "*********"
click at [146, 139] on div "Text on button ********* Set what the button links to Links Audit Tool Take Me …" at bounding box center [171, 367] width 177 height 467
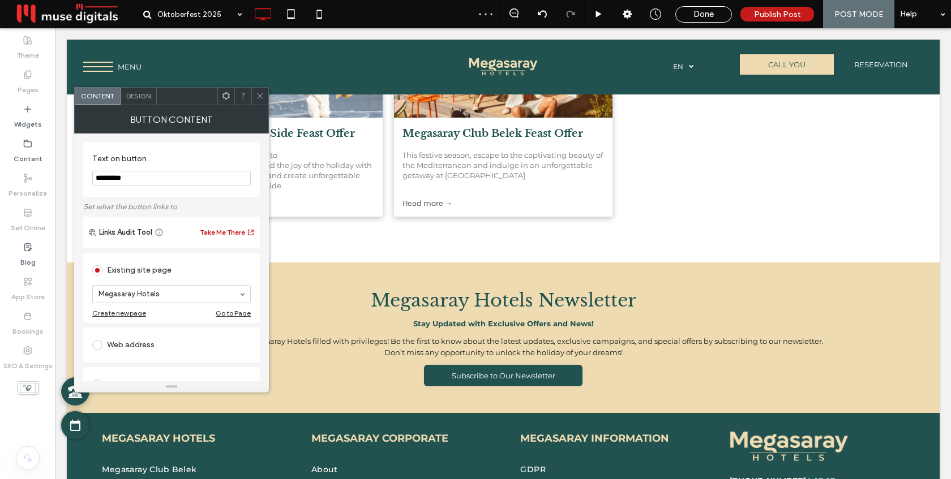
click at [259, 92] on icon at bounding box center [260, 96] width 8 height 8
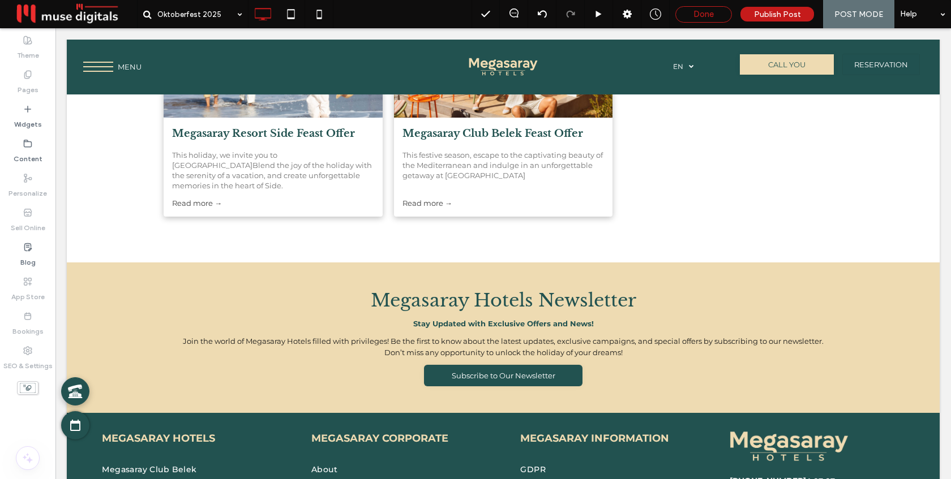
click at [703, 12] on span "Done" at bounding box center [703, 14] width 20 height 10
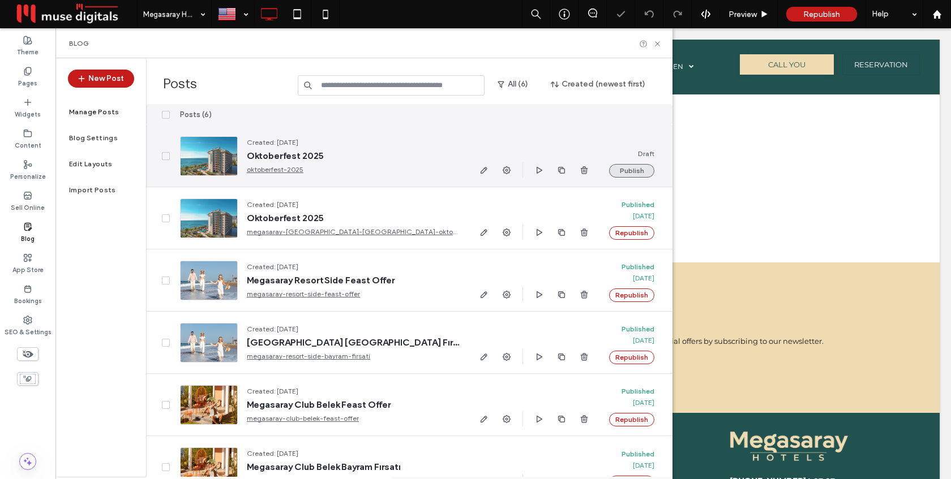
click at [630, 171] on button "Publish" at bounding box center [631, 171] width 45 height 14
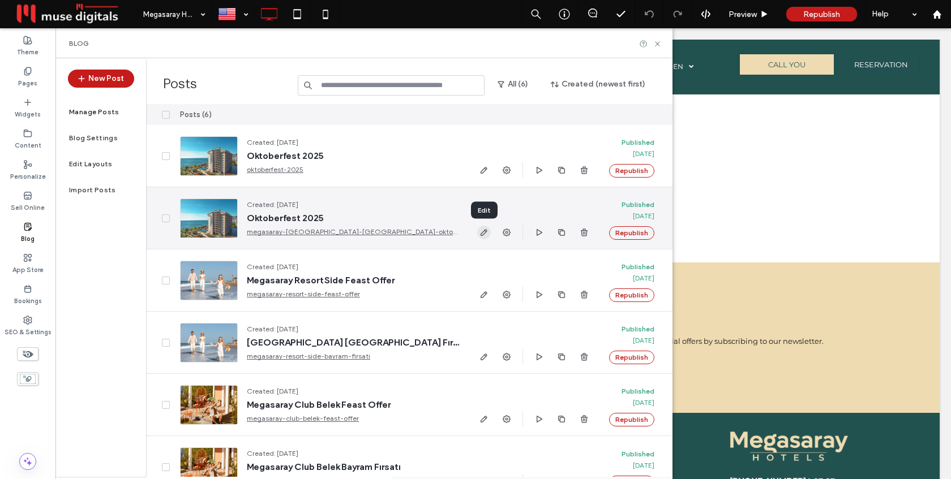
click at [483, 235] on use "button" at bounding box center [483, 232] width 7 height 7
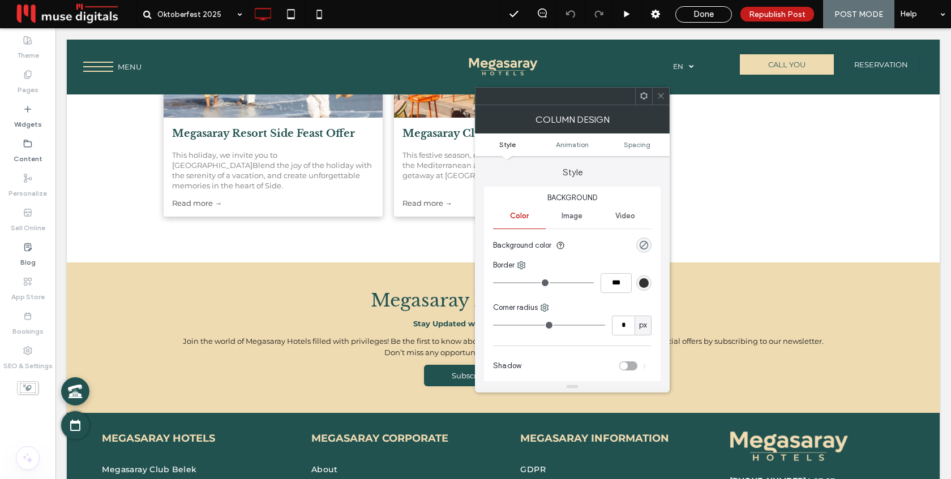
click at [663, 95] on icon at bounding box center [660, 96] width 8 height 8
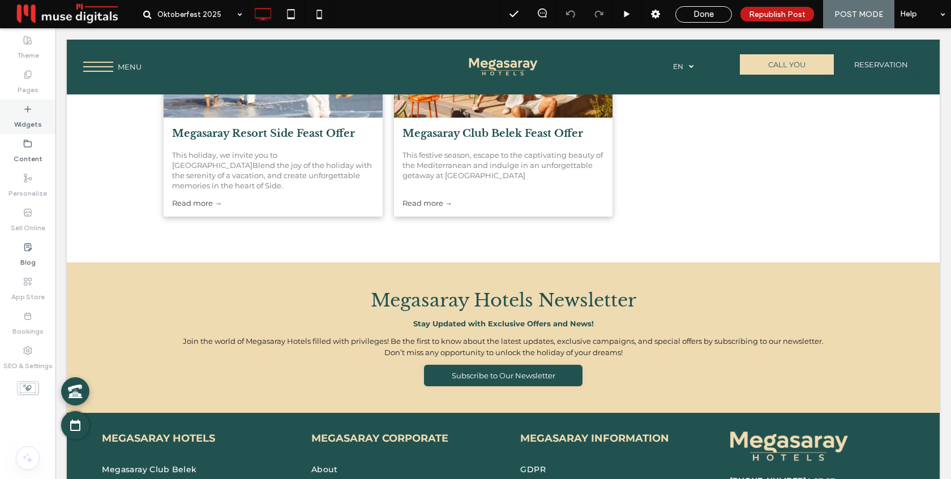
click at [23, 117] on label "Widgets" at bounding box center [28, 122] width 28 height 16
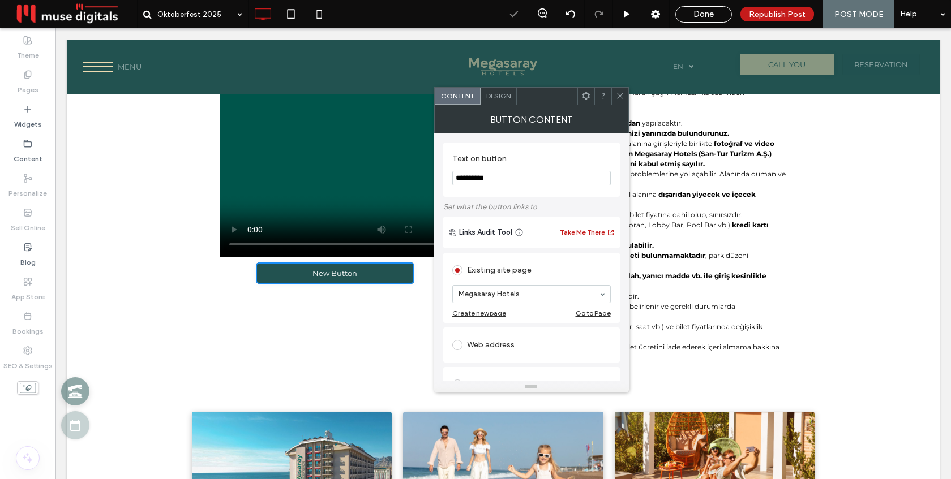
click at [479, 178] on input "**********" at bounding box center [531, 178] width 158 height 15
type input "*"
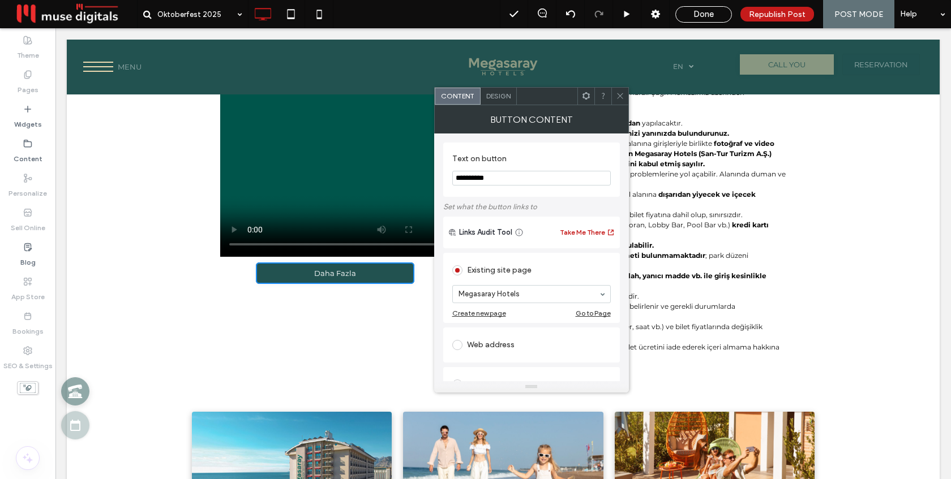
type input "**********"
click at [544, 140] on div "**********" at bounding box center [531, 367] width 177 height 467
click at [620, 98] on icon at bounding box center [620, 96] width 8 height 8
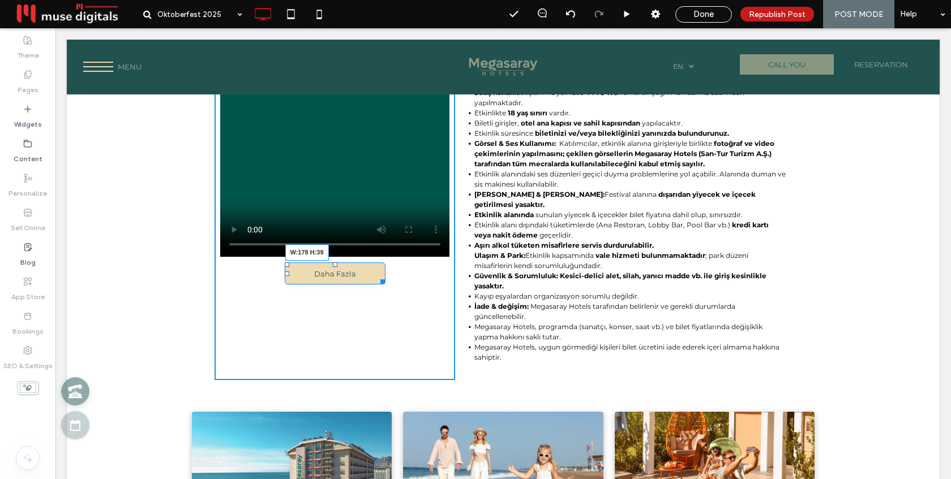
drag, startPoint x: 406, startPoint y: 278, endPoint x: 377, endPoint y: 278, distance: 28.9
click at [377, 278] on div at bounding box center [380, 280] width 8 height 8
drag, startPoint x: 331, startPoint y: 265, endPoint x: 329, endPoint y: 277, distance: 12.5
click at [333, 267] on div at bounding box center [335, 265] width 5 height 5
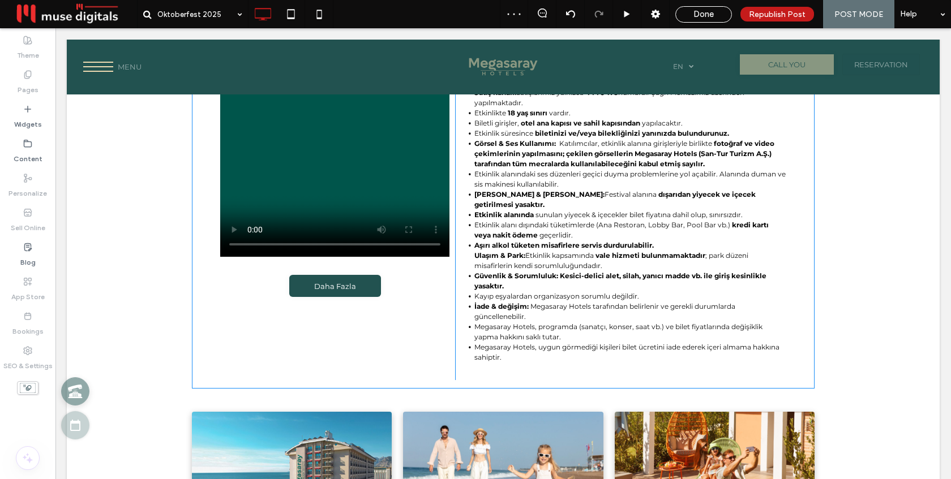
click at [203, 308] on div "Daha Fazla Click To Paste Oktoberfest Program Detayları 7 Ekim 2025 Etkinlik ba…" at bounding box center [503, 200] width 623 height 377
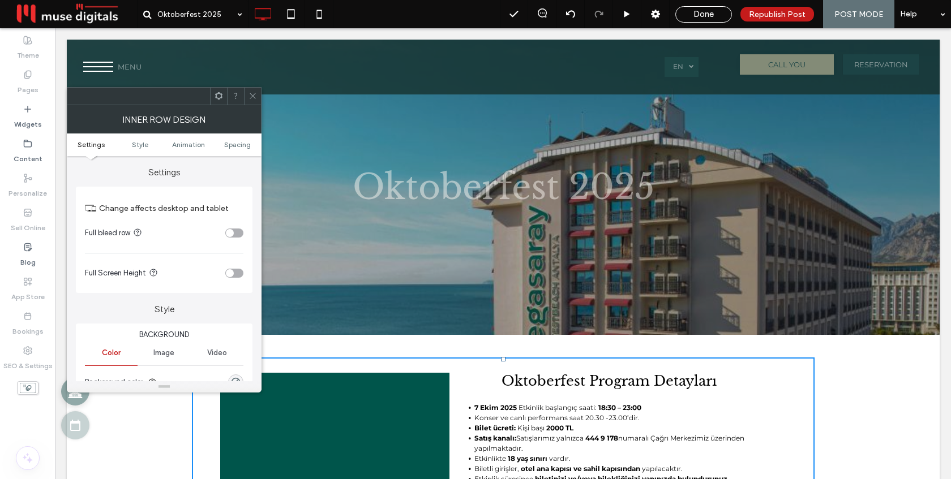
click at [237, 233] on div "toggle" at bounding box center [234, 233] width 18 height 9
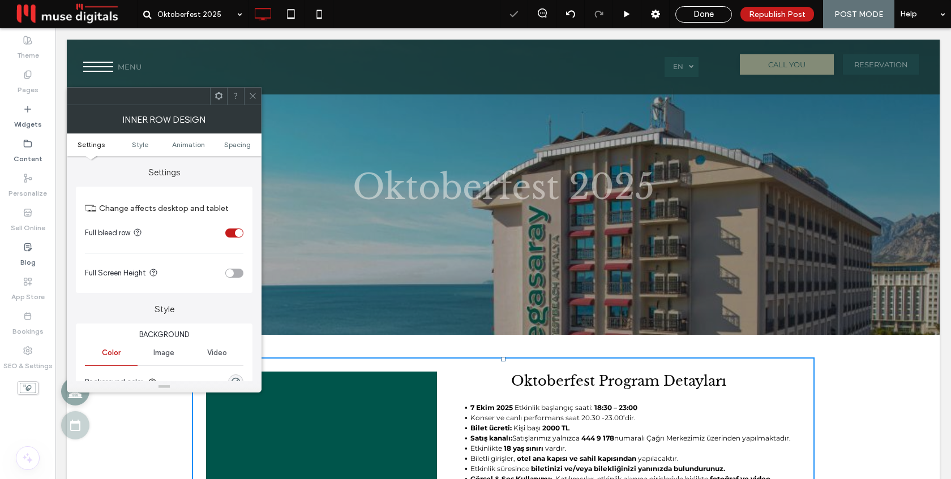
click at [249, 96] on icon at bounding box center [252, 96] width 8 height 8
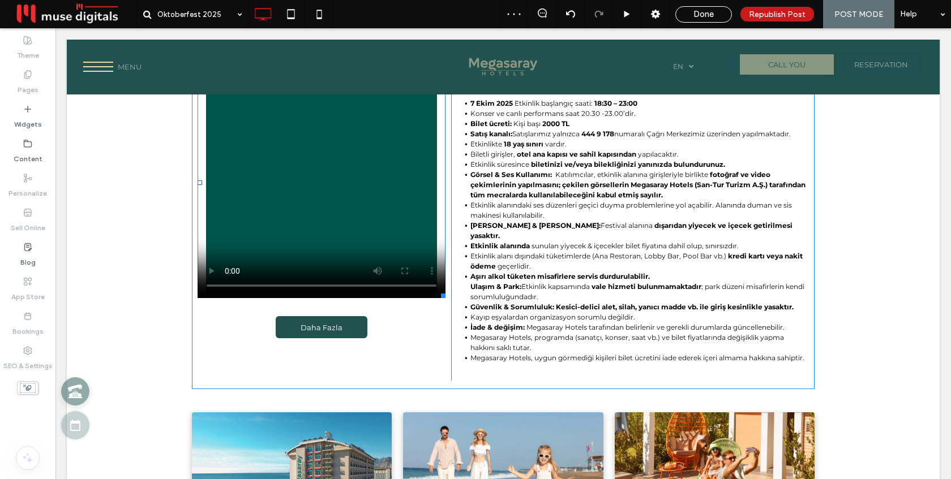
scroll to position [299, 0]
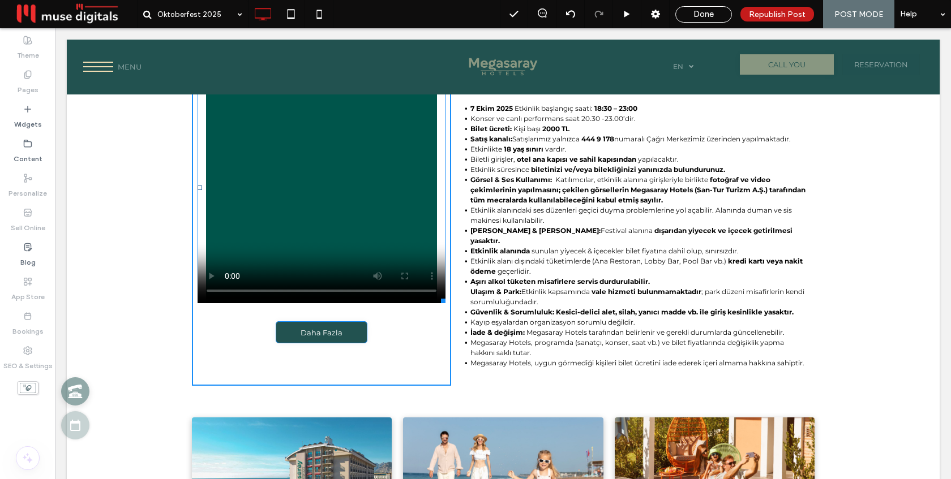
drag, startPoint x: 437, startPoint y: 299, endPoint x: 447, endPoint y: 318, distance: 21.5
click at [447, 318] on div "W:438.32 H:442 Daha Fazla Click To Paste" at bounding box center [321, 226] width 259 height 319
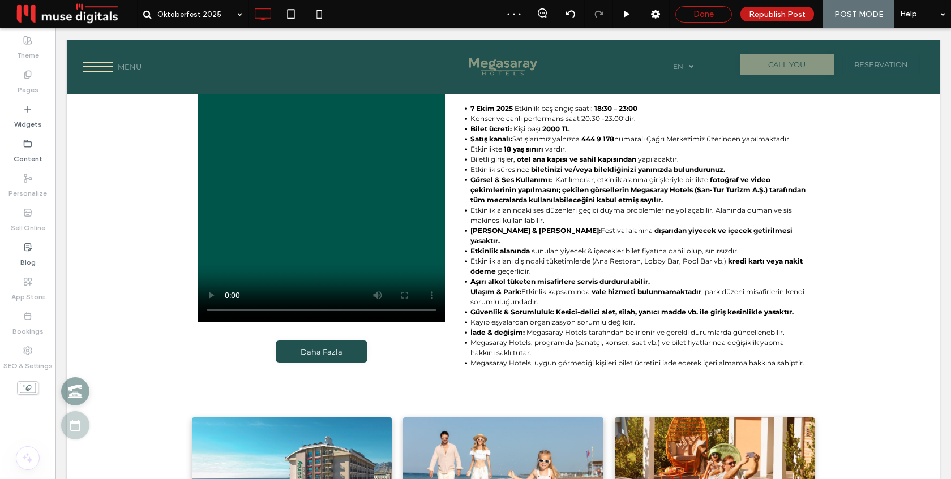
click at [713, 14] on span "Done" at bounding box center [703, 14] width 20 height 10
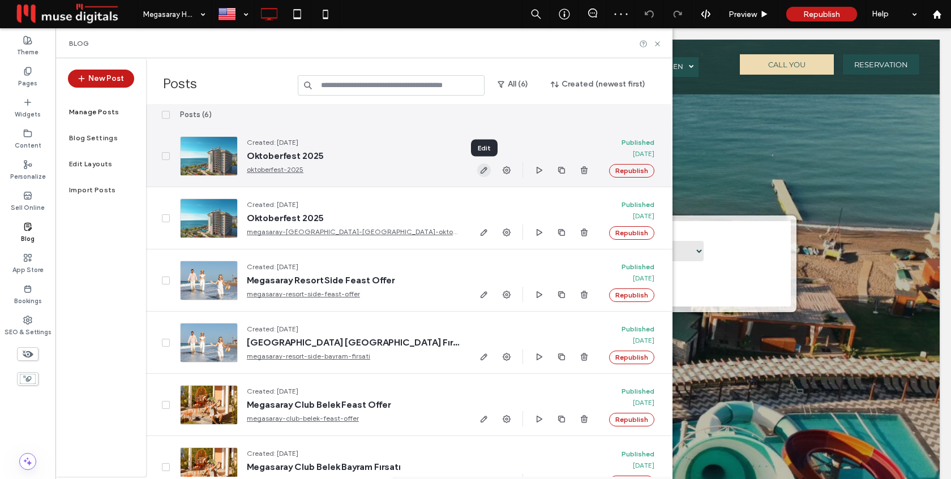
click at [482, 171] on icon "button" at bounding box center [483, 170] width 9 height 9
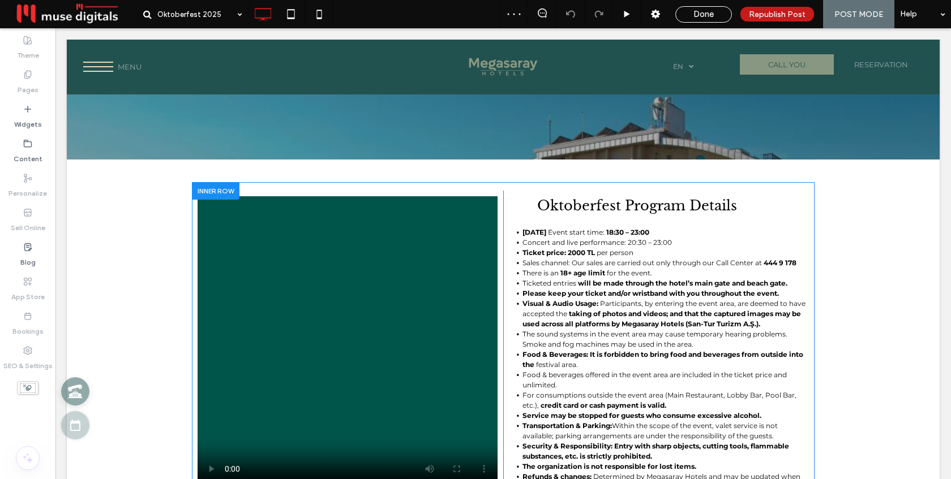
scroll to position [188, 0]
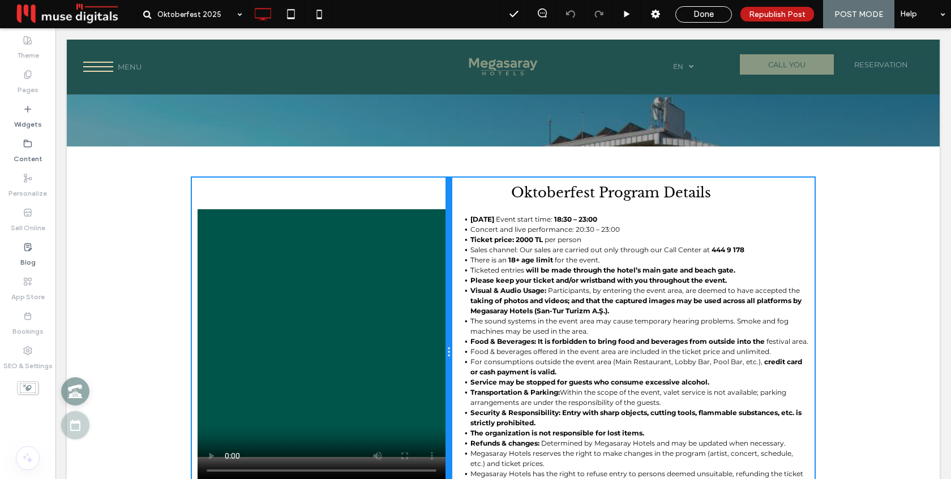
drag, startPoint x: 499, startPoint y: 269, endPoint x: 458, endPoint y: 269, distance: 41.3
click at [458, 269] on div "Quick Buy Click To Paste Oktoberfest Program Details [DATE] Event start time: 1…" at bounding box center [503, 353] width 623 height 350
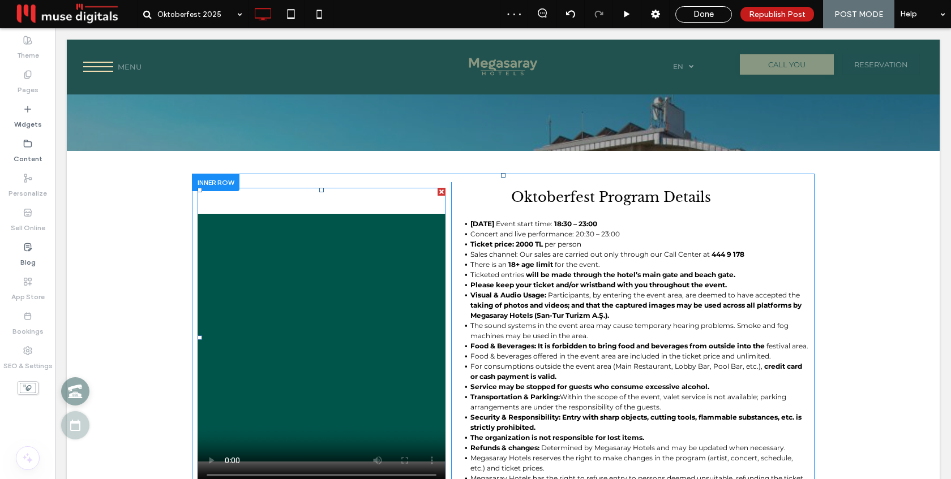
scroll to position [167, 0]
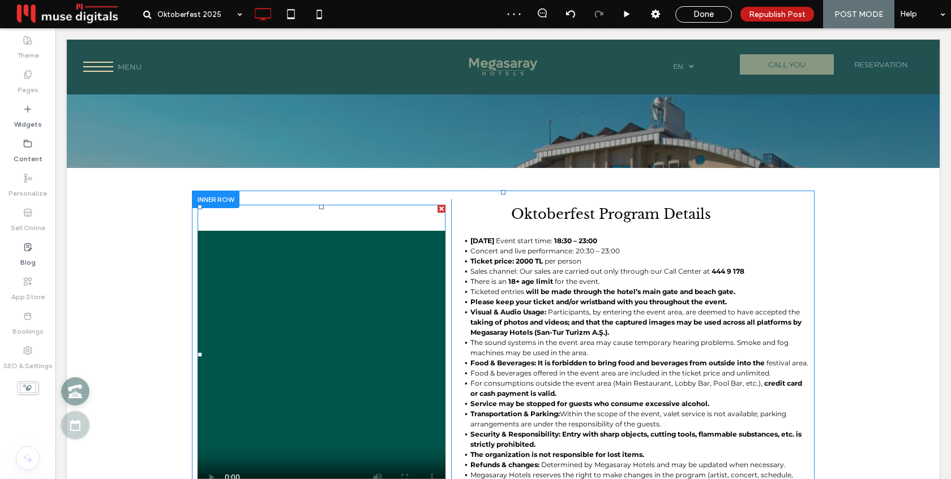
click at [331, 237] on span at bounding box center [322, 355] width 248 height 300
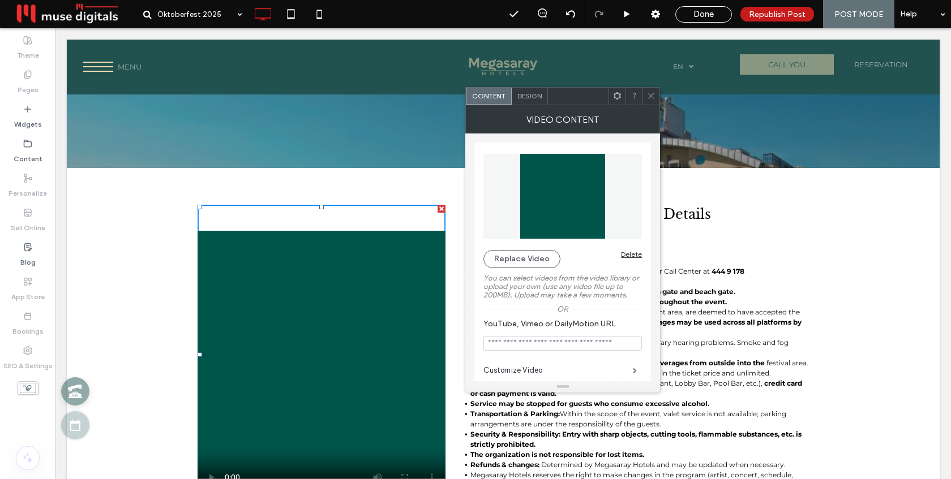
click at [656, 98] on div at bounding box center [650, 96] width 17 height 17
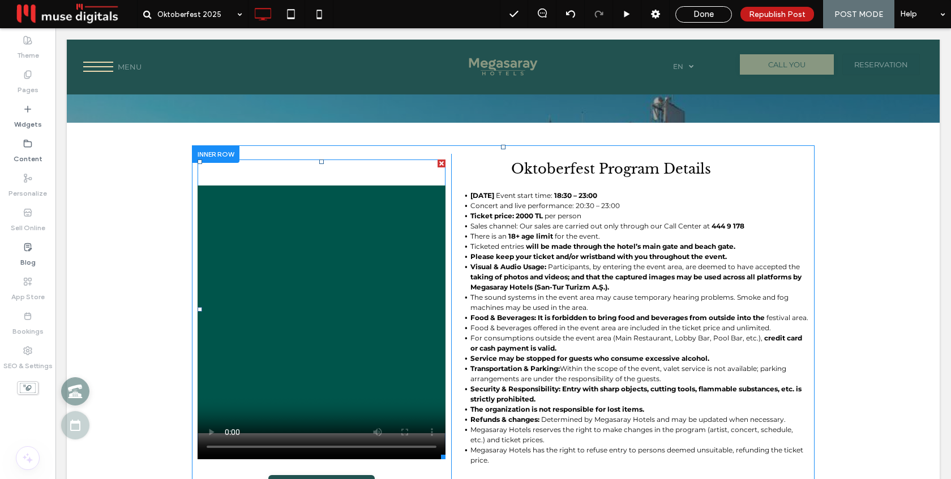
scroll to position [239, 0]
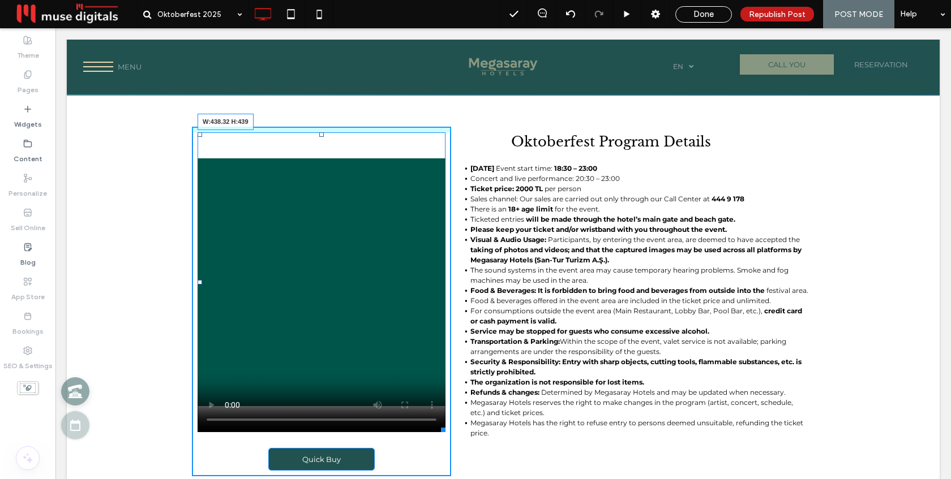
drag, startPoint x: 438, startPoint y: 427, endPoint x: 444, endPoint y: 376, distance: 51.9
click at [444, 376] on div "W:438.32 H:439 Quick Buy Click To Paste" at bounding box center [321, 302] width 259 height 350
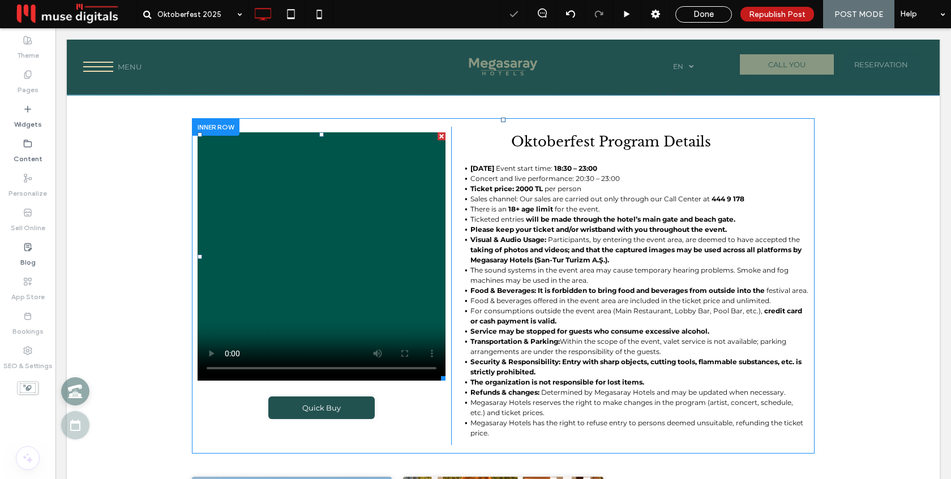
click at [207, 353] on span at bounding box center [322, 256] width 248 height 248
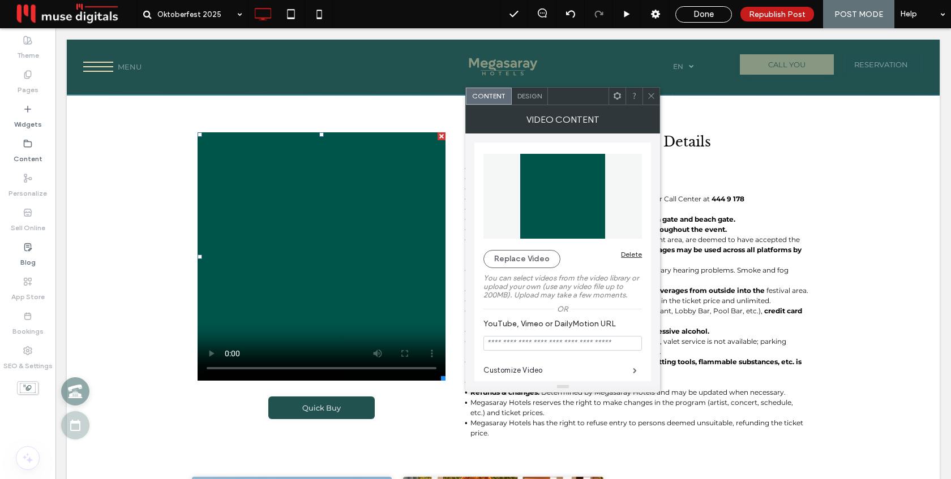
click at [646, 98] on div at bounding box center [650, 96] width 17 height 17
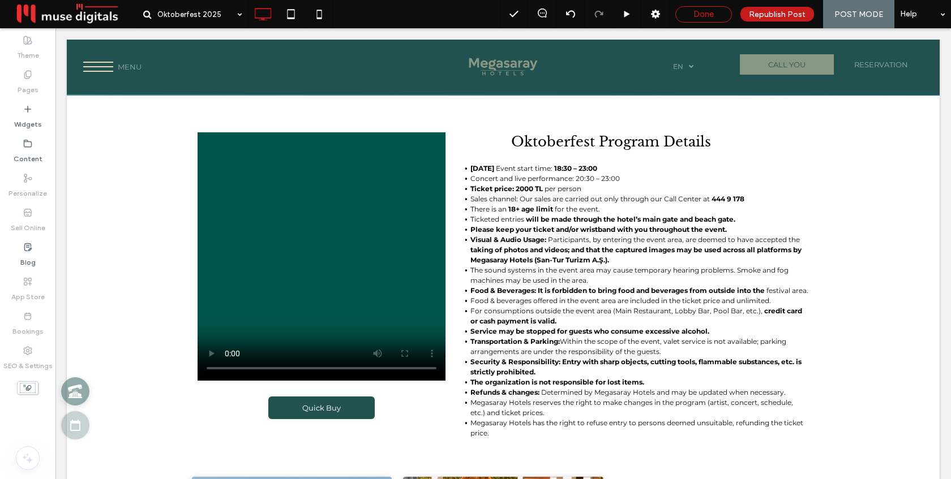
click at [698, 11] on span "Done" at bounding box center [703, 14] width 20 height 10
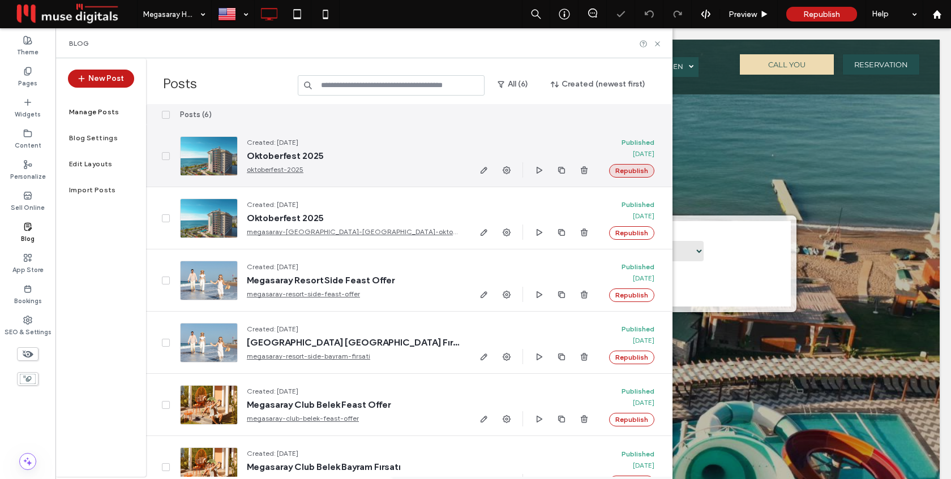
click at [633, 171] on button "Republish" at bounding box center [631, 171] width 45 height 14
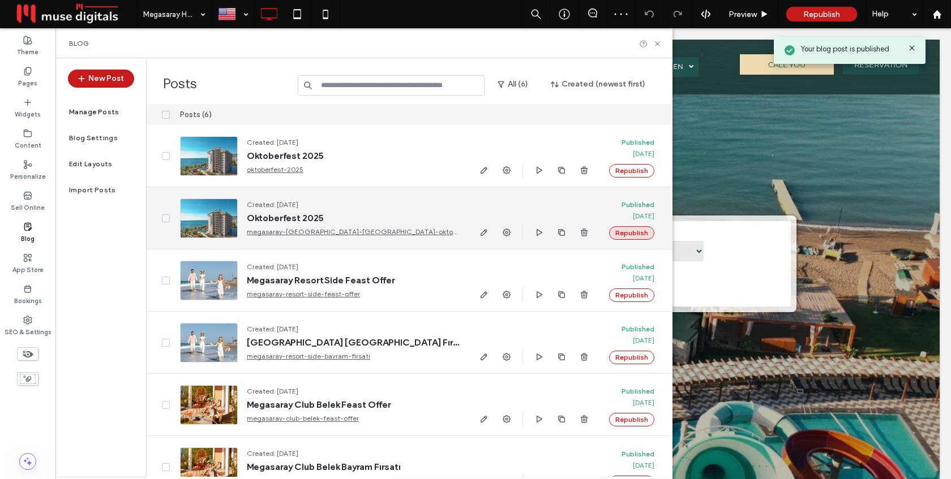
click at [629, 234] on button "Republish" at bounding box center [631, 233] width 45 height 14
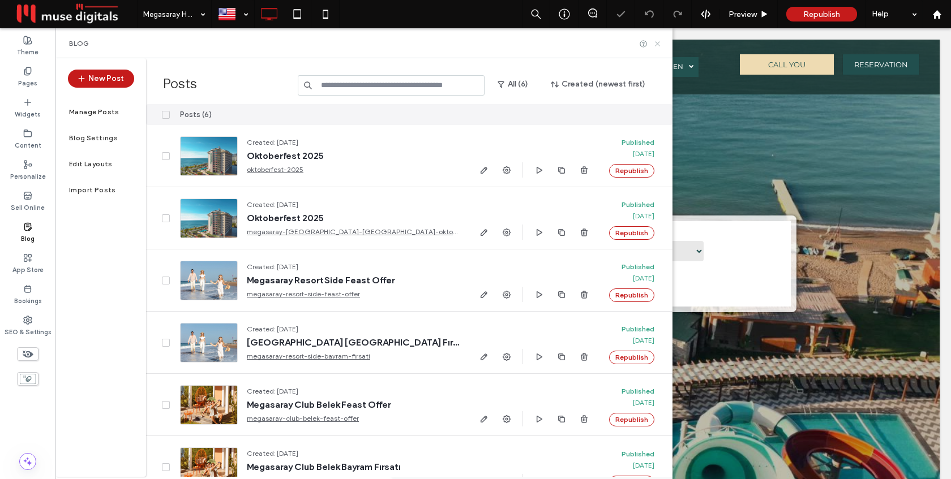
click at [656, 40] on icon at bounding box center [657, 44] width 8 height 8
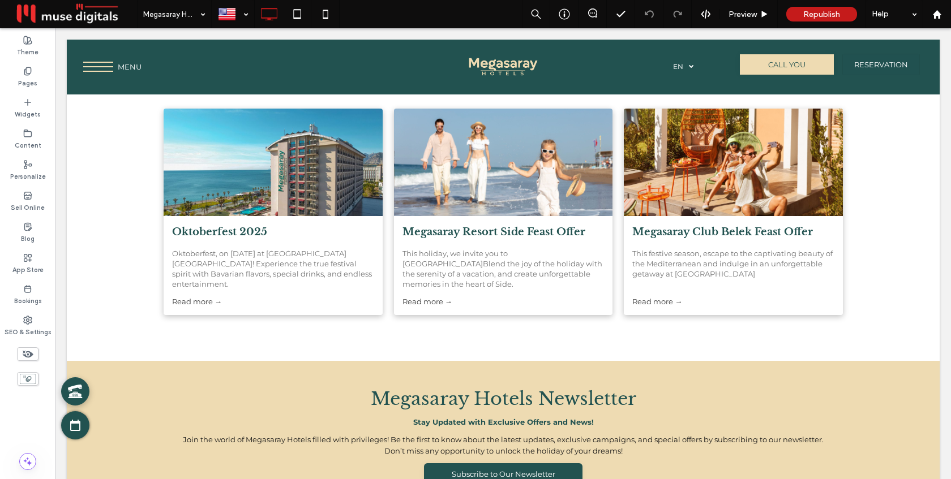
scroll to position [2574, 0]
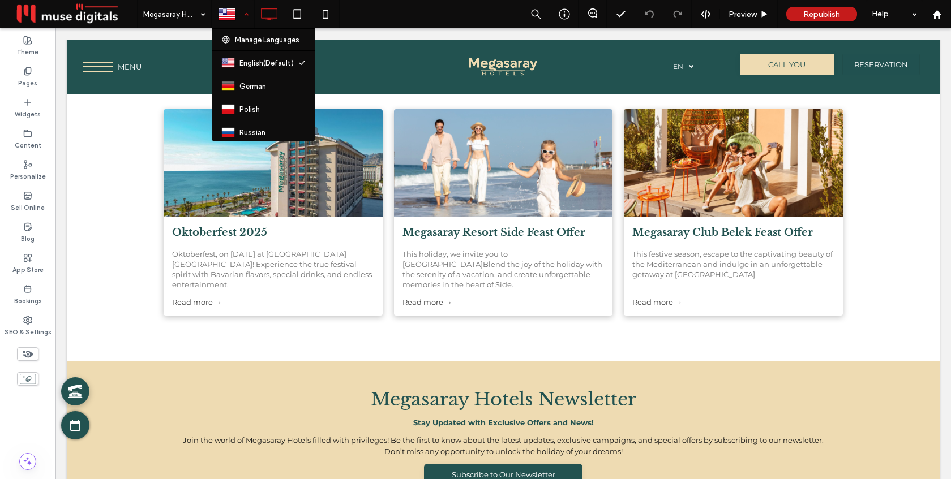
click at [245, 14] on div at bounding box center [232, 14] width 41 height 27
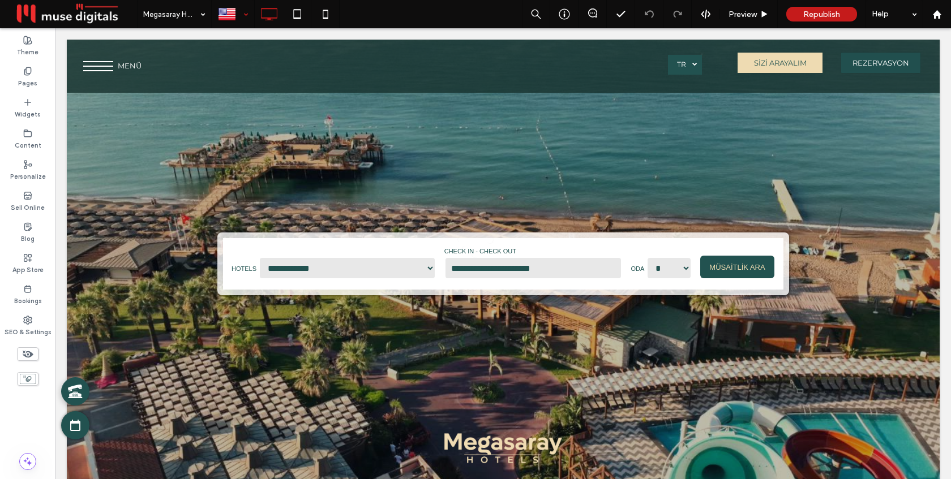
scroll to position [0, 0]
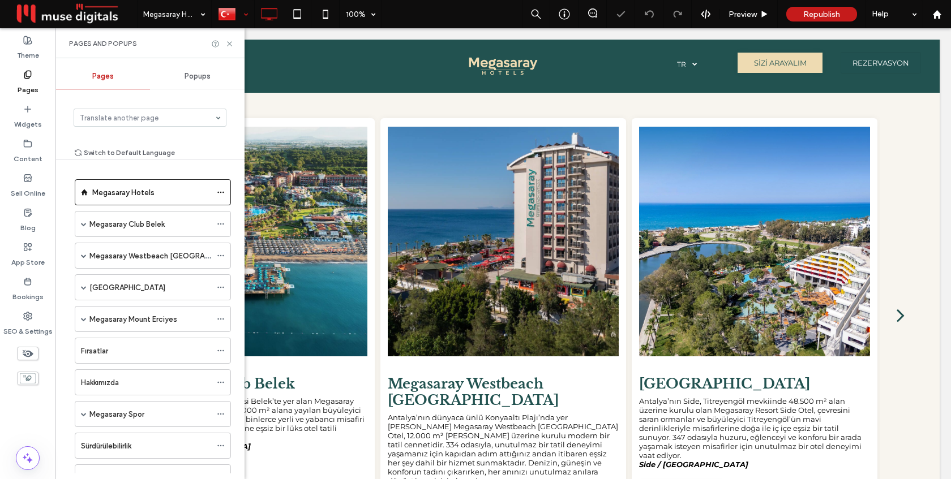
scroll to position [607, 0]
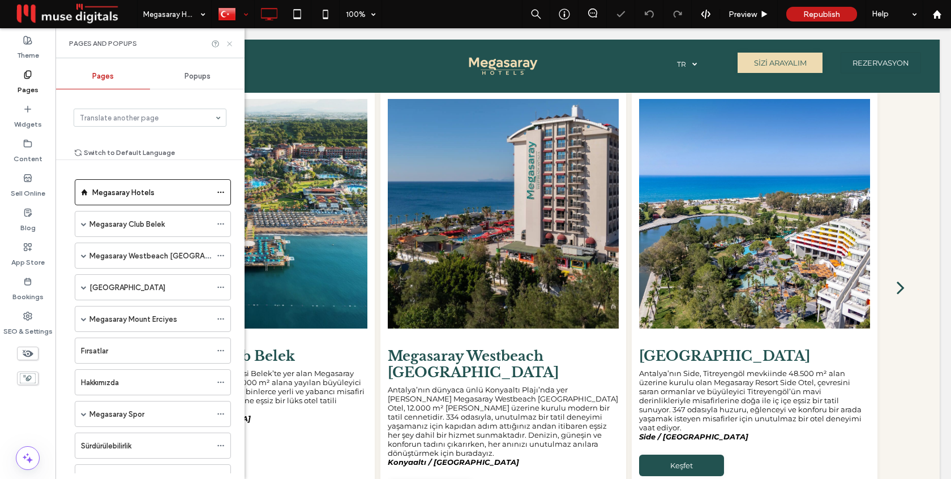
click at [228, 41] on icon at bounding box center [229, 44] width 8 height 8
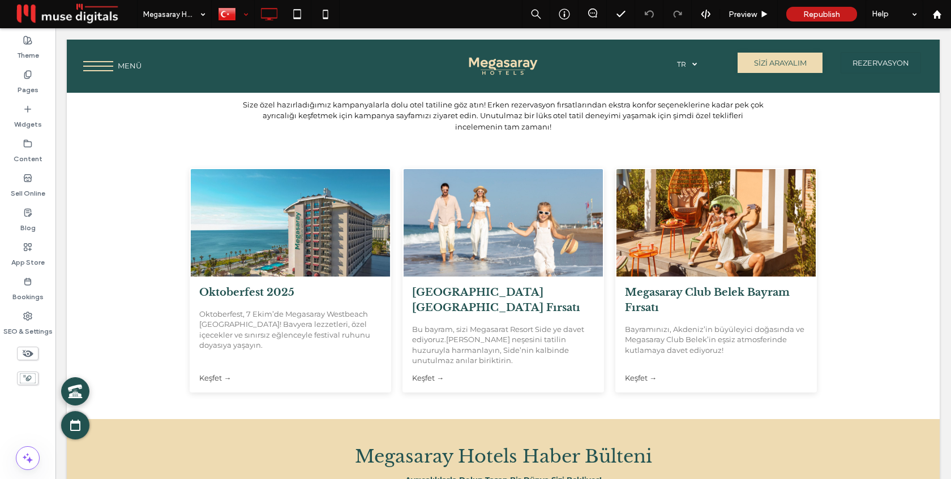
scroll to position [2357, 0]
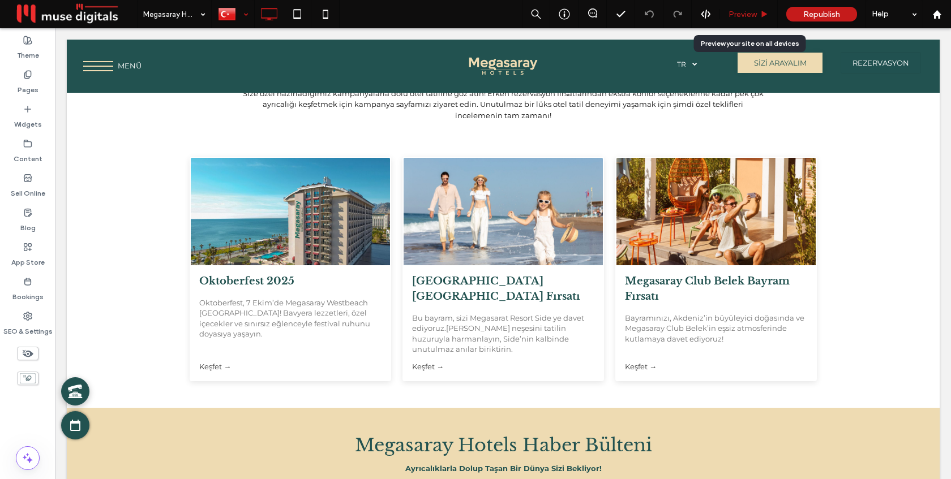
click at [748, 14] on span "Preview" at bounding box center [742, 15] width 28 height 10
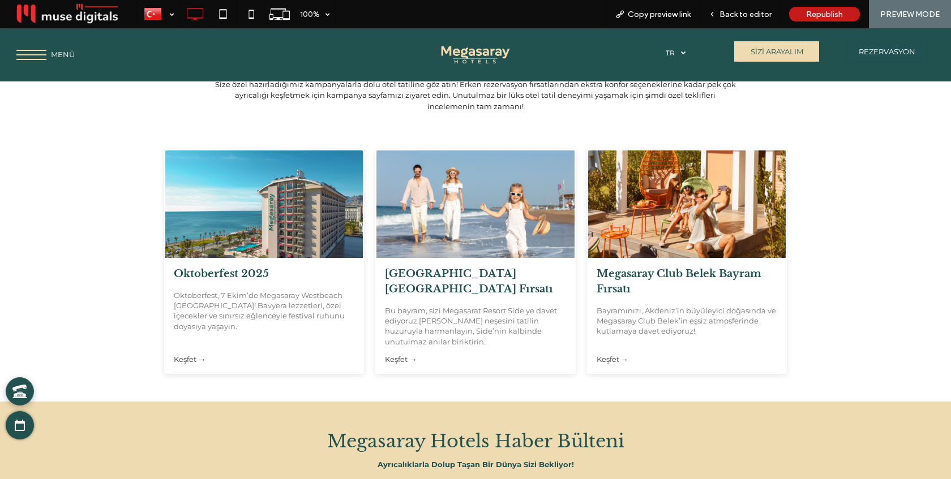
scroll to position [2366, 0]
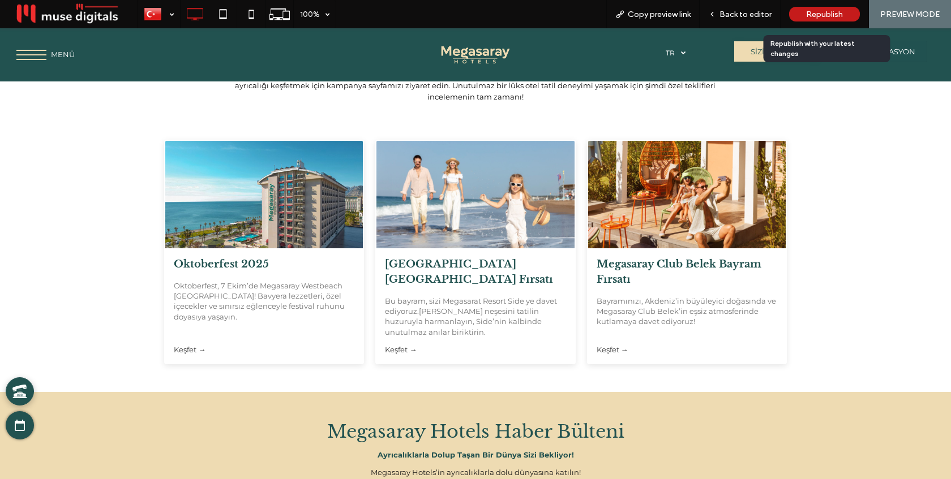
click at [825, 10] on span "Republish" at bounding box center [824, 15] width 37 height 10
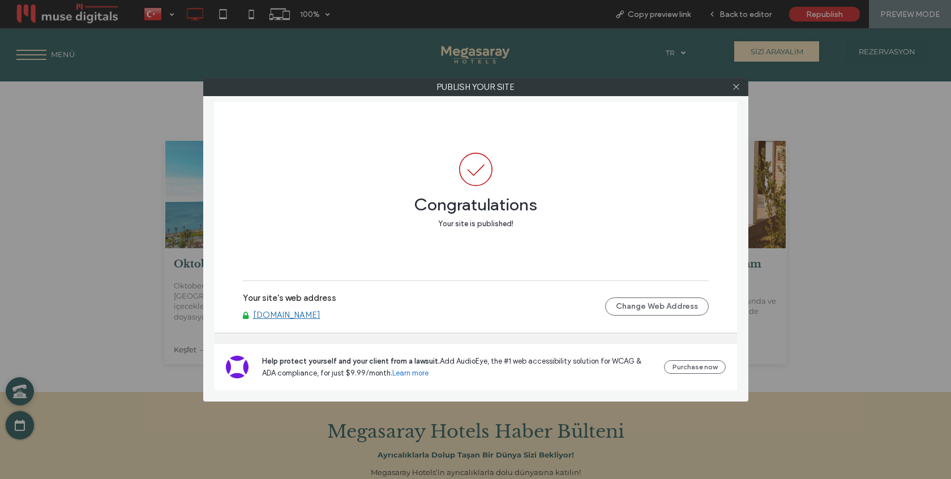
click at [310, 316] on link "[DOMAIN_NAME]" at bounding box center [286, 315] width 67 height 10
click at [736, 85] on icon at bounding box center [736, 87] width 8 height 8
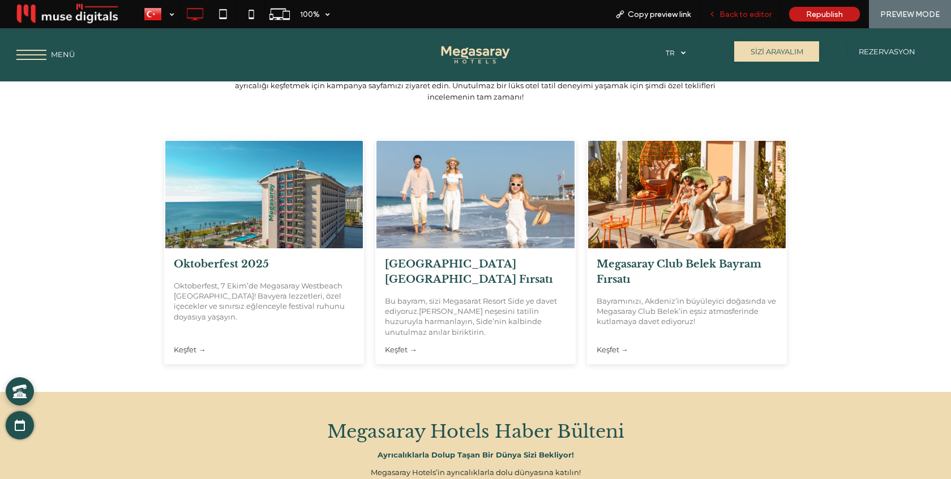
click at [743, 15] on span "Back to editor" at bounding box center [745, 15] width 52 height 10
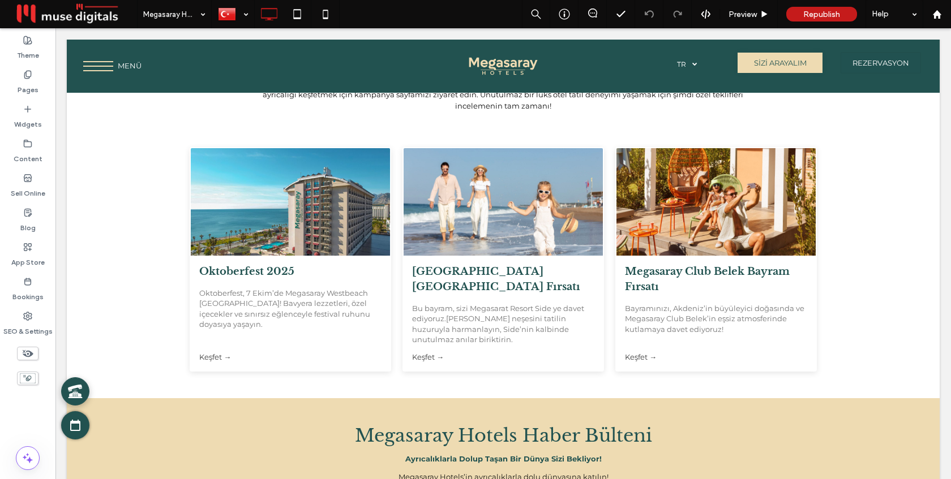
scroll to position [2357, 0]
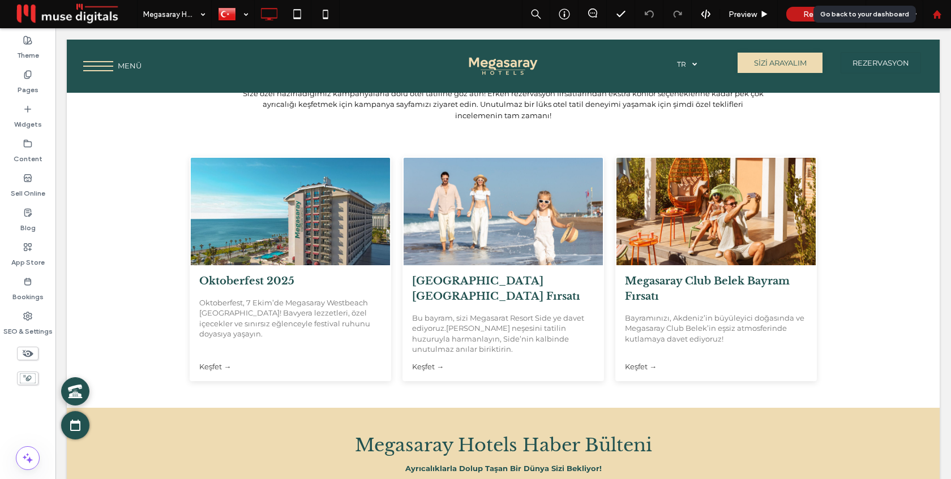
click at [937, 15] on use at bounding box center [936, 14] width 8 height 8
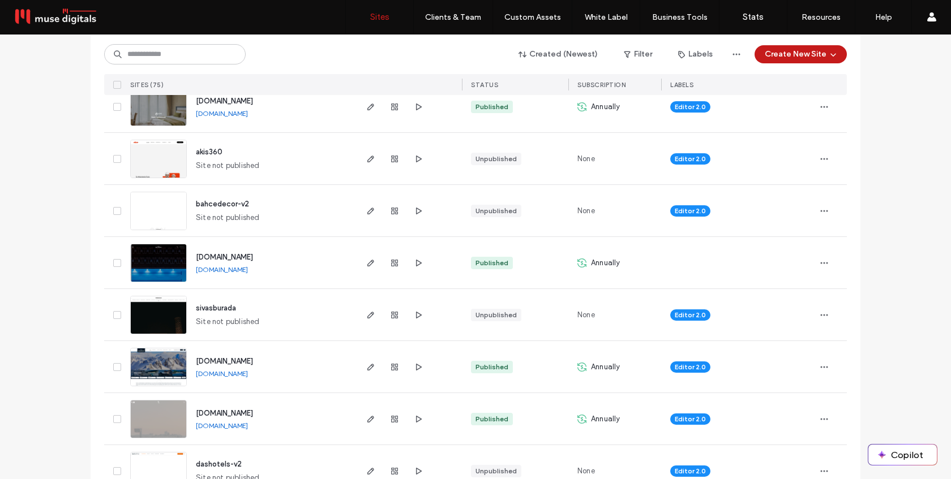
scroll to position [143, 0]
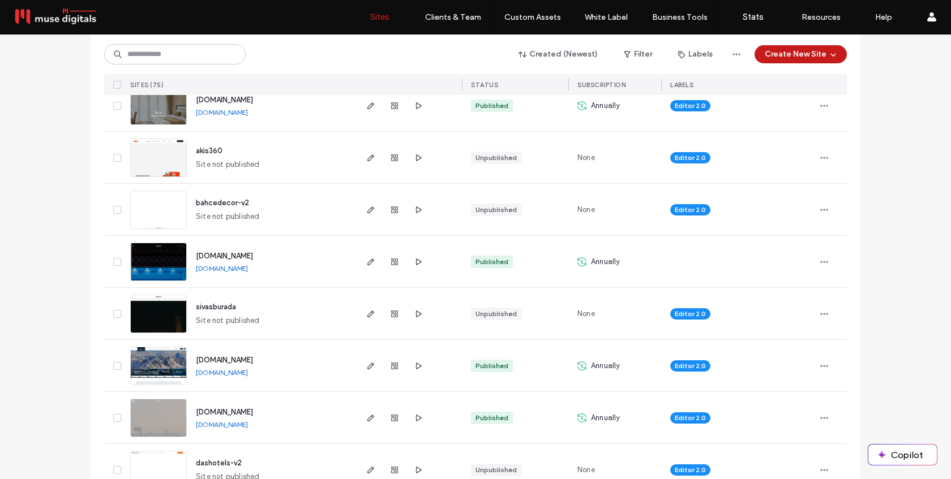
click at [245, 268] on link "[DOMAIN_NAME]" at bounding box center [222, 268] width 52 height 8
click at [233, 371] on link "[DOMAIN_NAME]" at bounding box center [222, 372] width 52 height 8
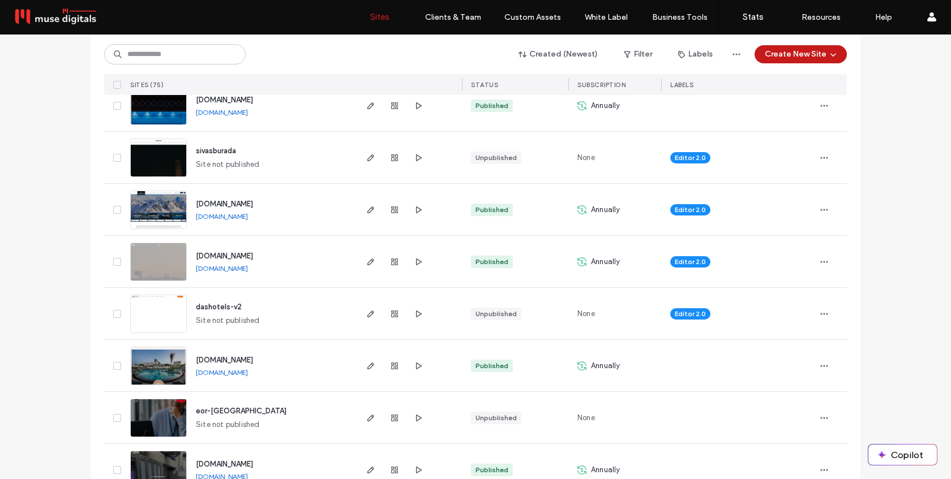
scroll to position [319, 0]
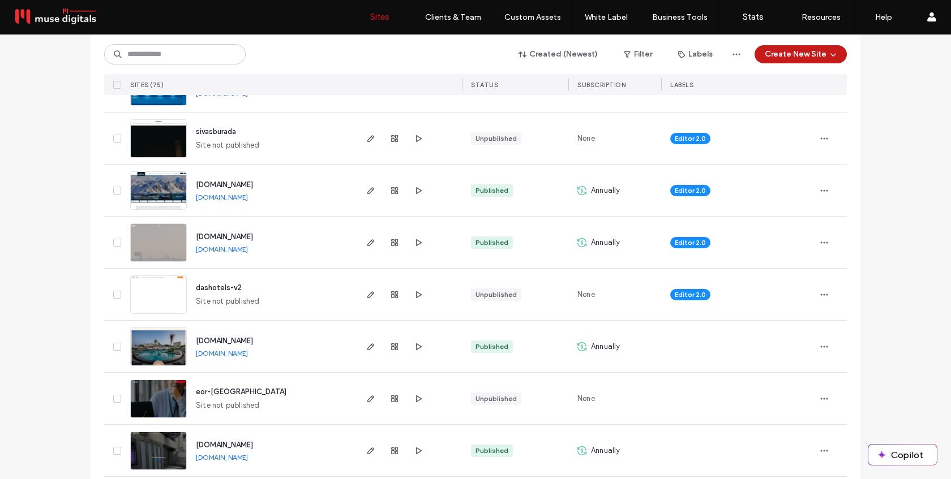
click at [241, 248] on link "[DOMAIN_NAME]" at bounding box center [222, 249] width 52 height 8
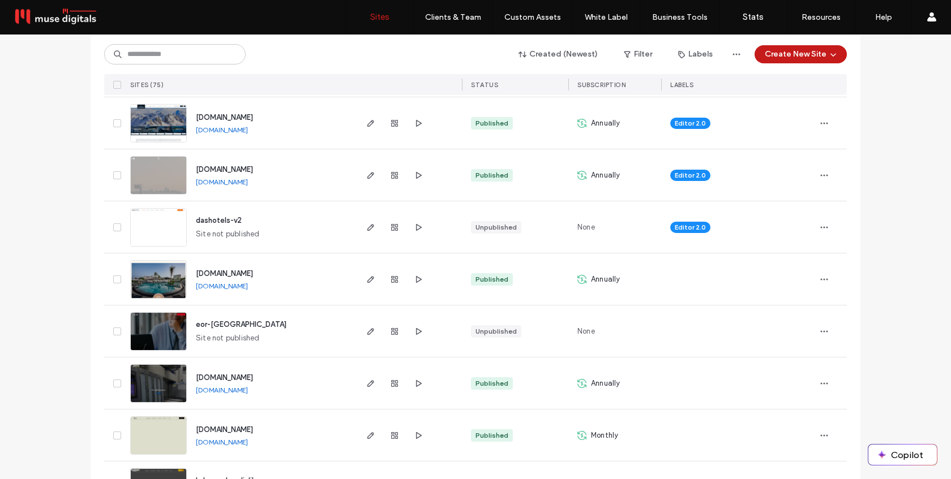
scroll to position [432, 0]
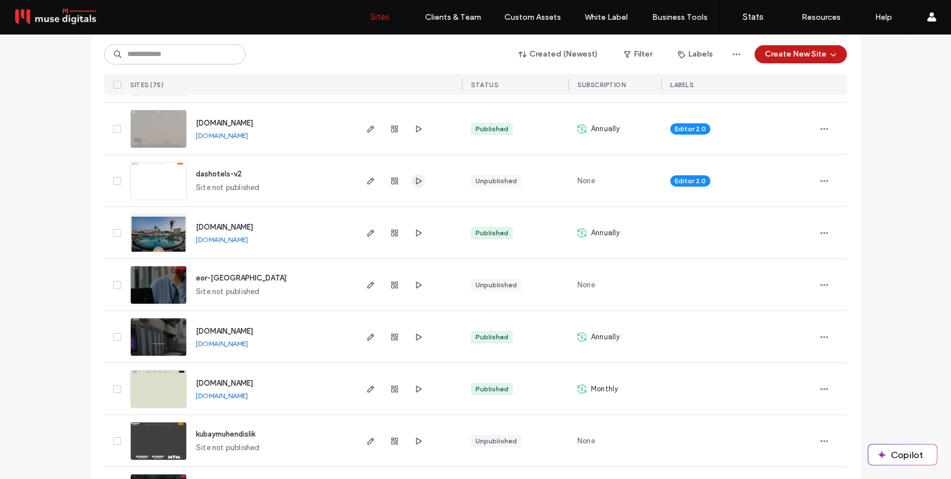
click at [414, 183] on icon "button" at bounding box center [418, 181] width 9 height 9
